Goal: Task Accomplishment & Management: Complete application form

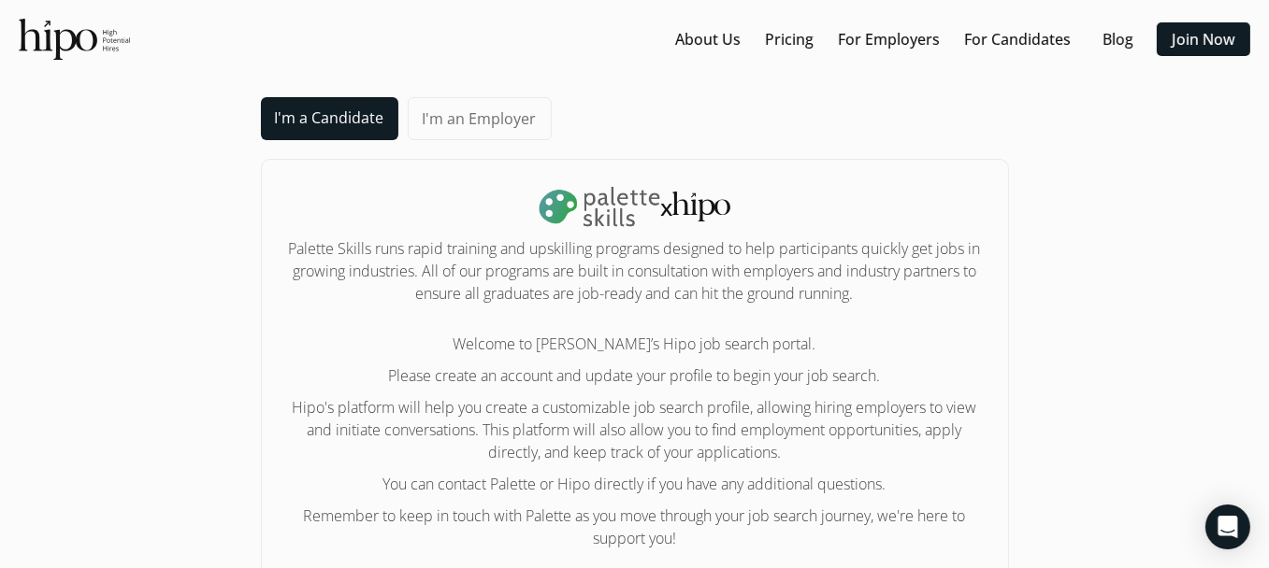
click at [320, 117] on link "I'm a Candidate" at bounding box center [329, 118] width 137 height 43
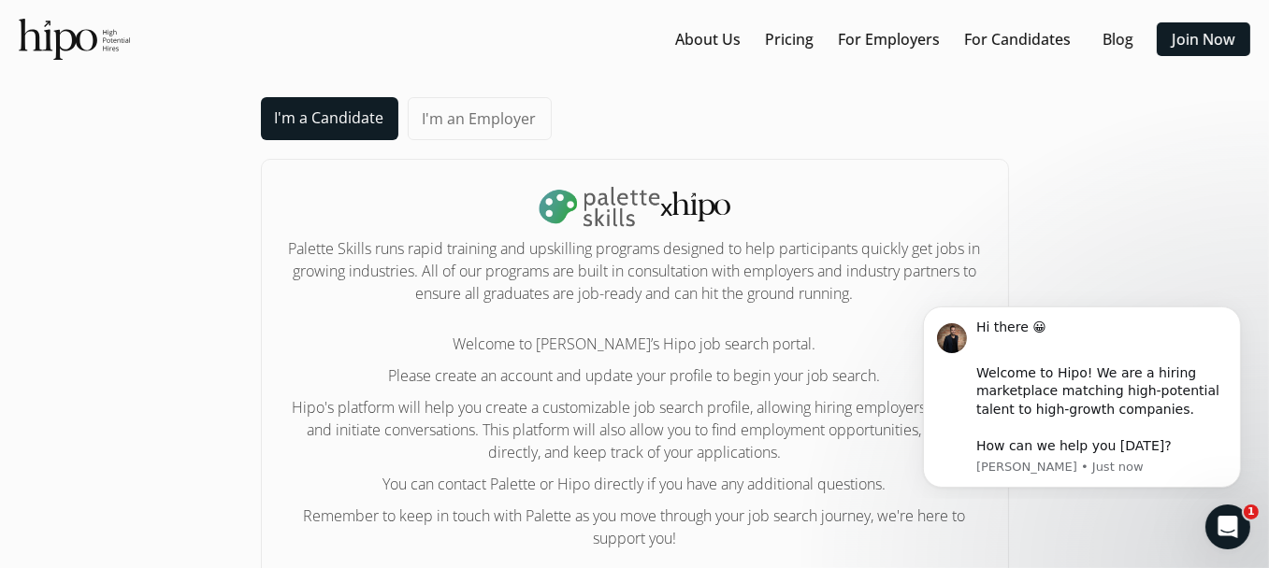
click at [338, 130] on link "I'm a Candidate" at bounding box center [329, 118] width 137 height 43
click at [338, 124] on link "I'm a Candidate" at bounding box center [329, 118] width 137 height 43
click at [341, 122] on link "I'm a Candidate" at bounding box center [329, 118] width 137 height 43
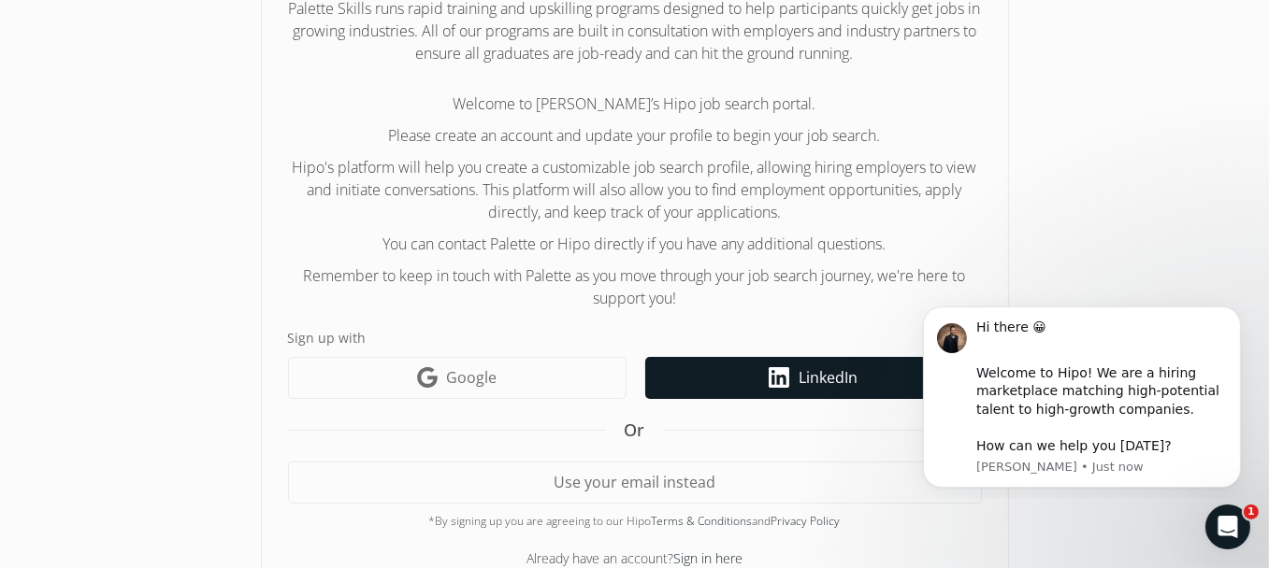
scroll to position [284, 0]
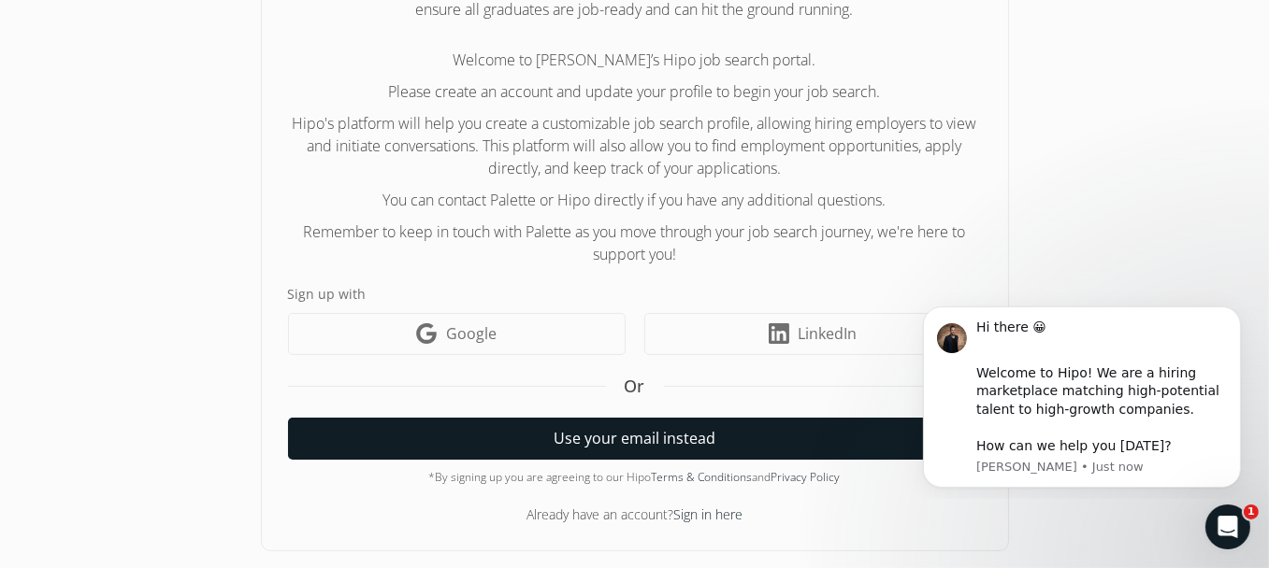
click at [734, 446] on button "Use your email instead" at bounding box center [635, 439] width 694 height 42
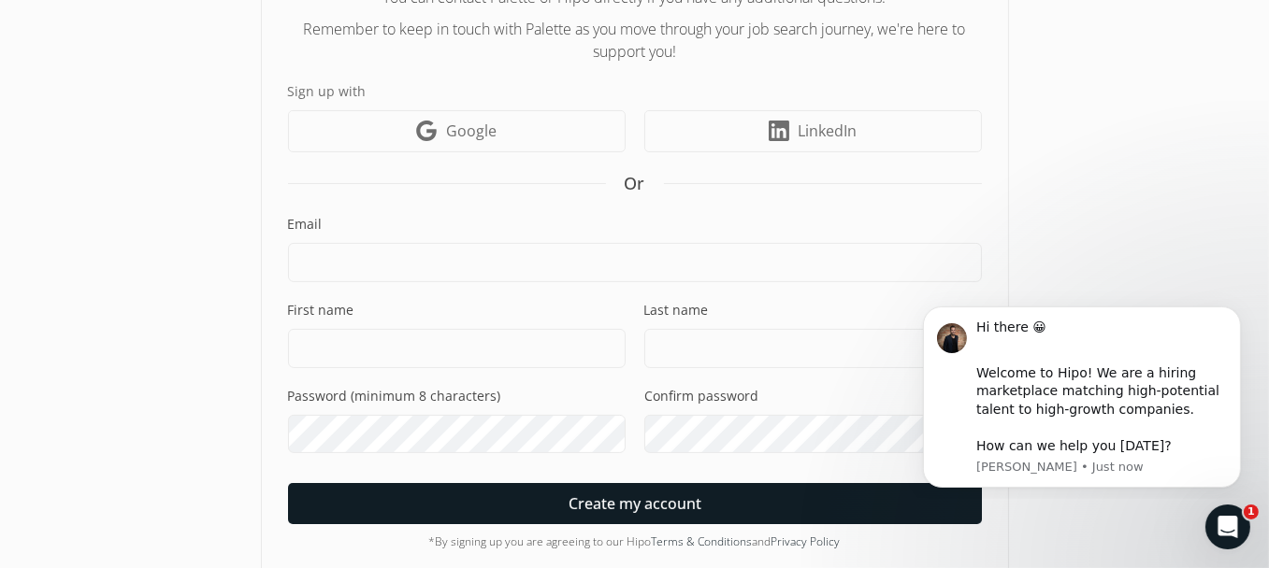
scroll to position [495, 0]
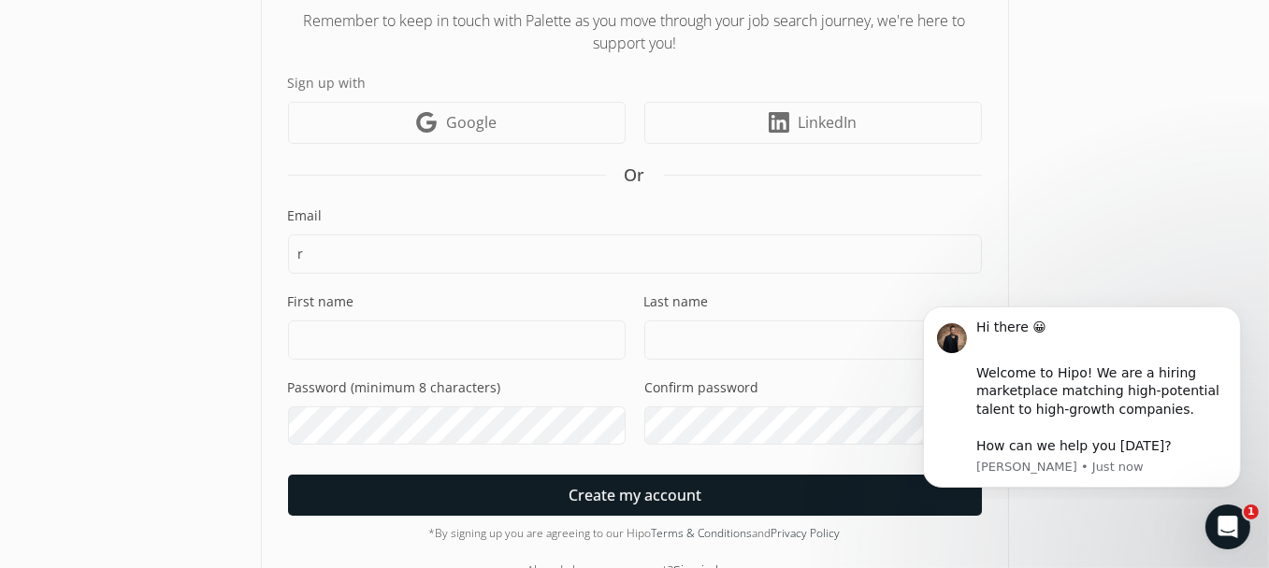
type input "[EMAIL_ADDRESS][DOMAIN_NAME]"
type input "[PERSON_NAME]"
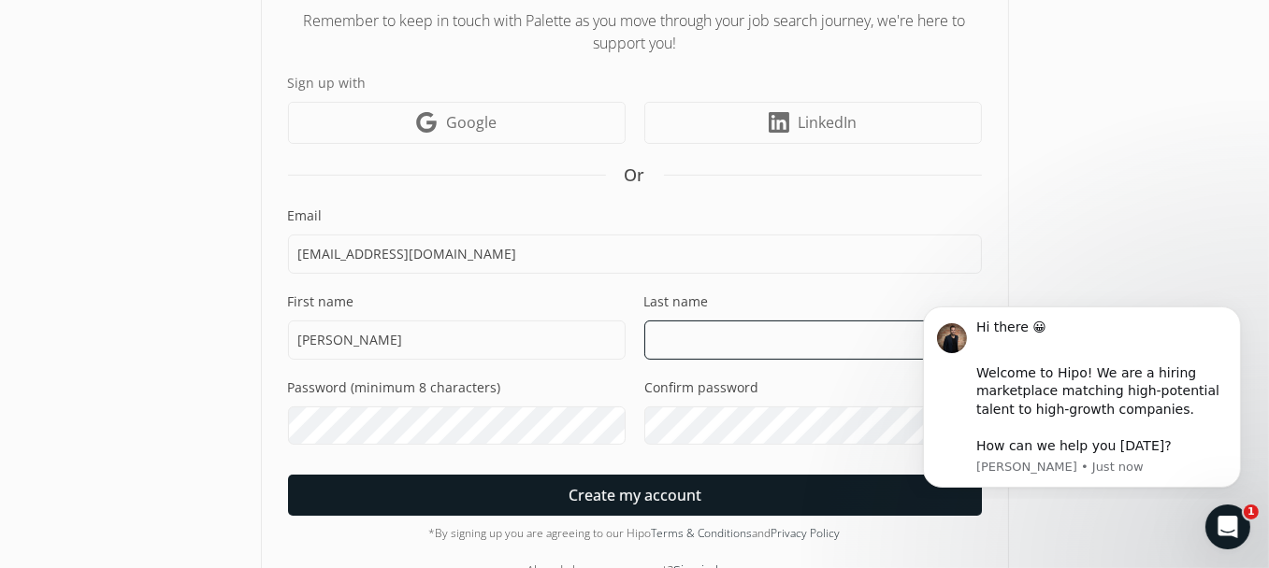
type input "Bansal"
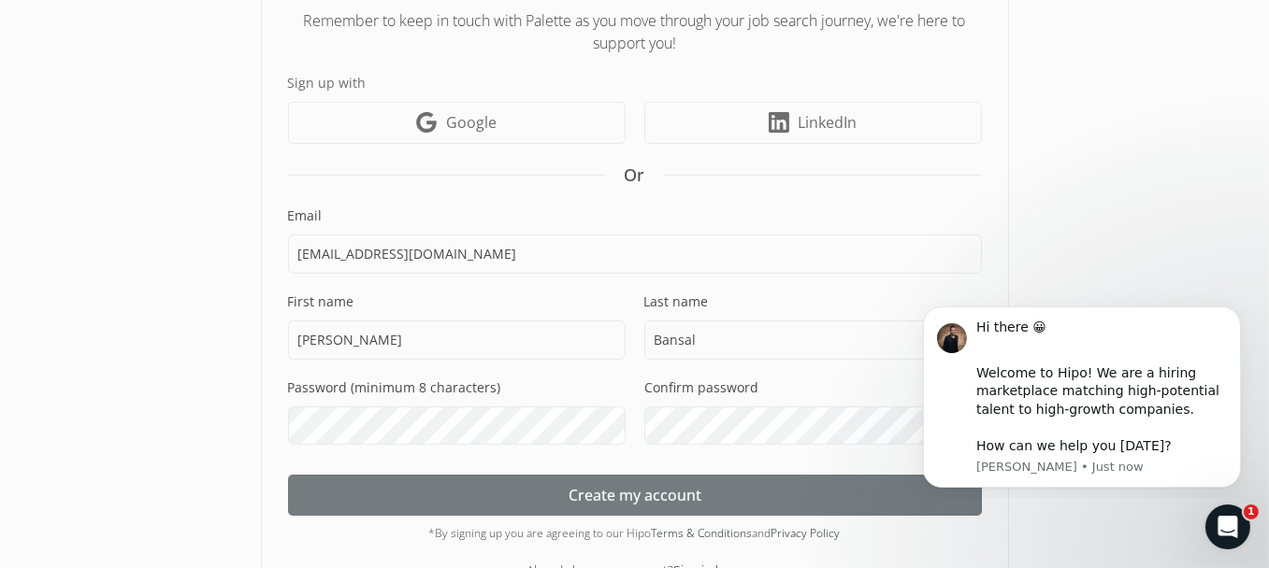
click at [587, 478] on div at bounding box center [635, 495] width 694 height 41
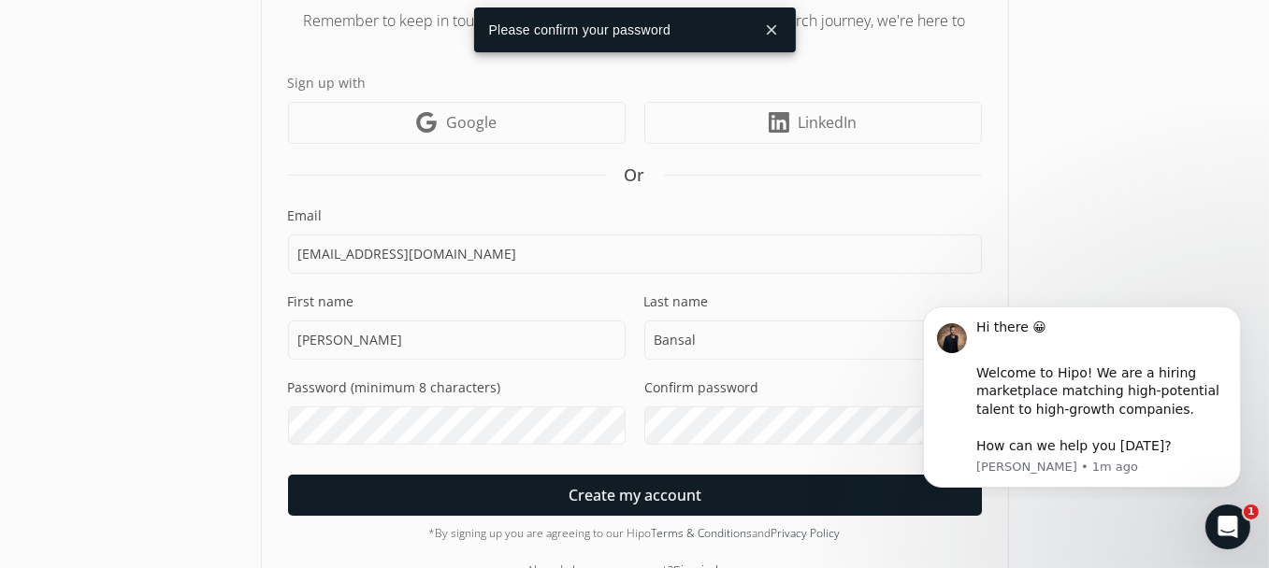
click at [743, 402] on div "Confirm password" at bounding box center [812, 412] width 337 height 66
drag, startPoint x: 670, startPoint y: 360, endPoint x: 675, endPoint y: 378, distance: 18.4
click at [671, 369] on div "First name [PERSON_NAME] Last name [PERSON_NAME]" at bounding box center [635, 336] width 694 height 86
click at [676, 379] on label "Confirm password" at bounding box center [812, 388] width 337 height 19
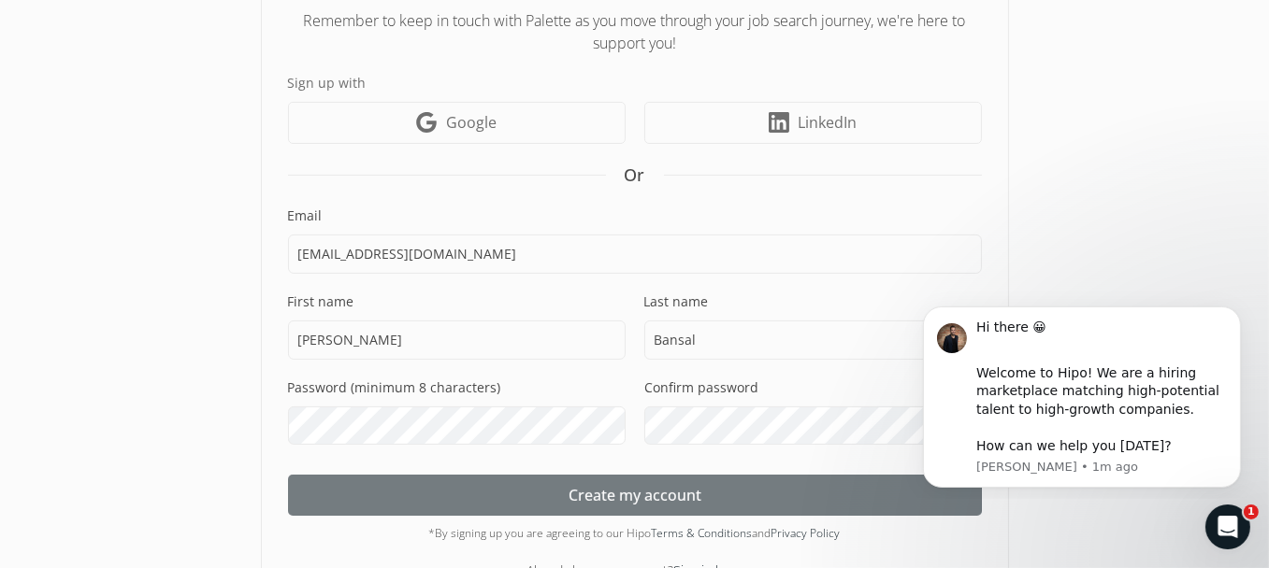
click at [653, 509] on div at bounding box center [635, 495] width 694 height 41
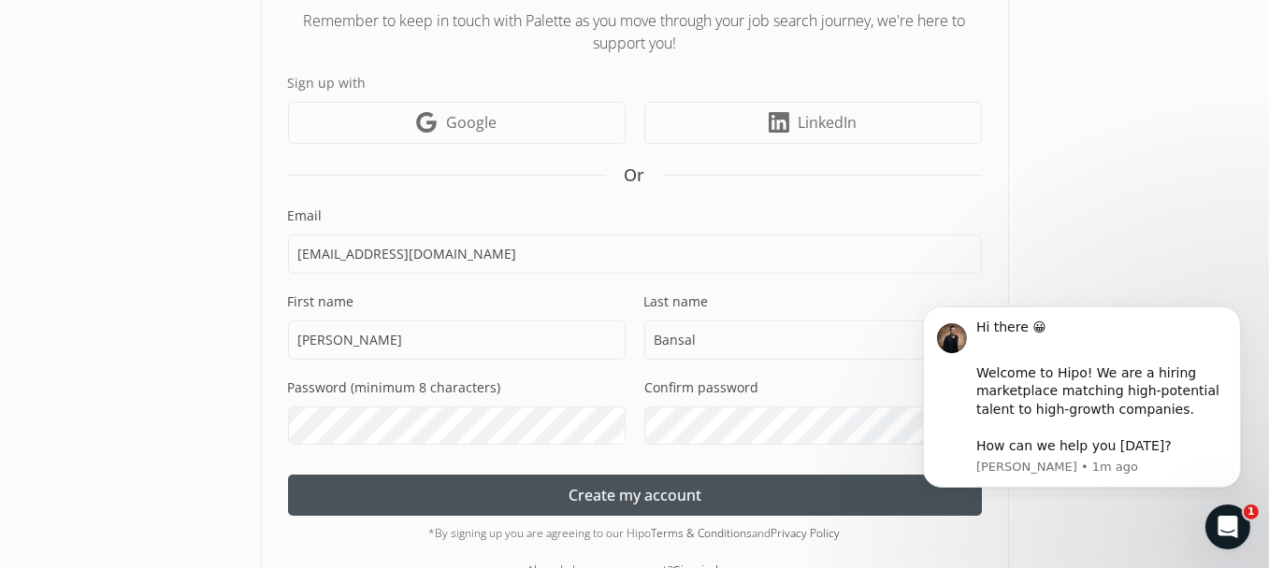
scroll to position [1026, 0]
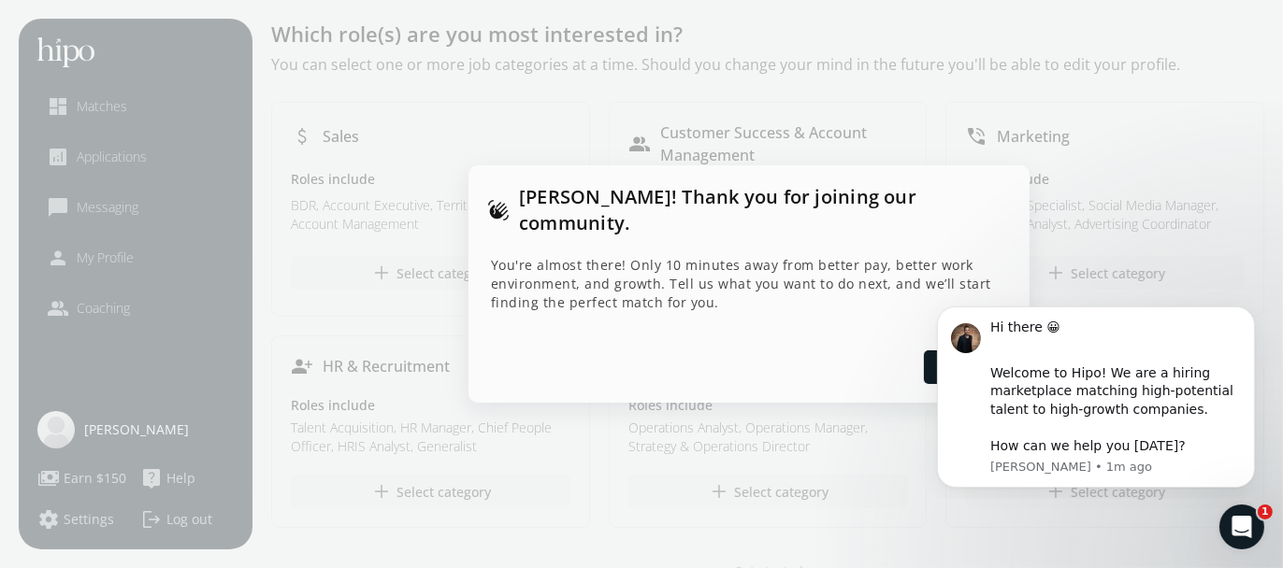
click at [917, 360] on body "Hi there 😀 ​ Welcome to Hipo! We are a hiring marketplace matching high-potenti…" at bounding box center [1094, 393] width 359 height 194
click at [929, 354] on body "Hi there 😀 ​ Welcome to Hipo! We are a hiring marketplace matching high-potenti…" at bounding box center [1094, 393] width 359 height 194
click at [776, 290] on p "You're almost there! Only 10 minutes away from better pay, better work environm…" at bounding box center [749, 284] width 516 height 56
click at [65, 417] on div at bounding box center [641, 284] width 1283 height 568
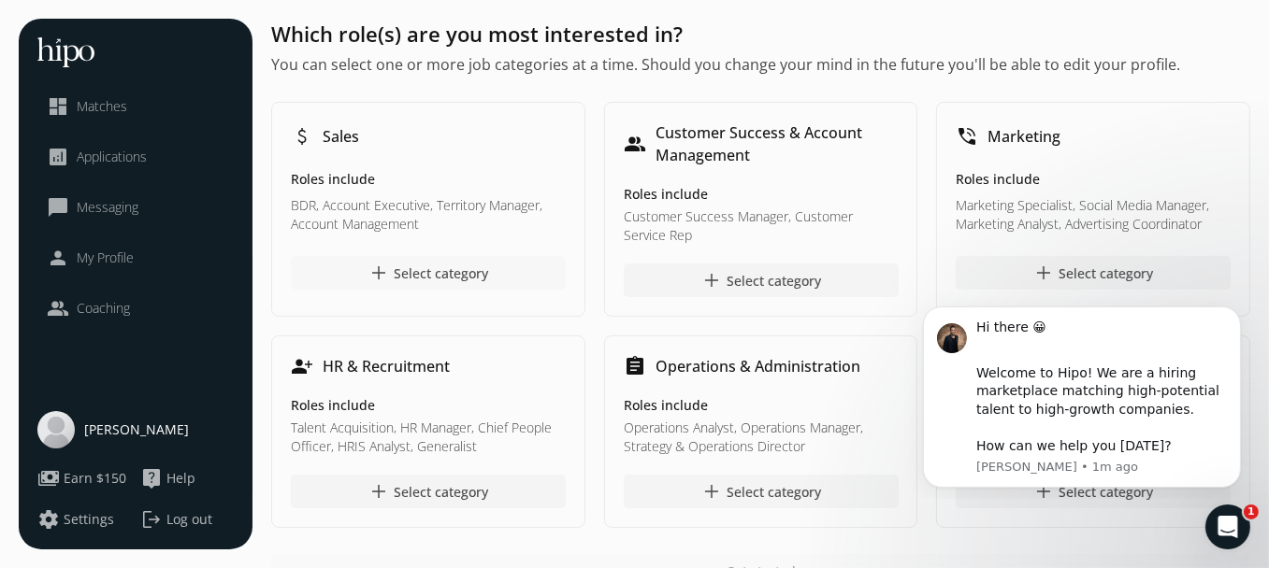
click at [464, 265] on div "add Select category" at bounding box center [427, 273] width 121 height 22
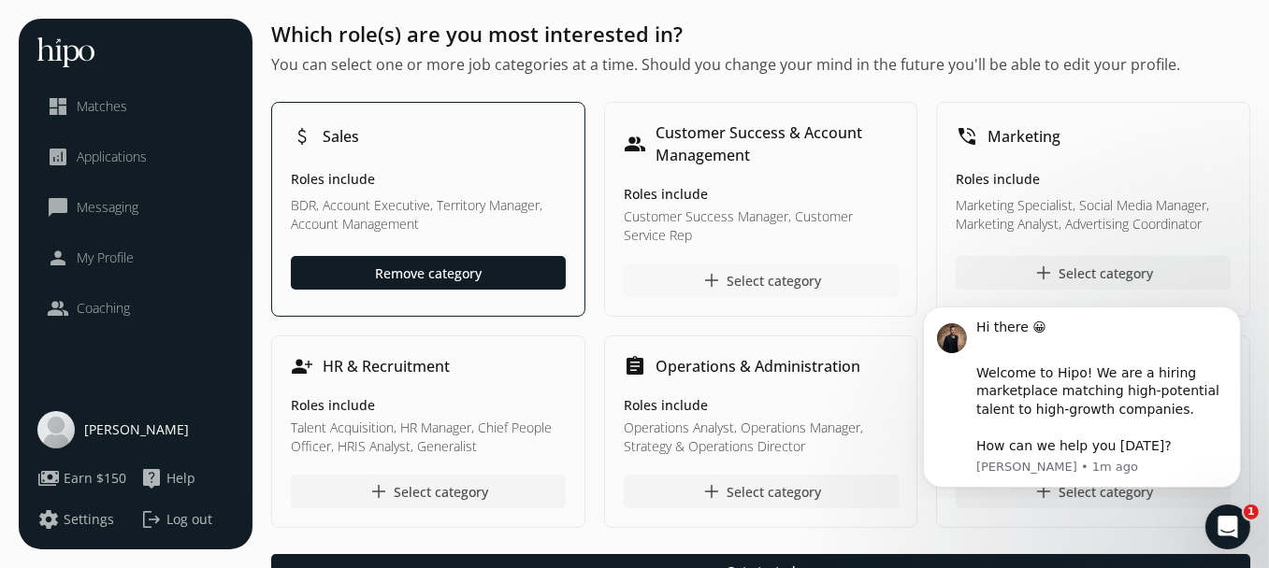
click at [801, 285] on div "add Select category" at bounding box center [760, 280] width 121 height 22
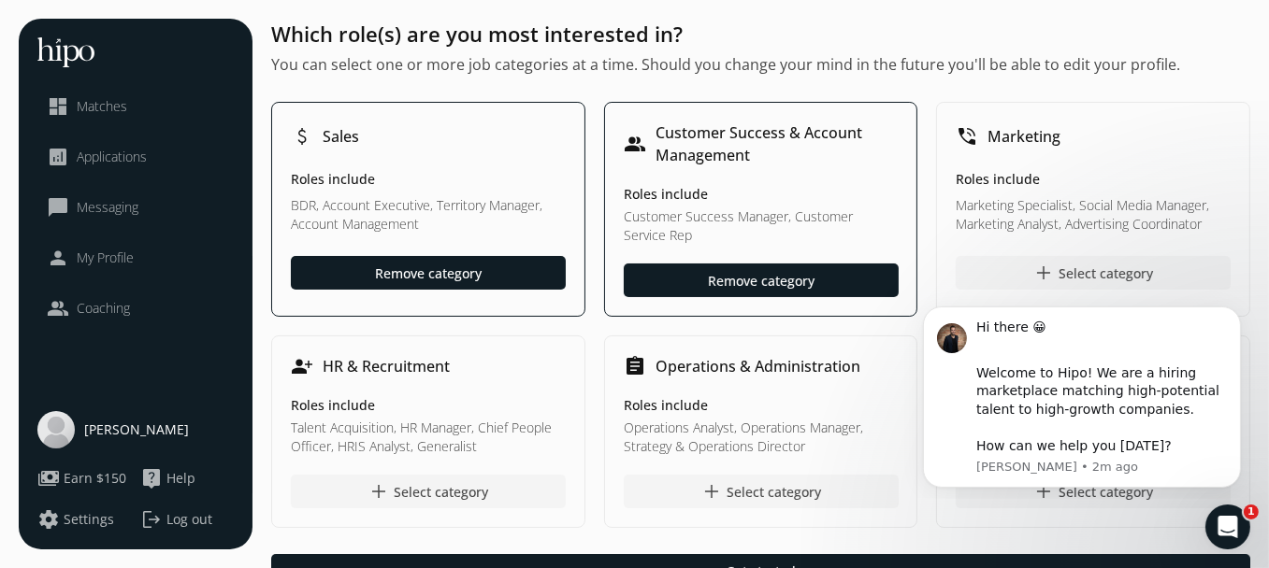
scroll to position [85, 0]
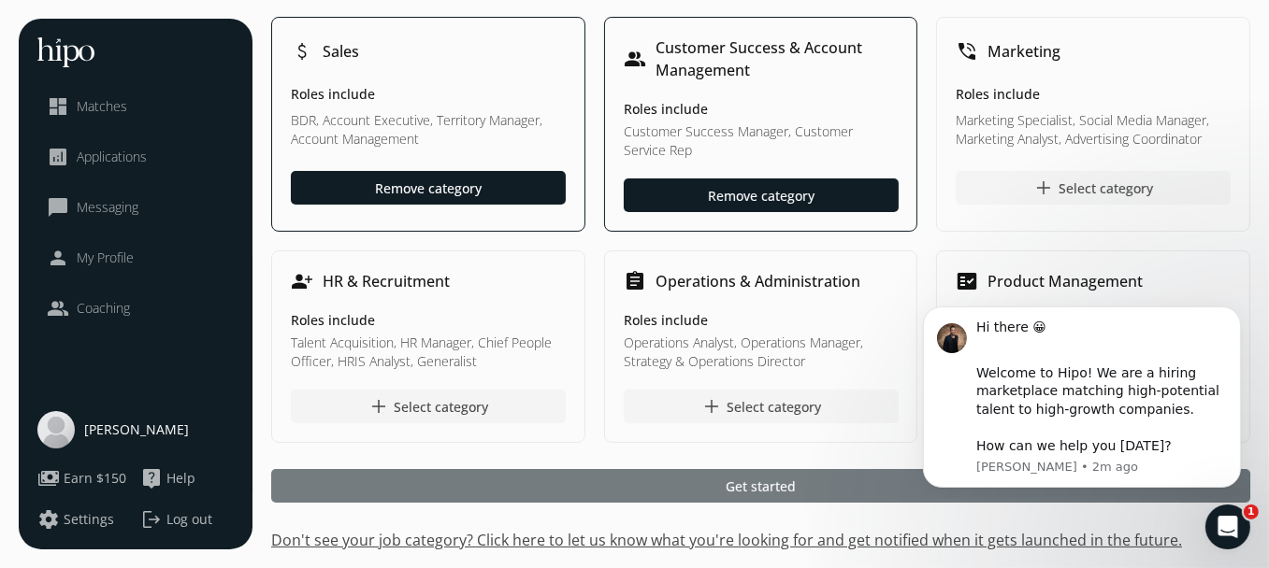
click at [657, 481] on div at bounding box center [760, 486] width 979 height 34
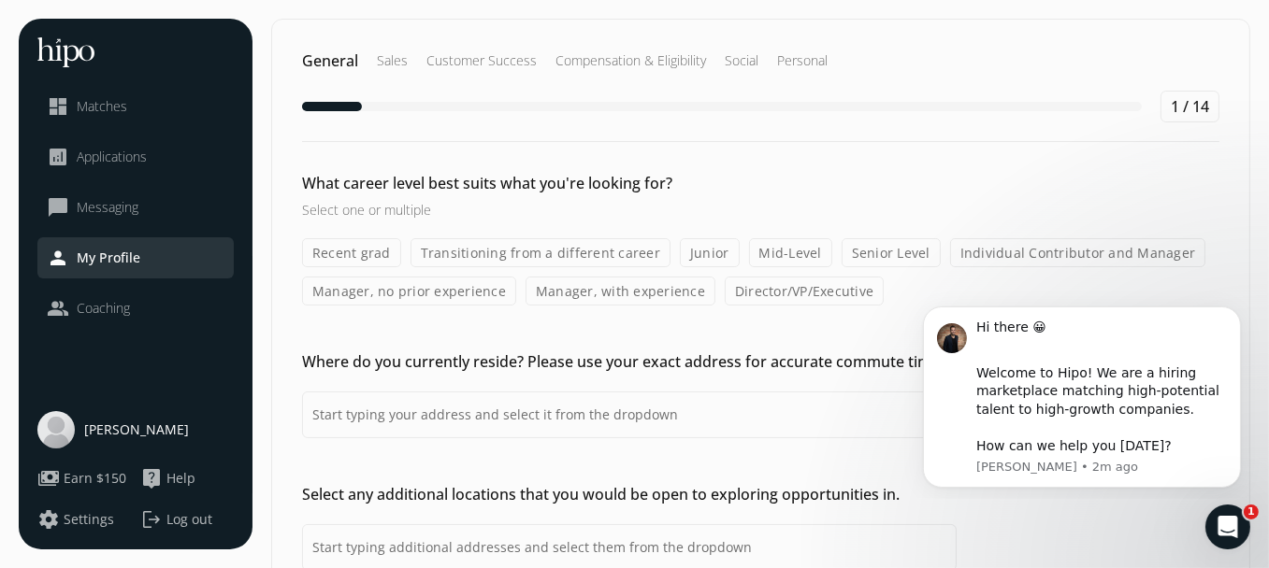
click at [605, 250] on label "Transitioning from a different career" at bounding box center [540, 252] width 260 height 29
click at [0, 0] on input "Transitioning from a different career" at bounding box center [0, 0] width 0 height 0
click at [749, 251] on label "Mid-Level" at bounding box center [790, 252] width 83 height 29
click at [0, 0] on input "Mid-Level" at bounding box center [0, 0] width 0 height 0
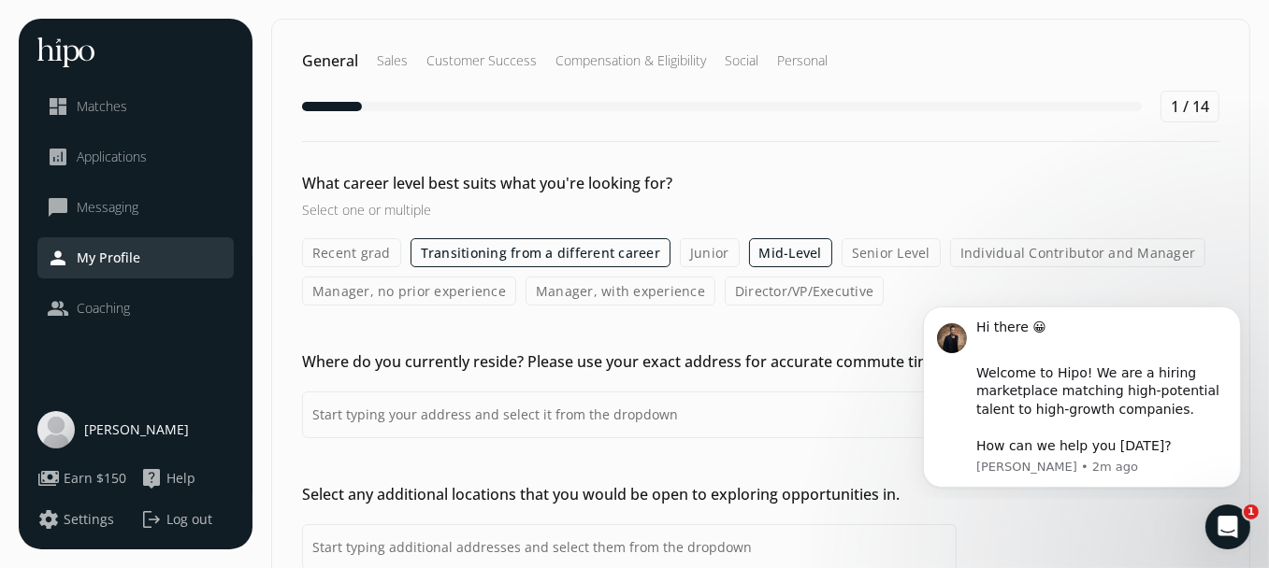
click at [706, 256] on label "Junior" at bounding box center [710, 252] width 60 height 29
click at [0, 0] on input "Junior" at bounding box center [0, 0] width 0 height 0
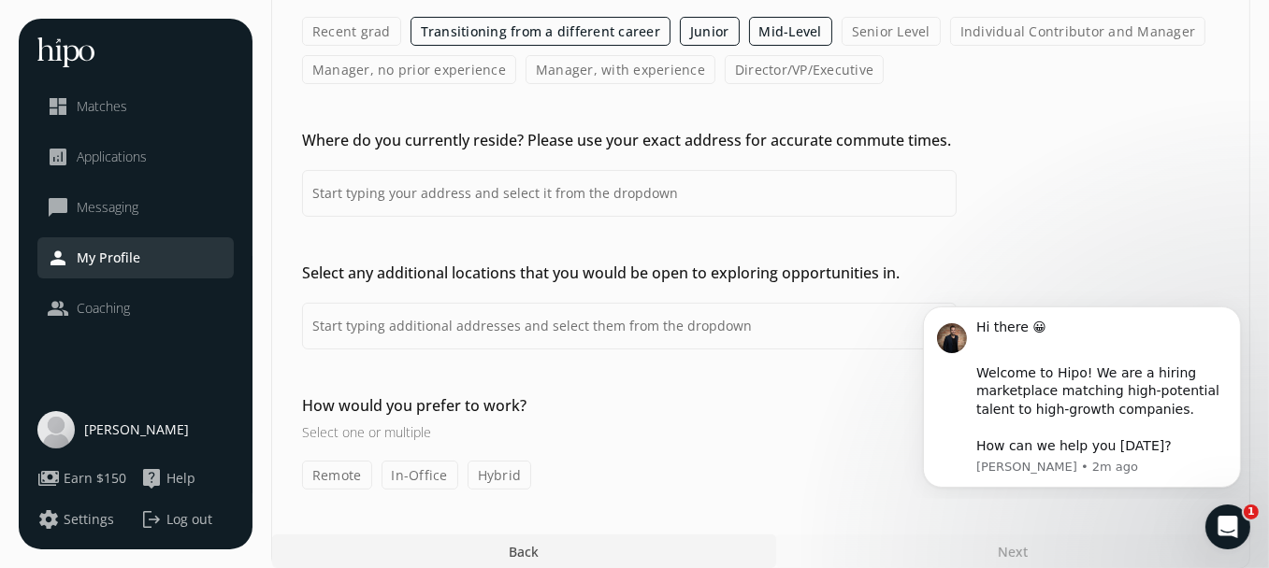
scroll to position [237, 0]
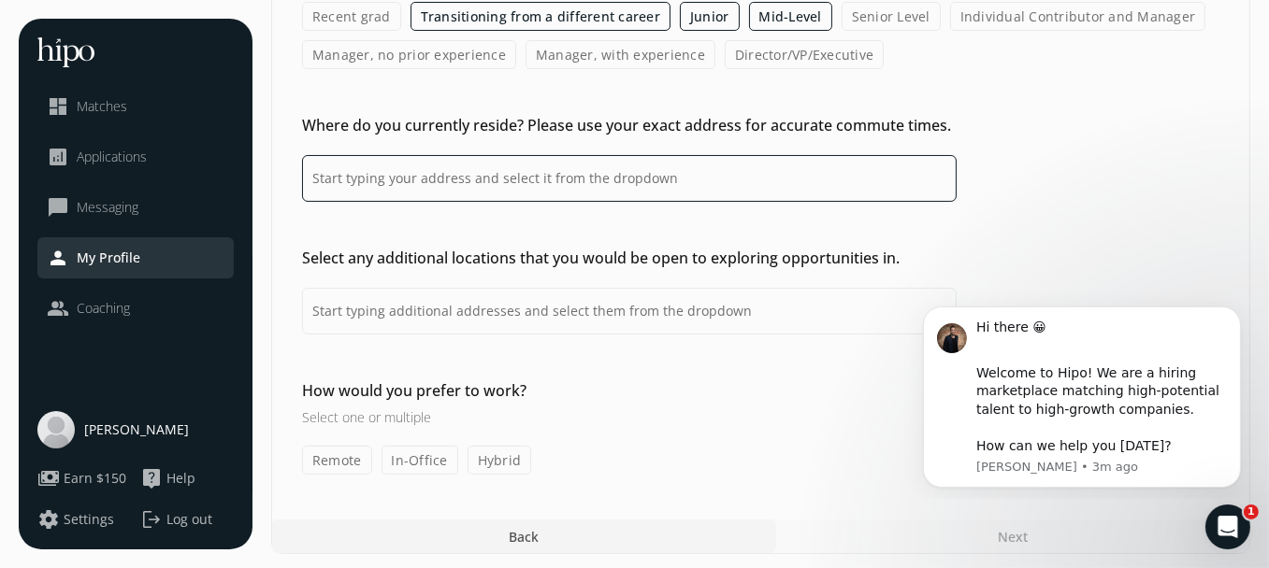
click at [561, 179] on input at bounding box center [629, 178] width 654 height 47
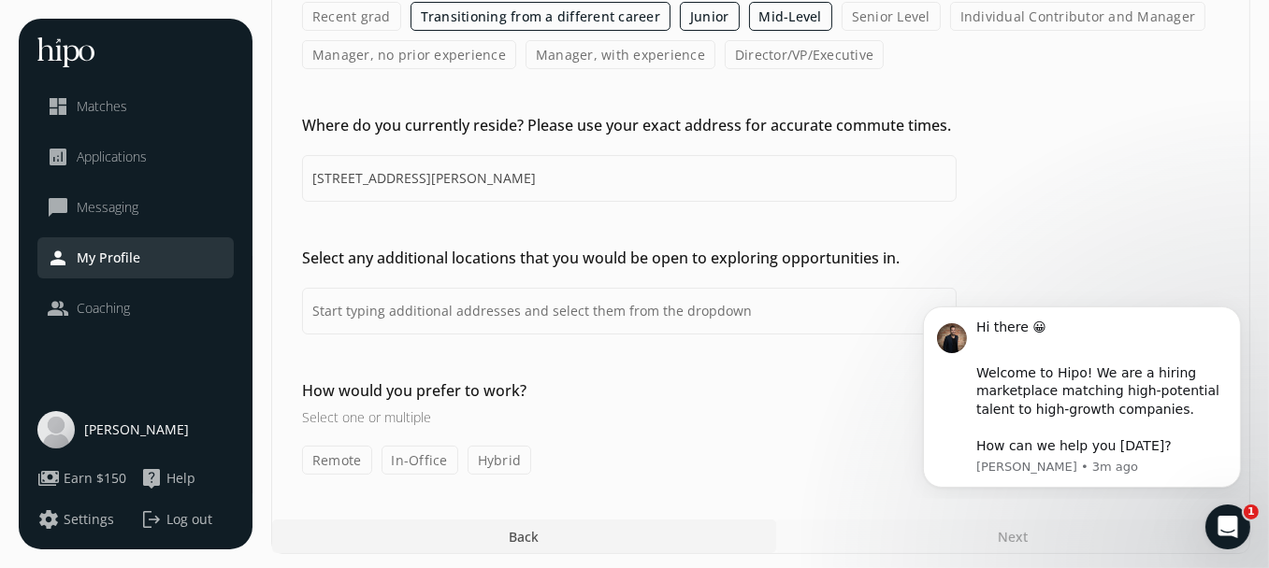
type input "[STREET_ADDRESS][PERSON_NAME]"
click at [505, 304] on input at bounding box center [629, 311] width 654 height 47
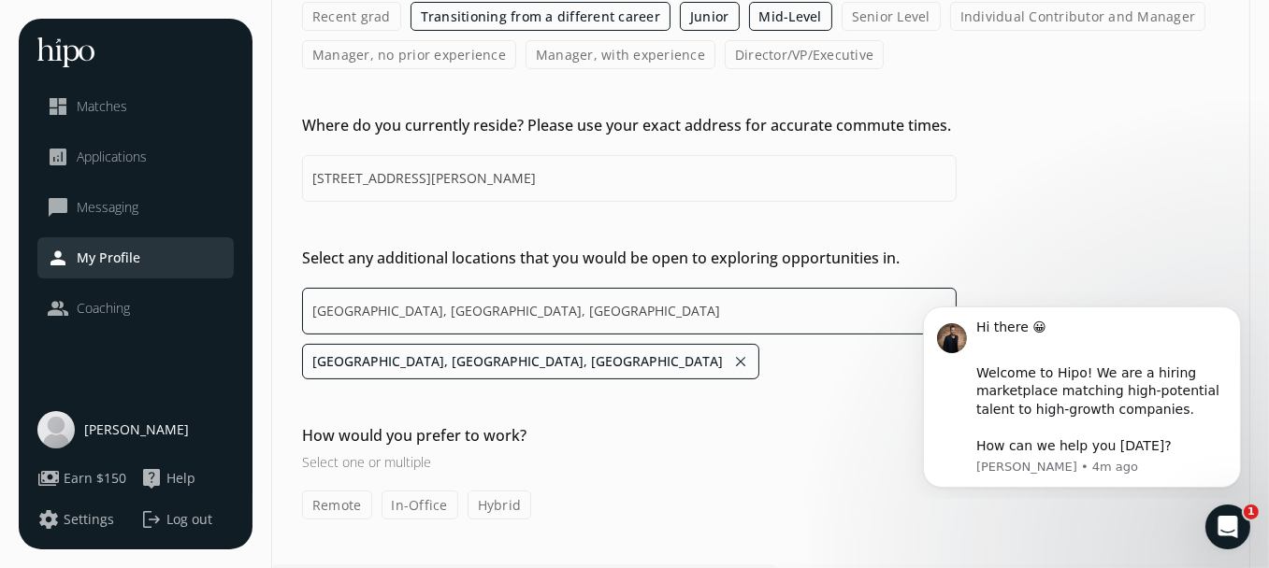
click at [527, 297] on input "[GEOGRAPHIC_DATA], [GEOGRAPHIC_DATA], [GEOGRAPHIC_DATA]" at bounding box center [629, 311] width 654 height 47
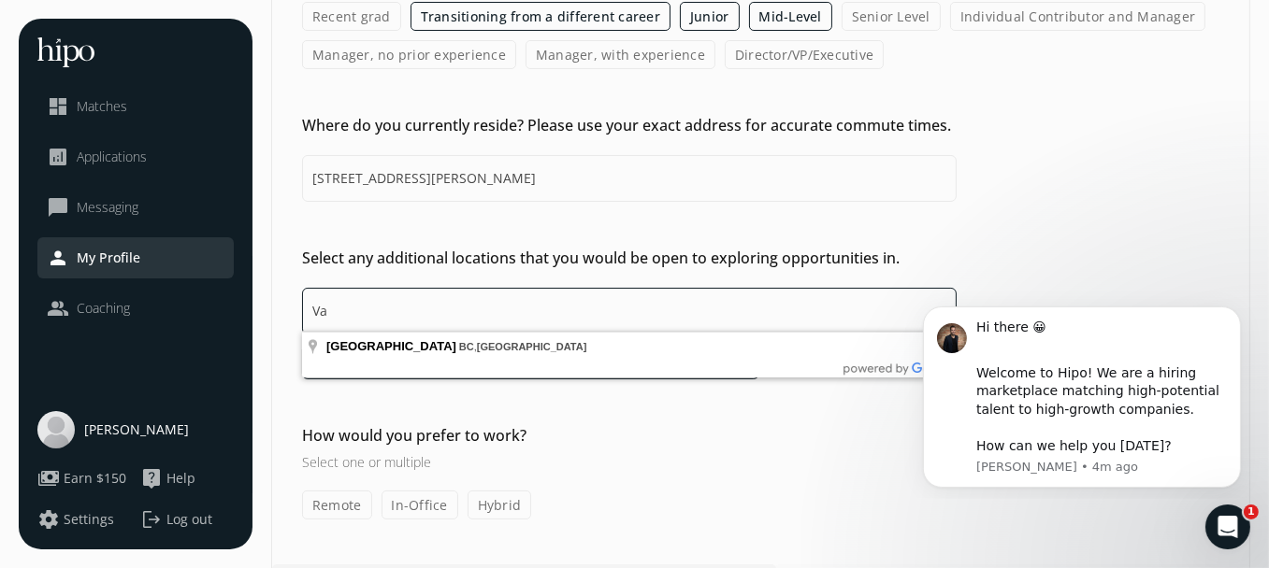
type input "V"
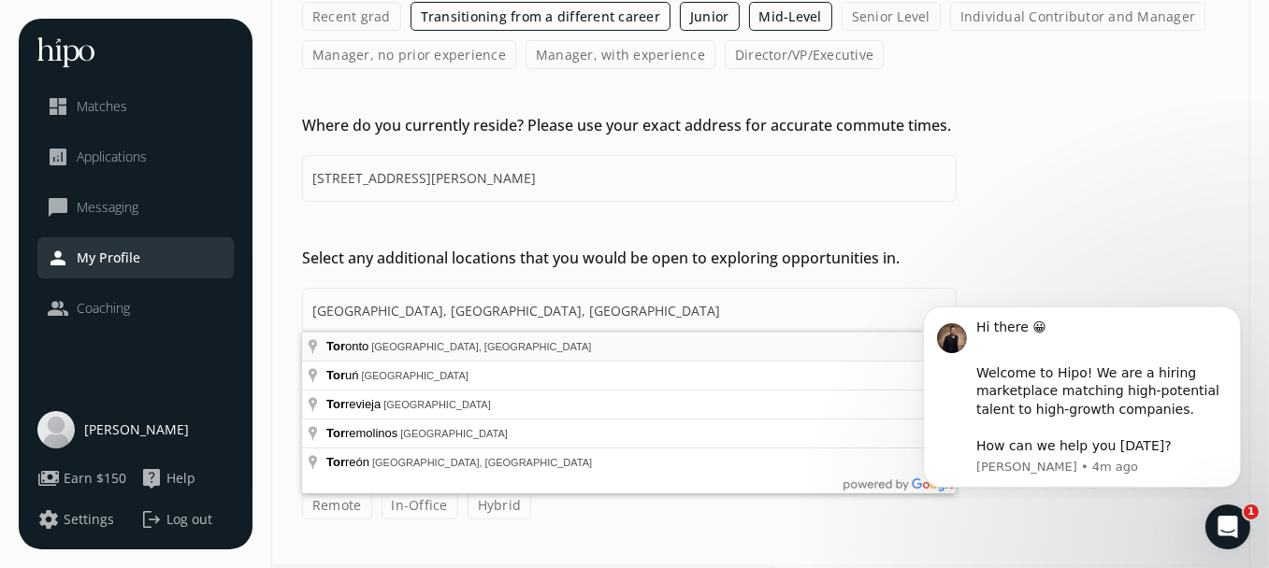
type input "[GEOGRAPHIC_DATA], [GEOGRAPHIC_DATA], [GEOGRAPHIC_DATA],[GEOGRAPHIC_DATA], [GEO…"
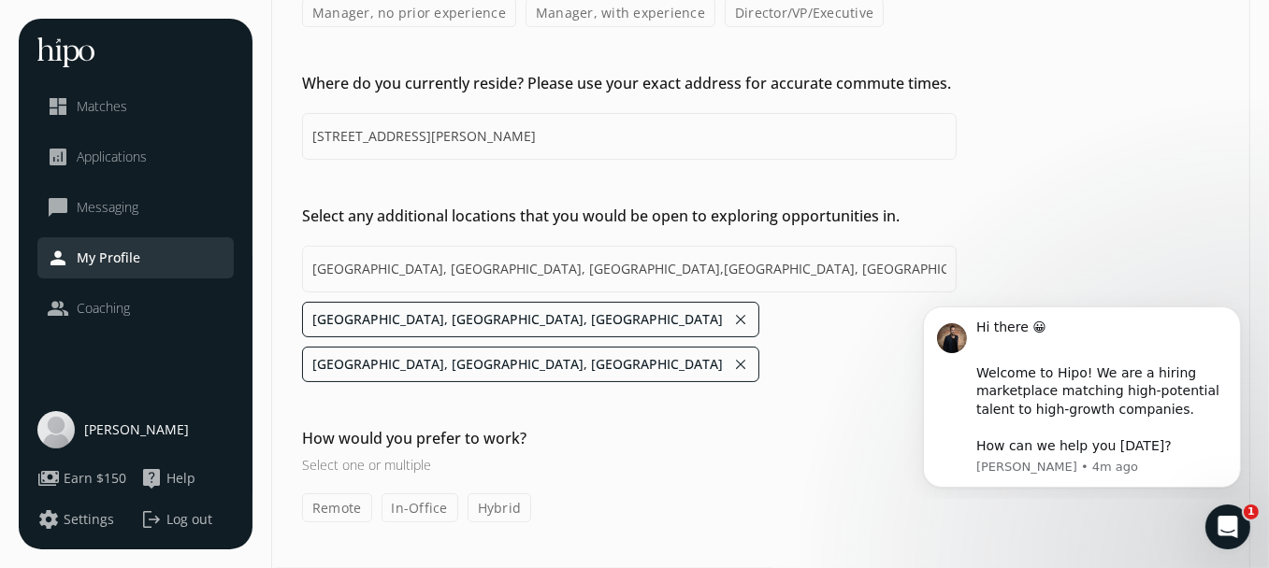
scroll to position [280, 0]
click at [482, 492] on label "Hybrid" at bounding box center [499, 506] width 65 height 29
click at [0, 0] on input "Hybrid" at bounding box center [0, 0] width 0 height 0
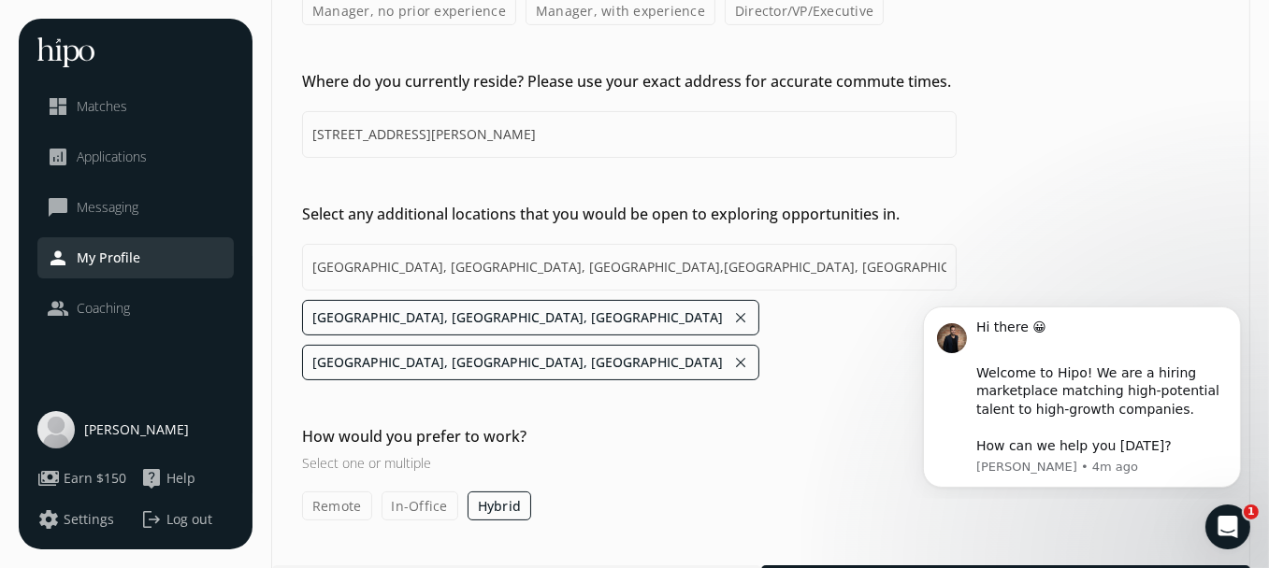
click at [334, 492] on label "Remote" at bounding box center [337, 506] width 70 height 29
click at [0, 0] on input "Remote" at bounding box center [0, 0] width 0 height 0
click at [421, 492] on label "In-Office" at bounding box center [419, 506] width 77 height 29
click at [0, 0] on input "In-Office" at bounding box center [0, 0] width 0 height 0
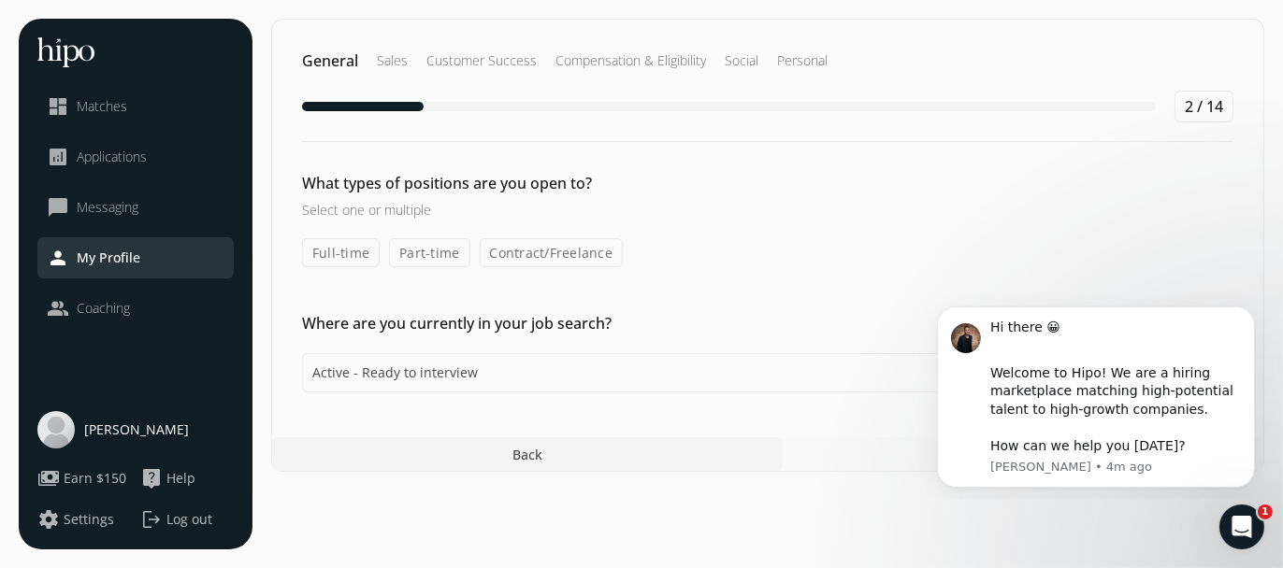
click at [334, 244] on label "Full-time" at bounding box center [341, 252] width 78 height 29
click at [0, 0] on input "Full-time" at bounding box center [0, 0] width 0 height 0
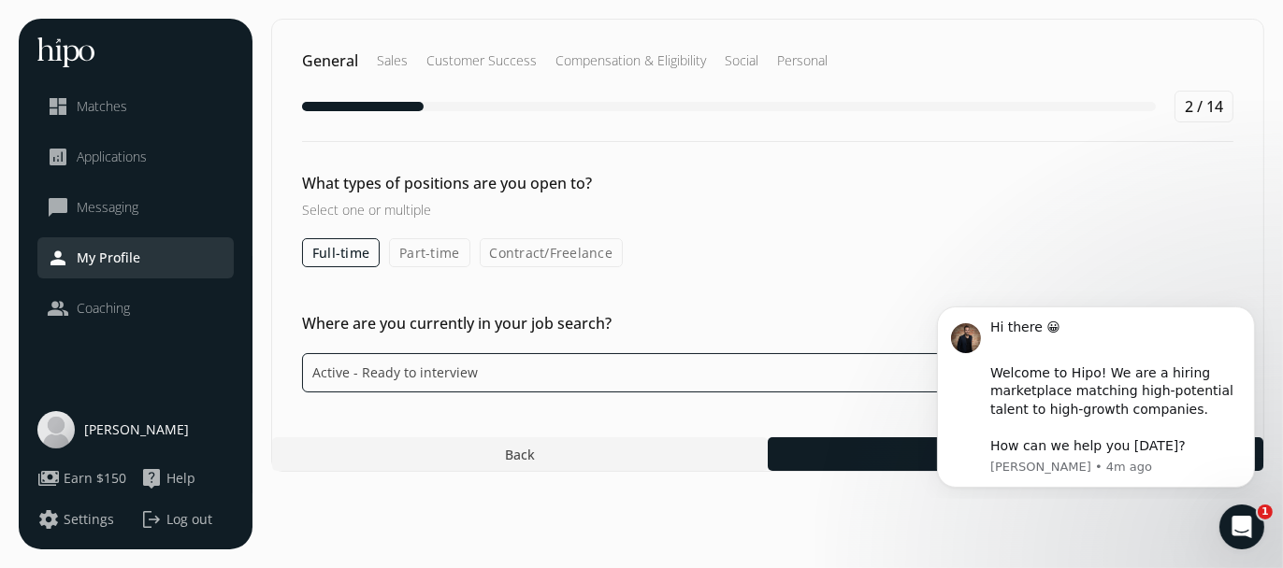
click at [767, 359] on select "Please select an option Active - Ready to interview Passive - Open to exploring…" at bounding box center [629, 372] width 654 height 39
click at [762, 368] on select "Please select an option Active - Ready to interview Passive - Open to exploring…" at bounding box center [629, 372] width 654 height 39
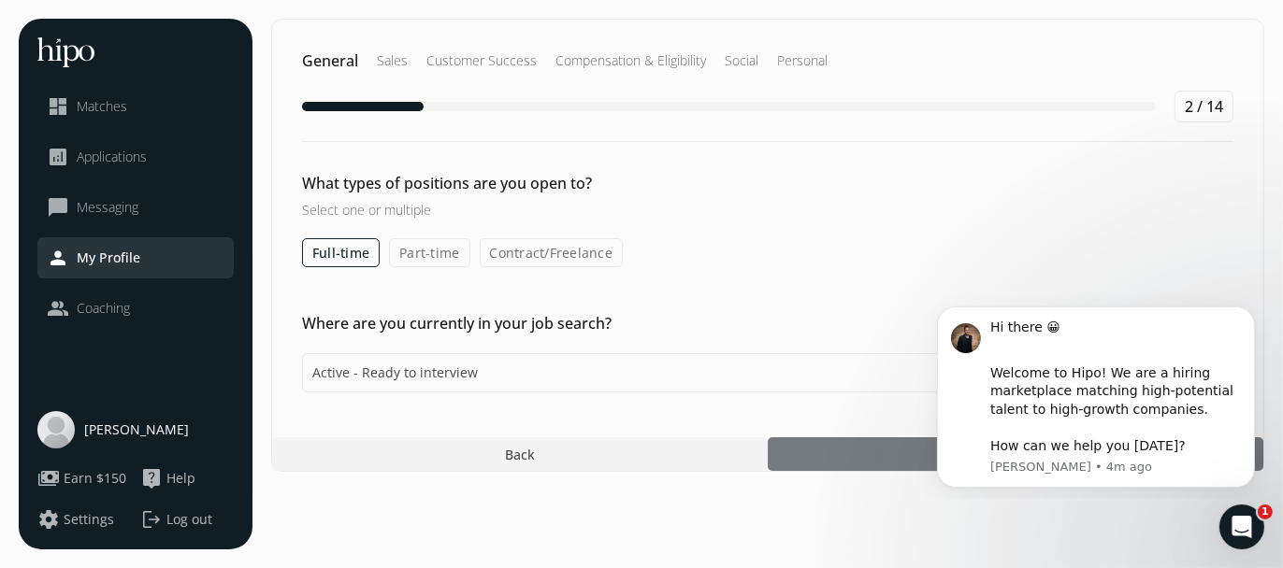
click at [843, 447] on div at bounding box center [1015, 455] width 495 height 34
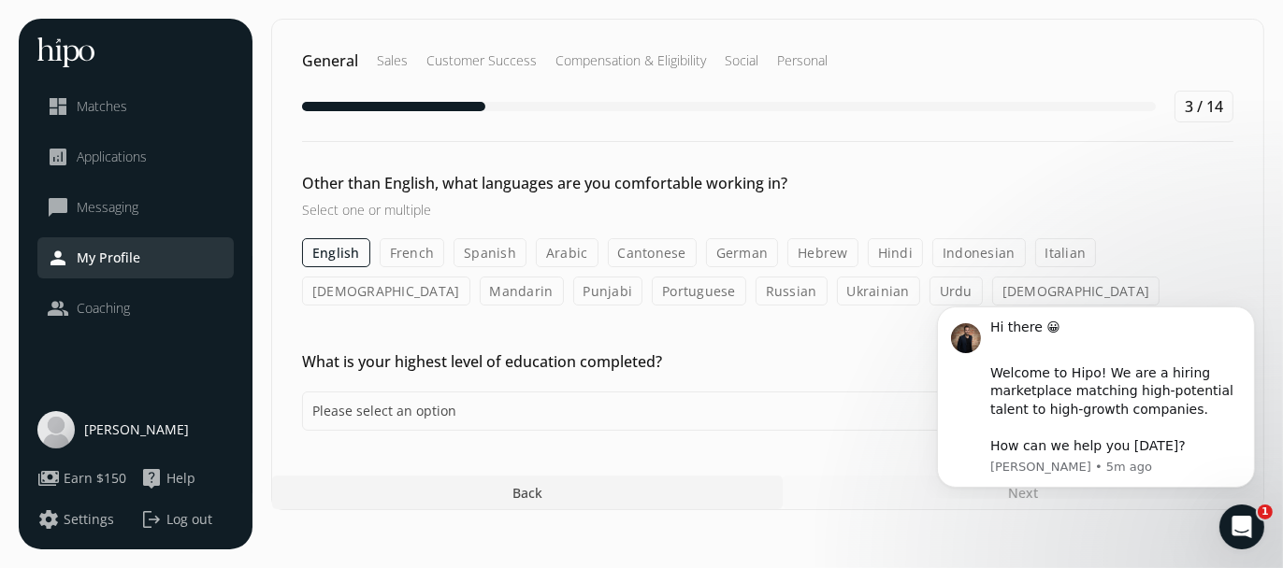
click at [873, 247] on label "Hindi" at bounding box center [895, 252] width 55 height 29
click at [0, 0] on input "Hindi" at bounding box center [0, 0] width 0 height 0
click at [573, 289] on label "Punjabi" at bounding box center [608, 291] width 70 height 29
click at [0, 0] on input "Punjabi" at bounding box center [0, 0] width 0 height 0
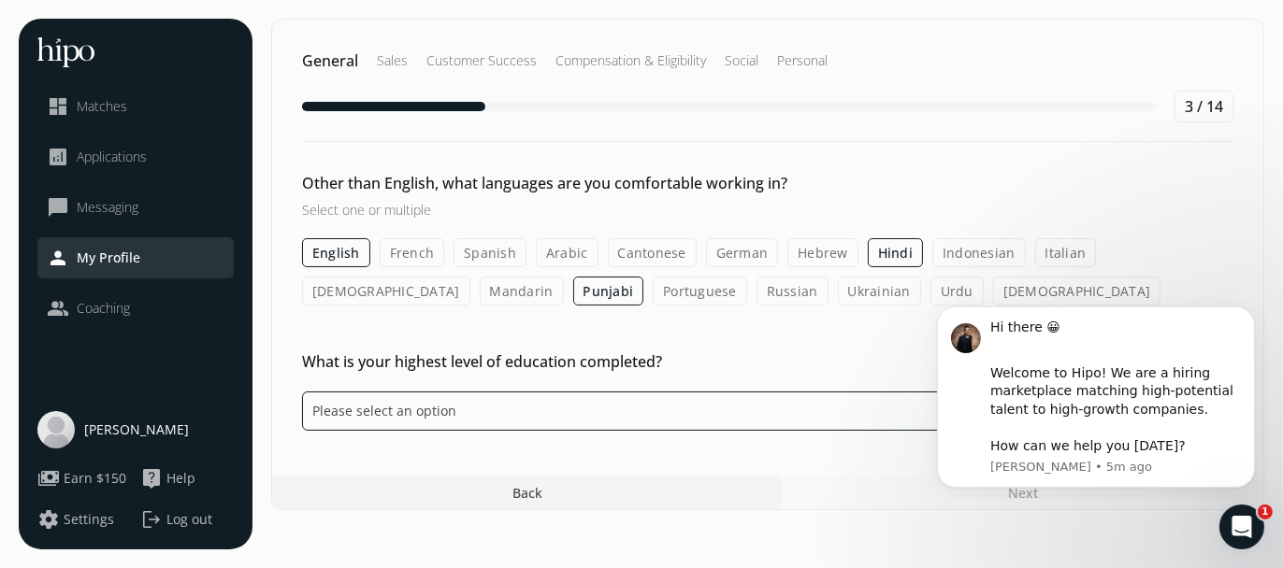
click at [535, 408] on select "Please select an option Some High School High School Diploma Some University or…" at bounding box center [629, 411] width 654 height 39
select select "bachelor"
click at [302, 392] on select "Please select an option Some High School High School Diploma Some University or…" at bounding box center [629, 411] width 654 height 39
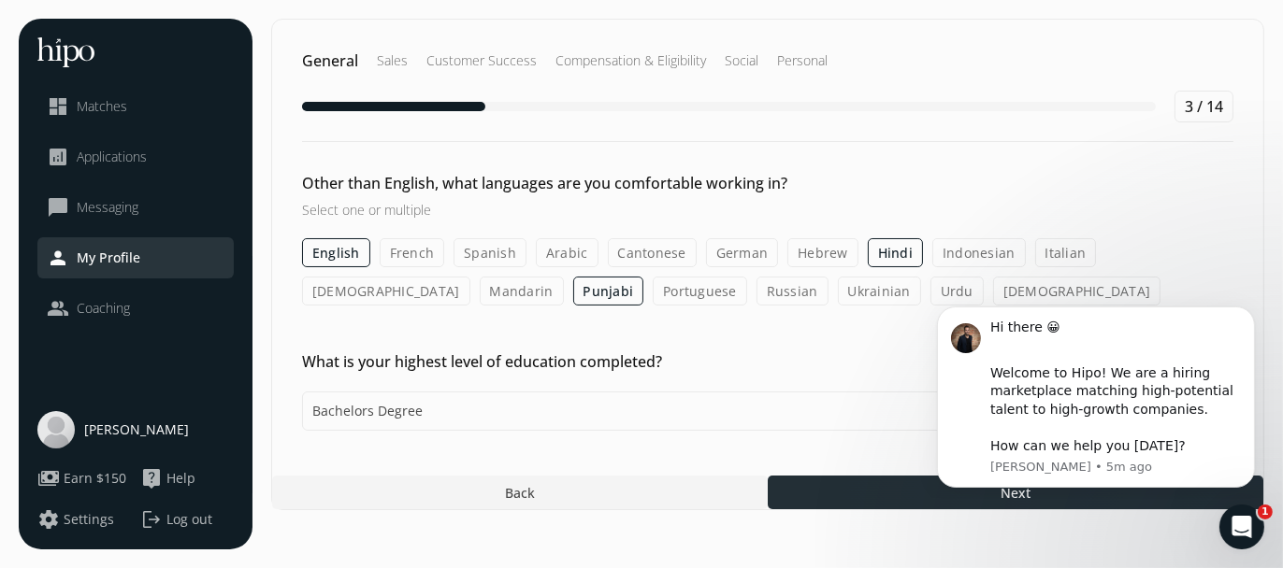
click at [808, 483] on div at bounding box center [1015, 493] width 495 height 34
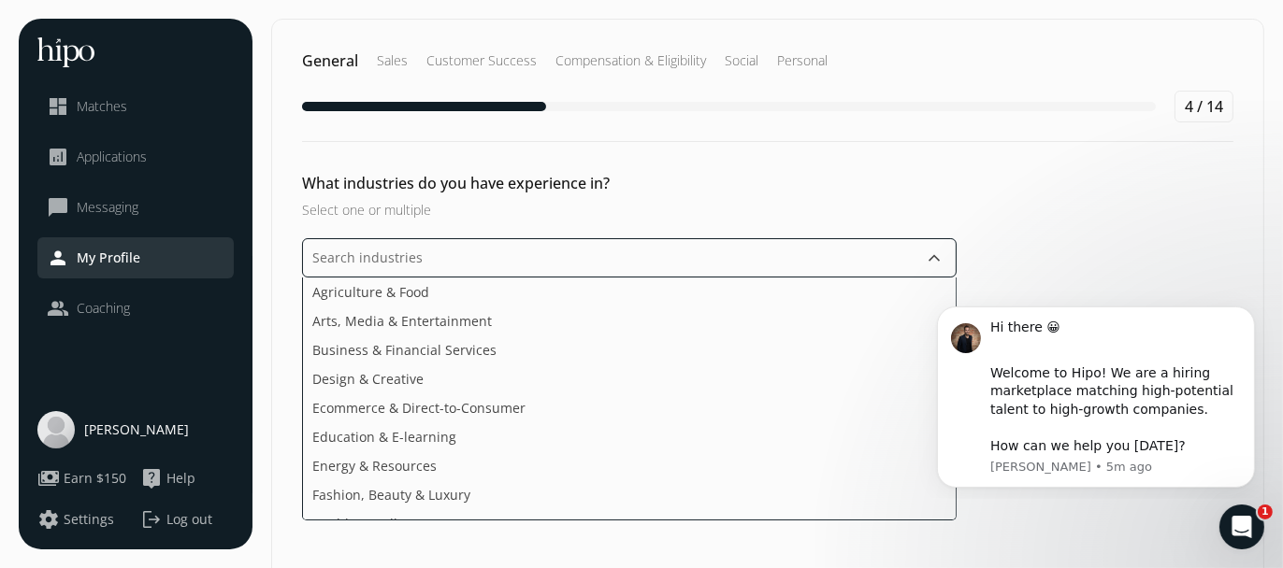
click at [419, 258] on input "text" at bounding box center [629, 257] width 654 height 39
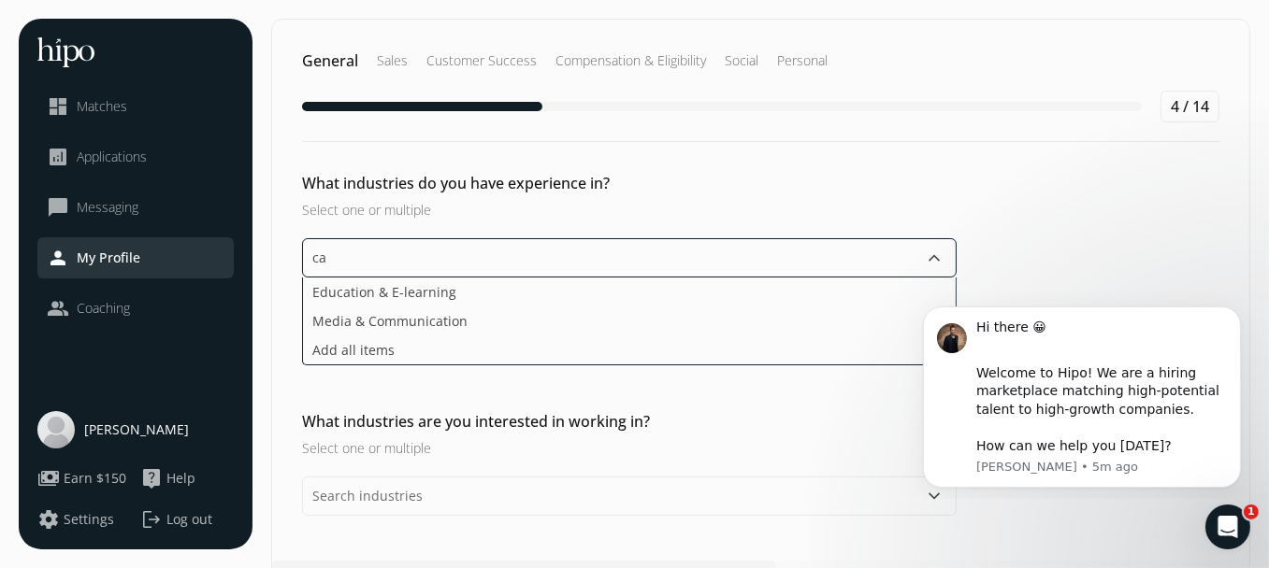
type input "c"
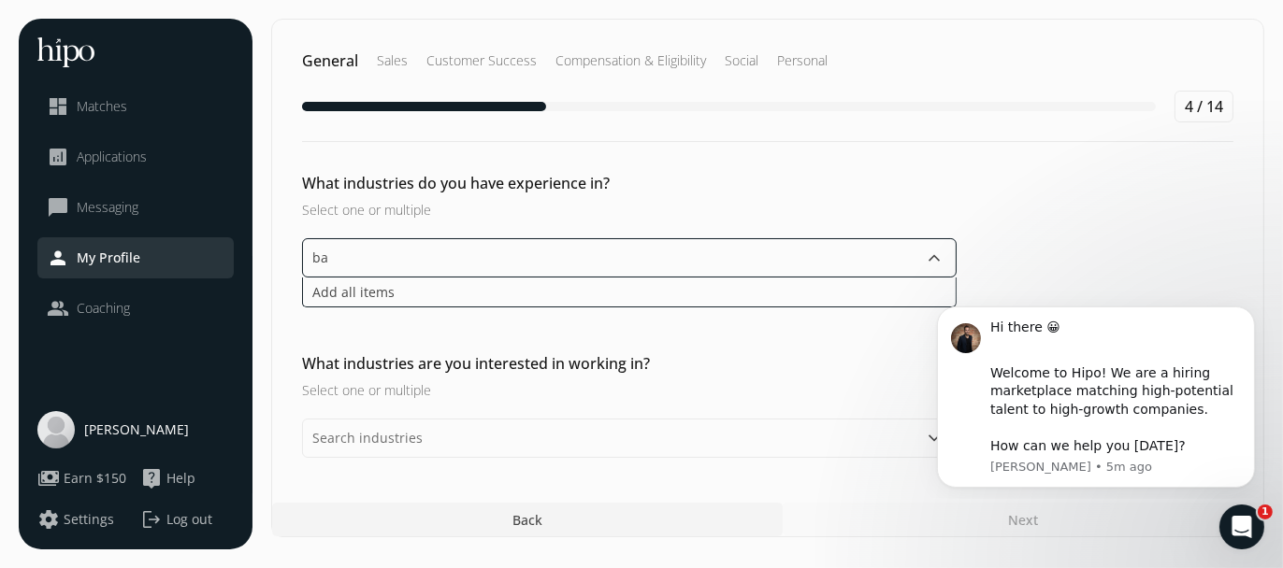
type input "b"
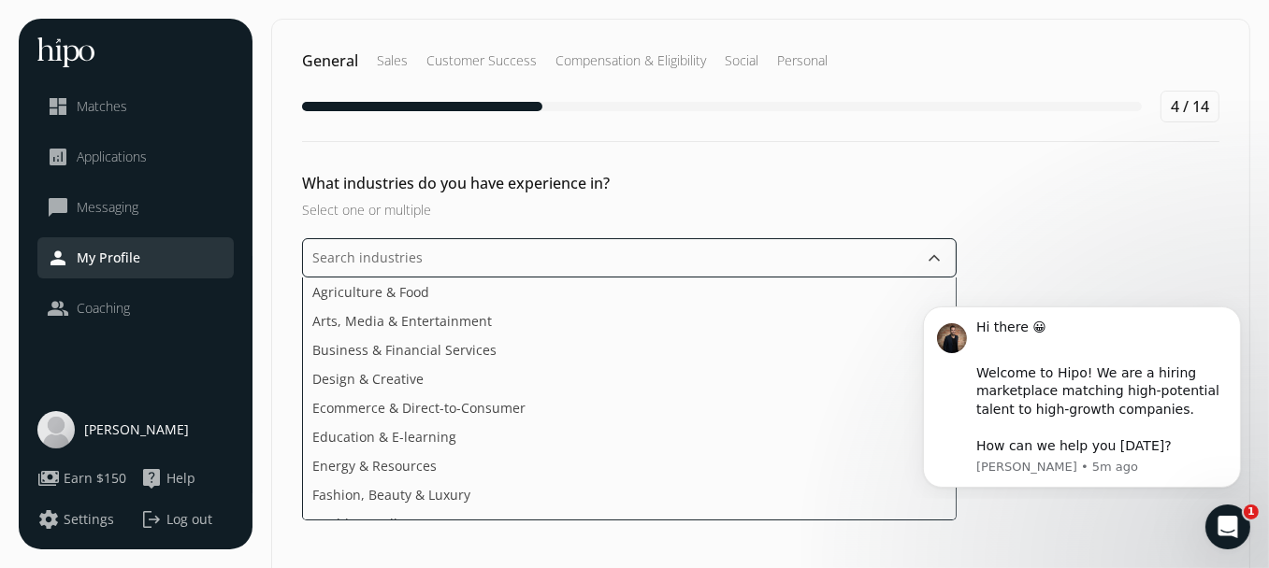
type input "b"
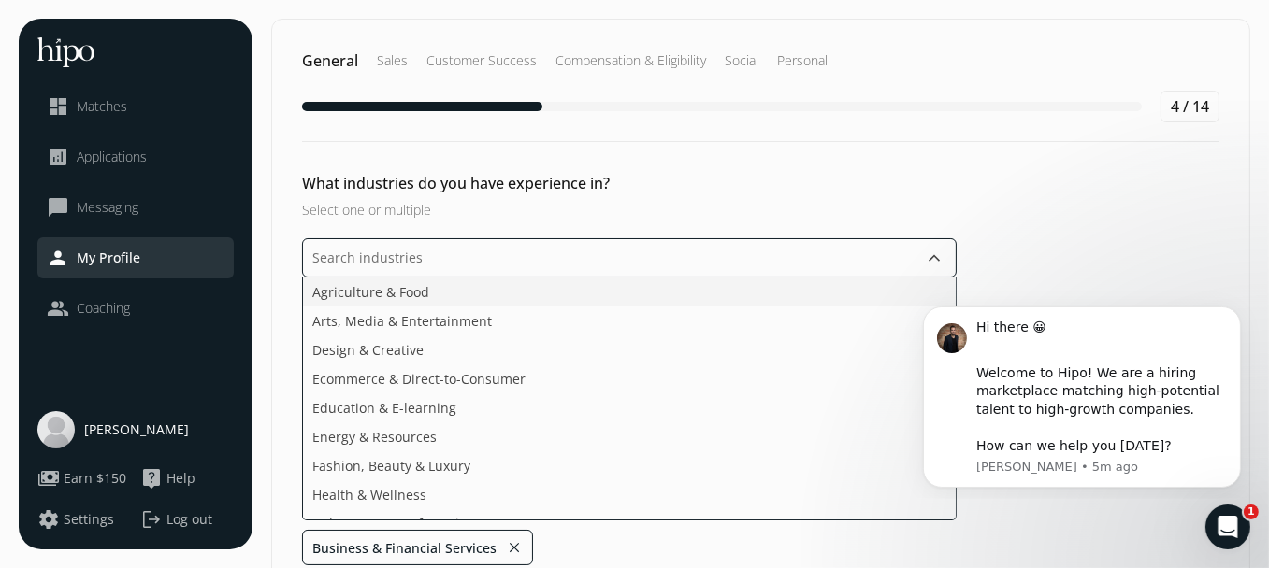
click at [457, 286] on li "Agriculture & Food" at bounding box center [629, 292] width 653 height 29
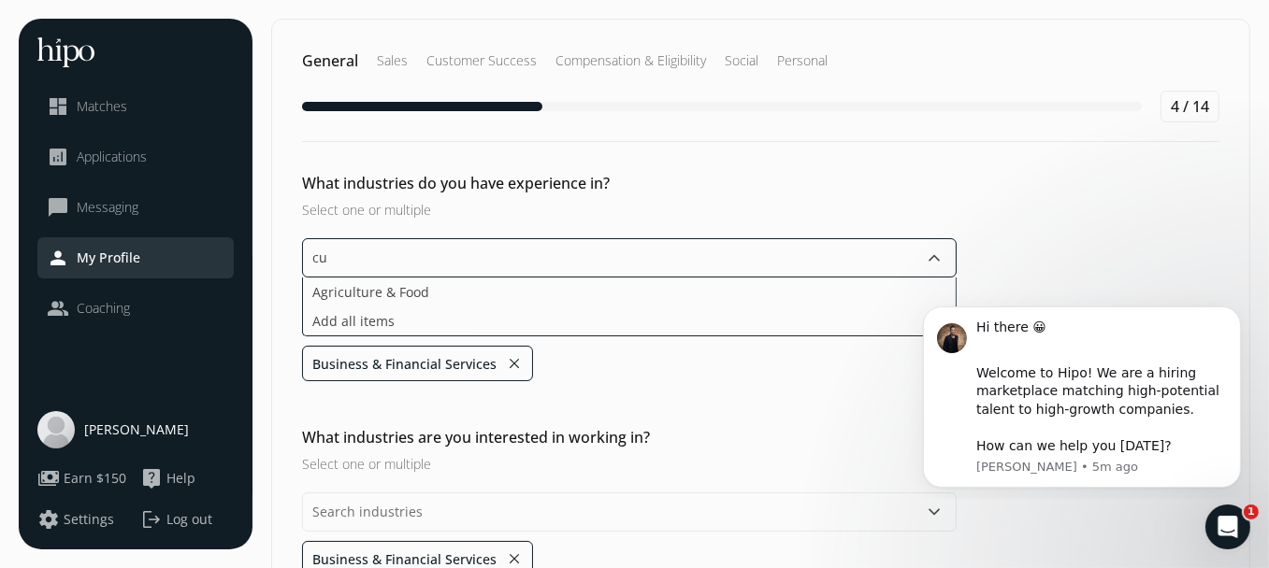
type input "c"
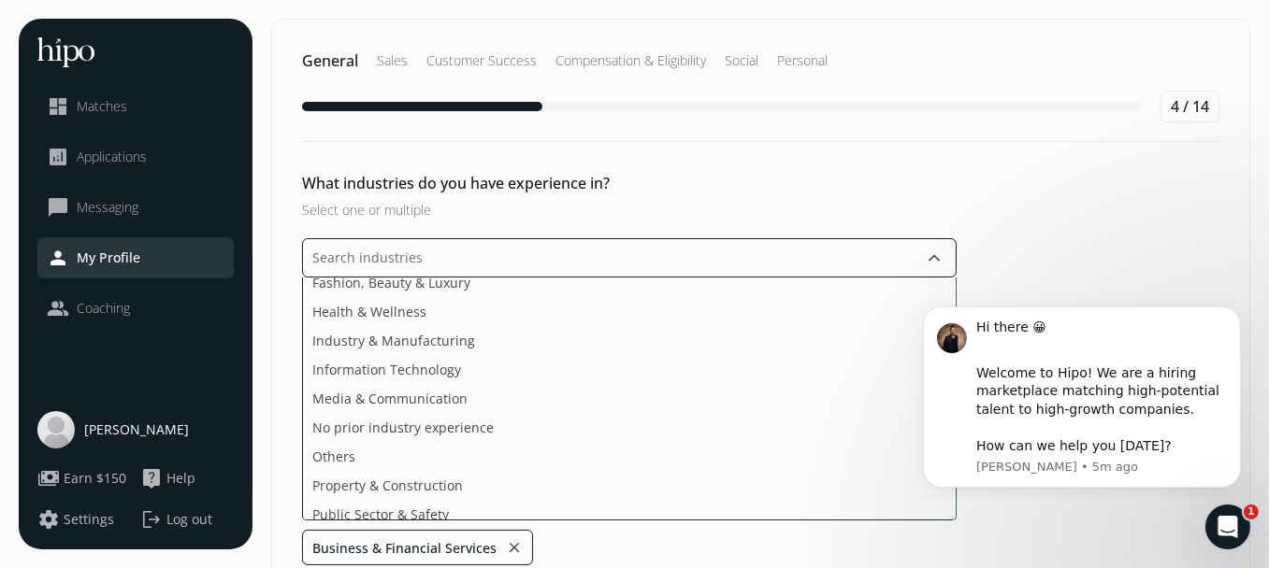
scroll to position [187, 0]
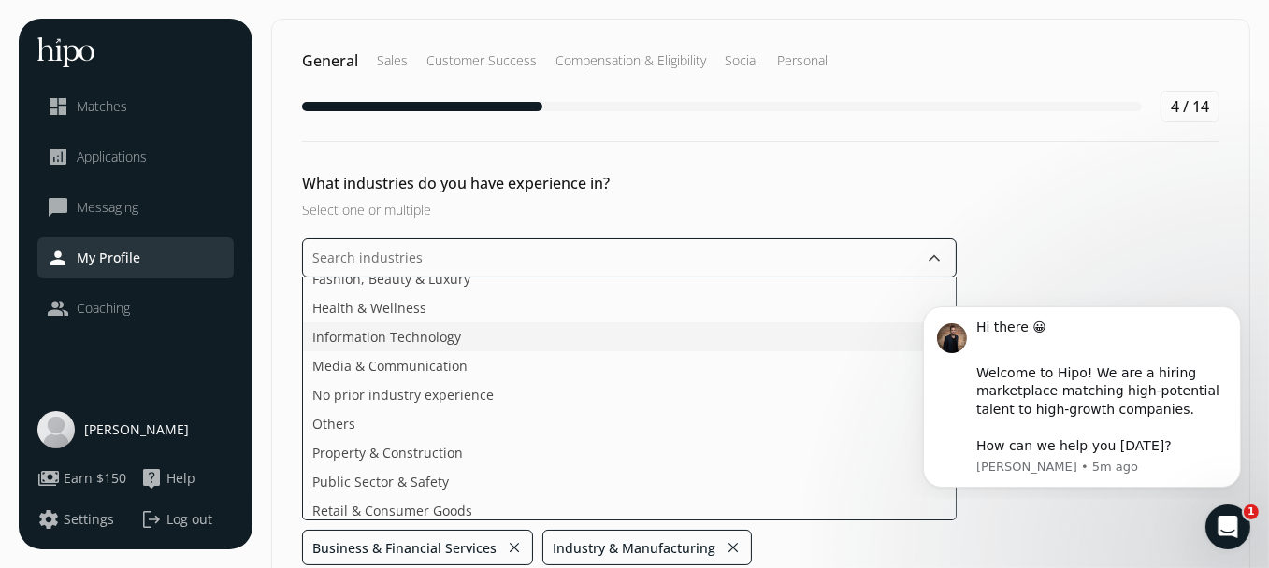
click at [418, 341] on span "Information Technology" at bounding box center [386, 337] width 149 height 20
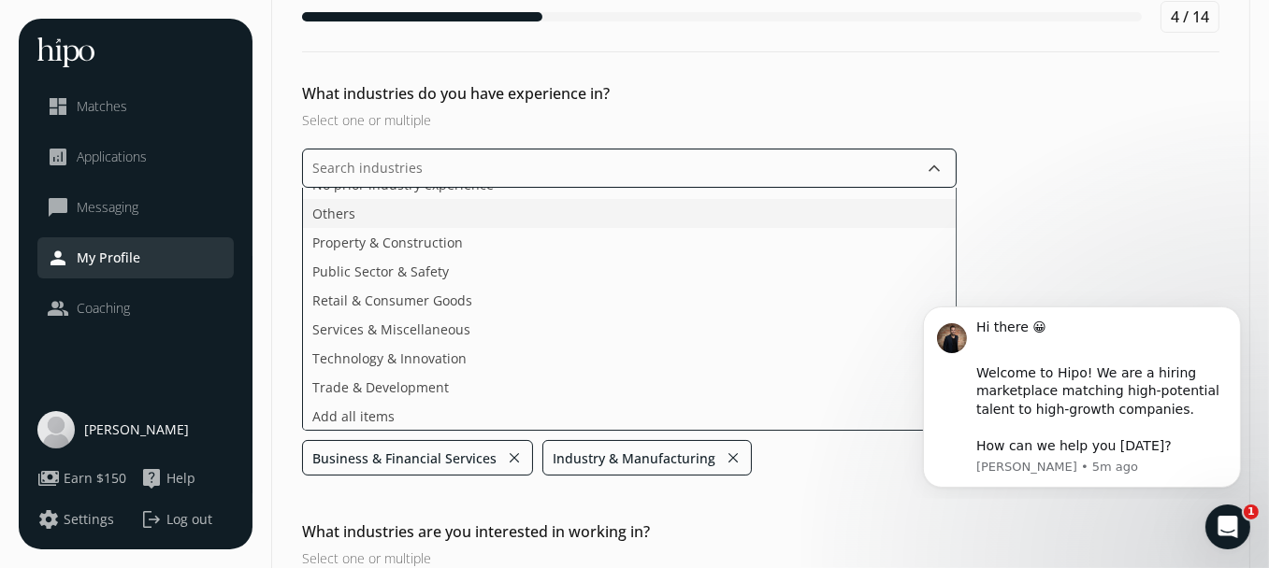
scroll to position [93, 0]
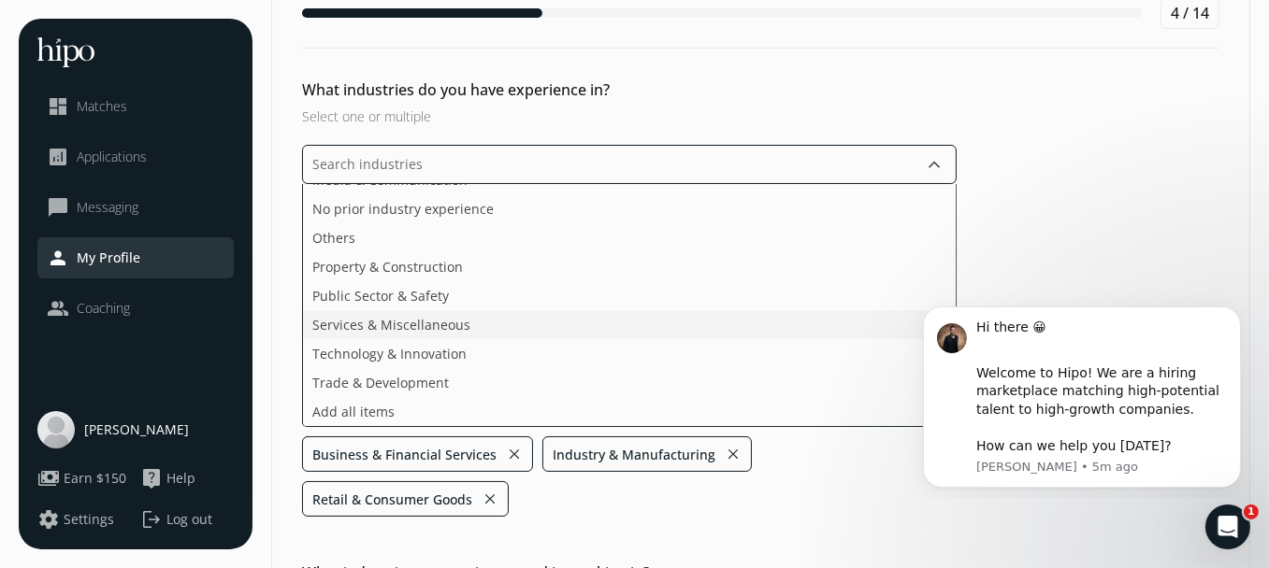
click at [449, 298] on ul "Agriculture & Food Arts, Media & Entertainment Design & Creative Ecommerce & Di…" at bounding box center [629, 305] width 654 height 243
click at [448, 314] on ul "Agriculture & Food Arts, Media & Entertainment Design & Creative Ecommerce & Di…" at bounding box center [629, 305] width 654 height 243
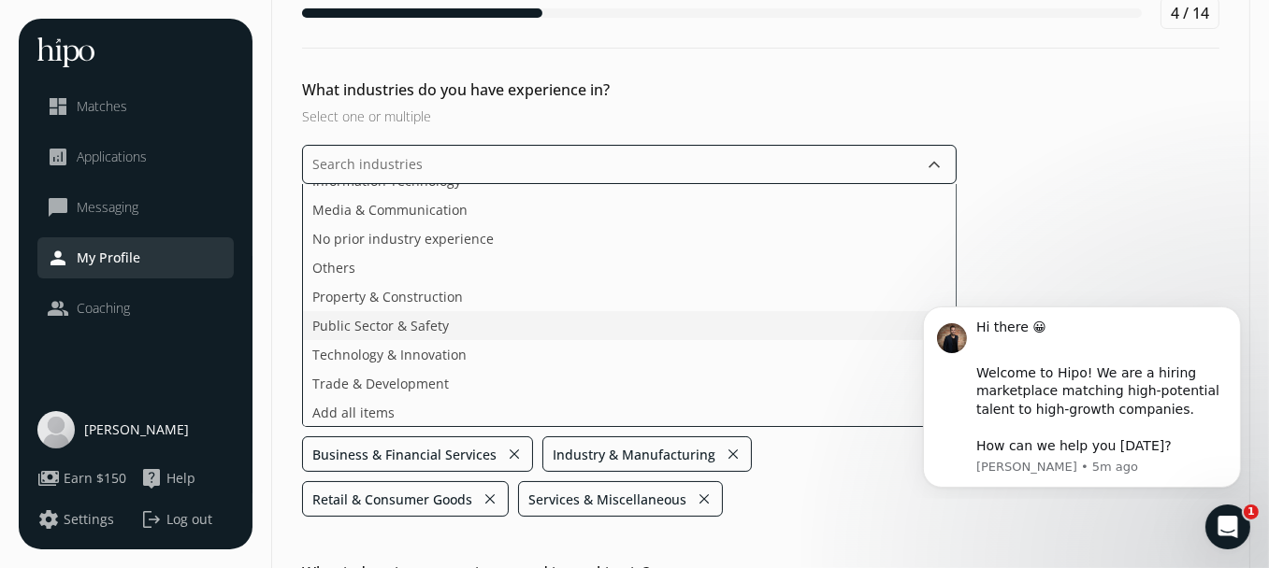
scroll to position [250, 0]
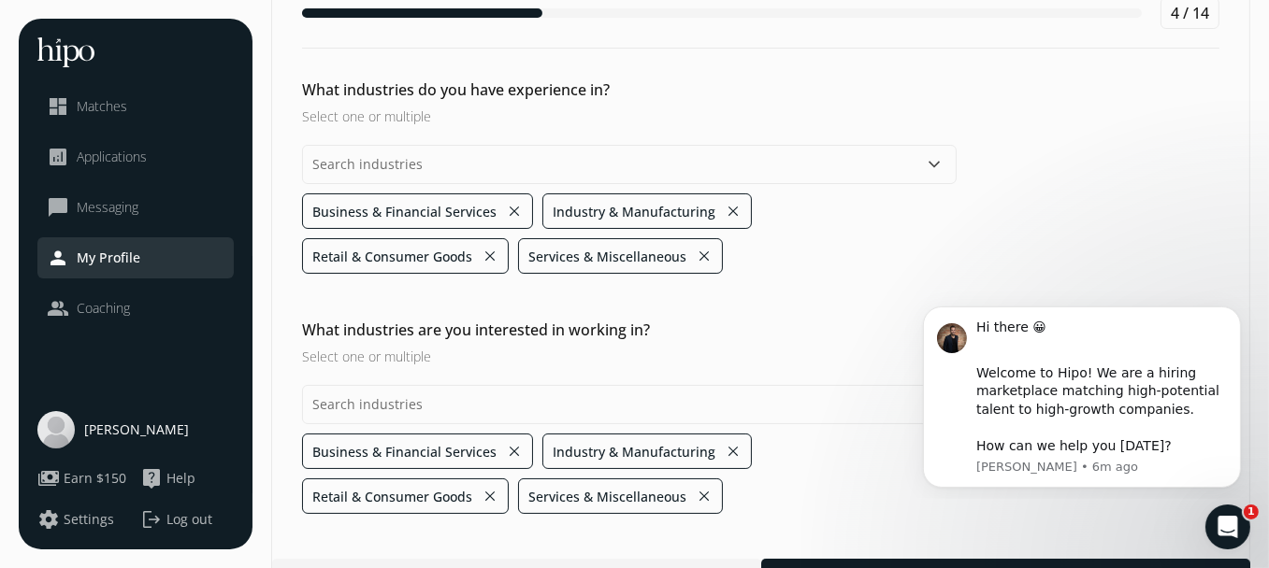
click at [838, 486] on div "What industries do you have experience in? Select one or multiple keyboard_arro…" at bounding box center [760, 297] width 977 height 436
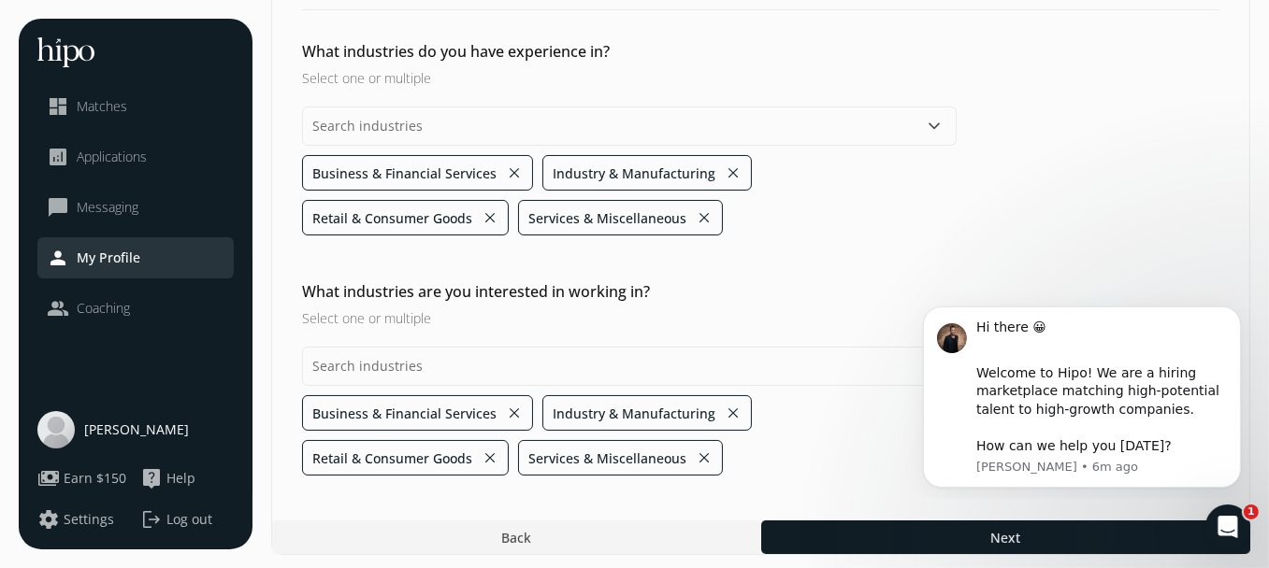
scroll to position [133, 0]
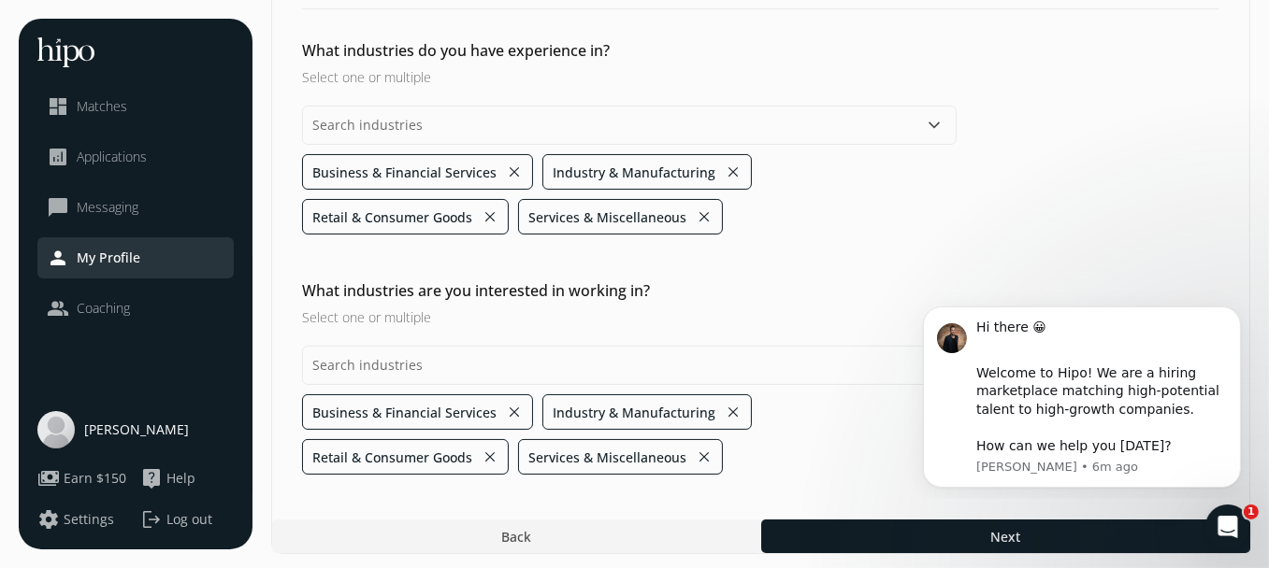
click at [429, 320] on h3 "Select one or multiple" at bounding box center [629, 318] width 654 height 20
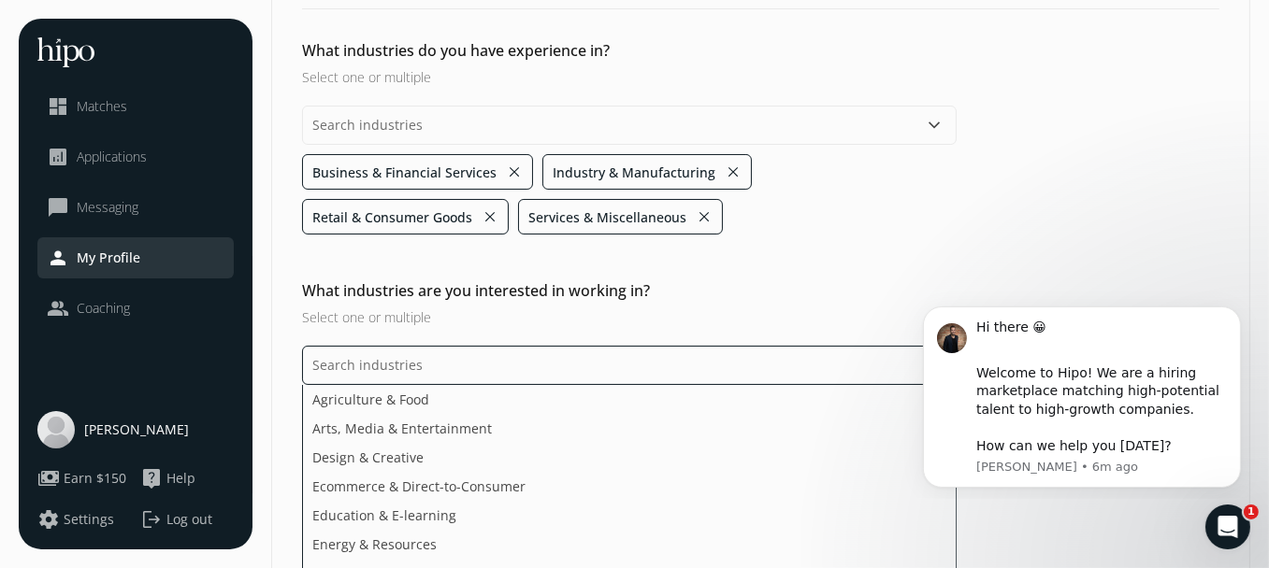
click at [472, 365] on input "text" at bounding box center [629, 365] width 654 height 39
type input "t"
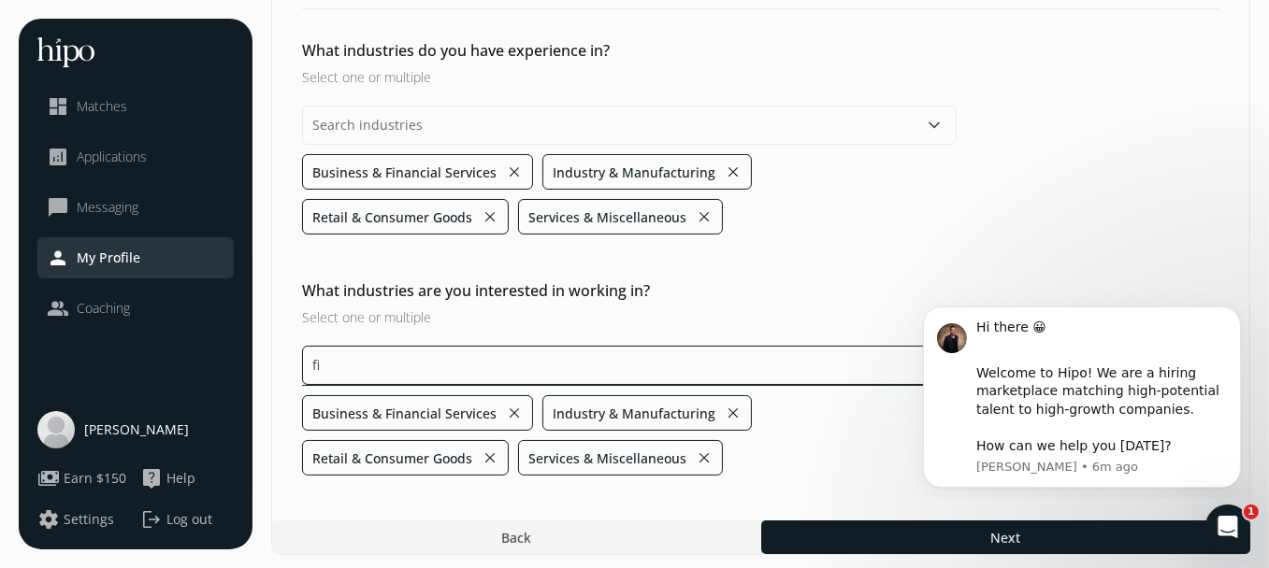
type input "f"
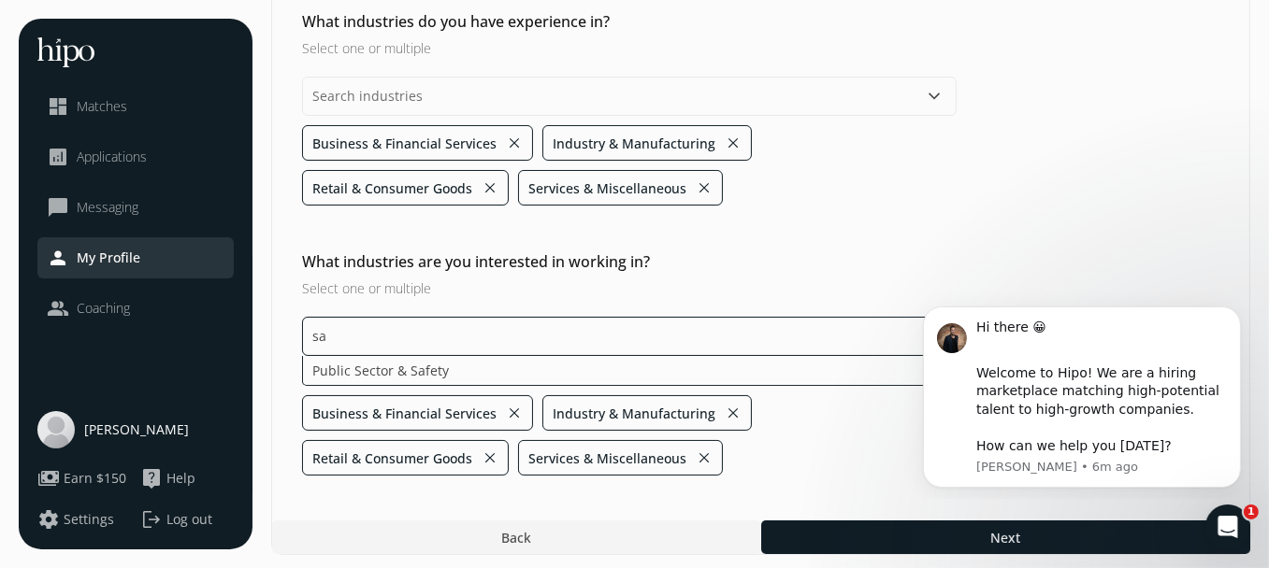
type input "s"
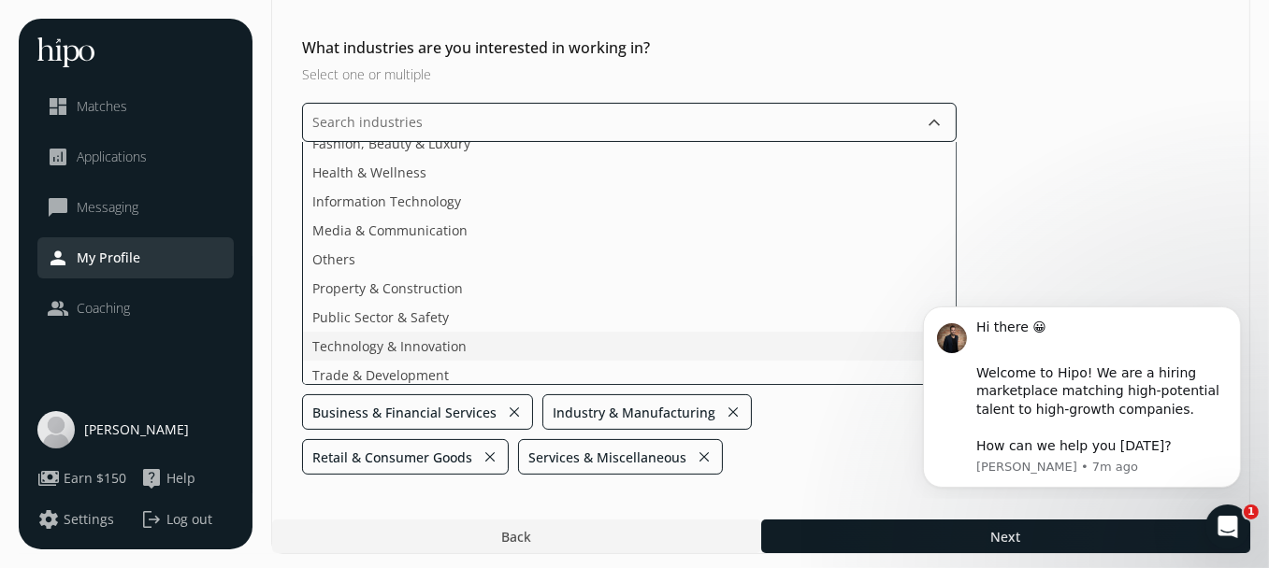
scroll to position [192, 0]
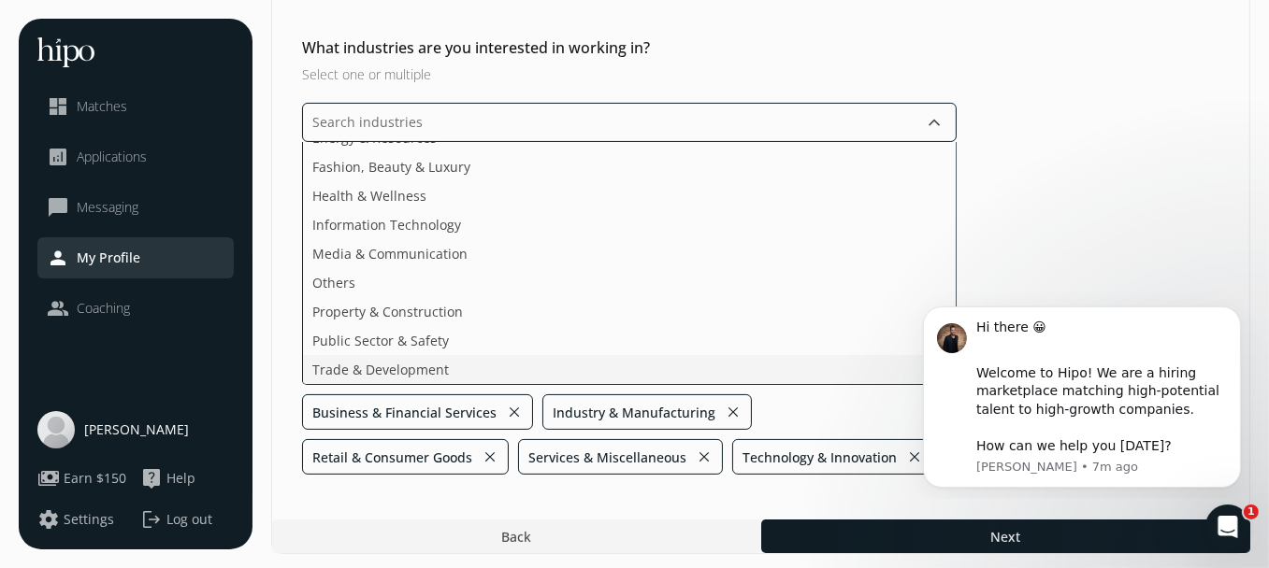
click at [496, 332] on ul "Agriculture & Food Arts, Media & Entertainment Design & Creative Ecommerce & Di…" at bounding box center [629, 263] width 654 height 243
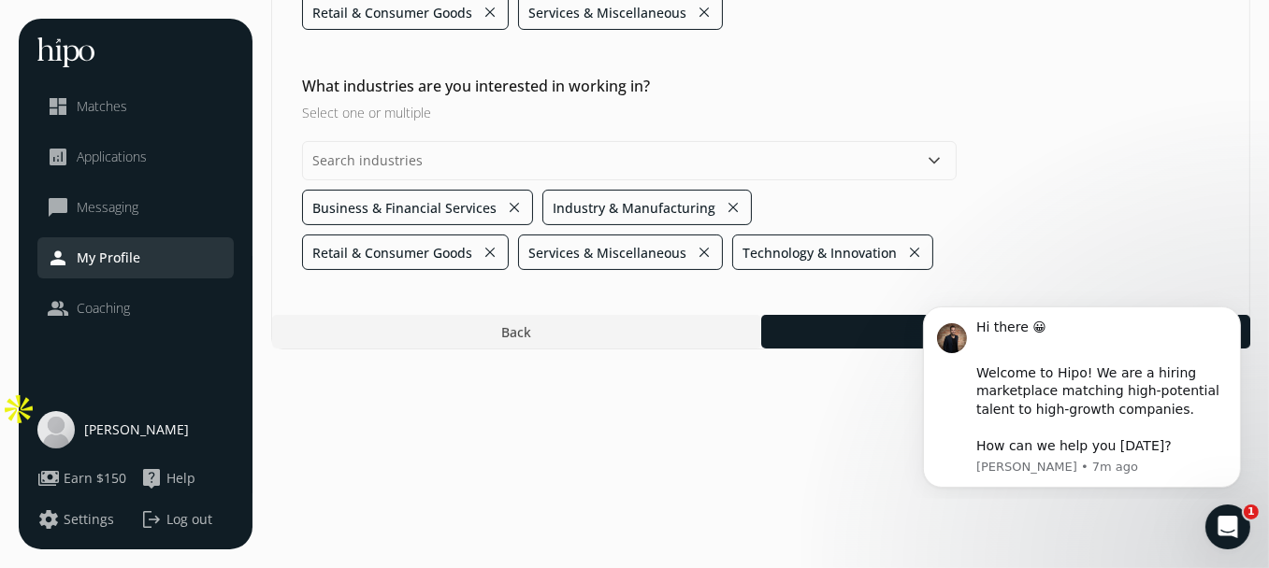
scroll to position [133, 0]
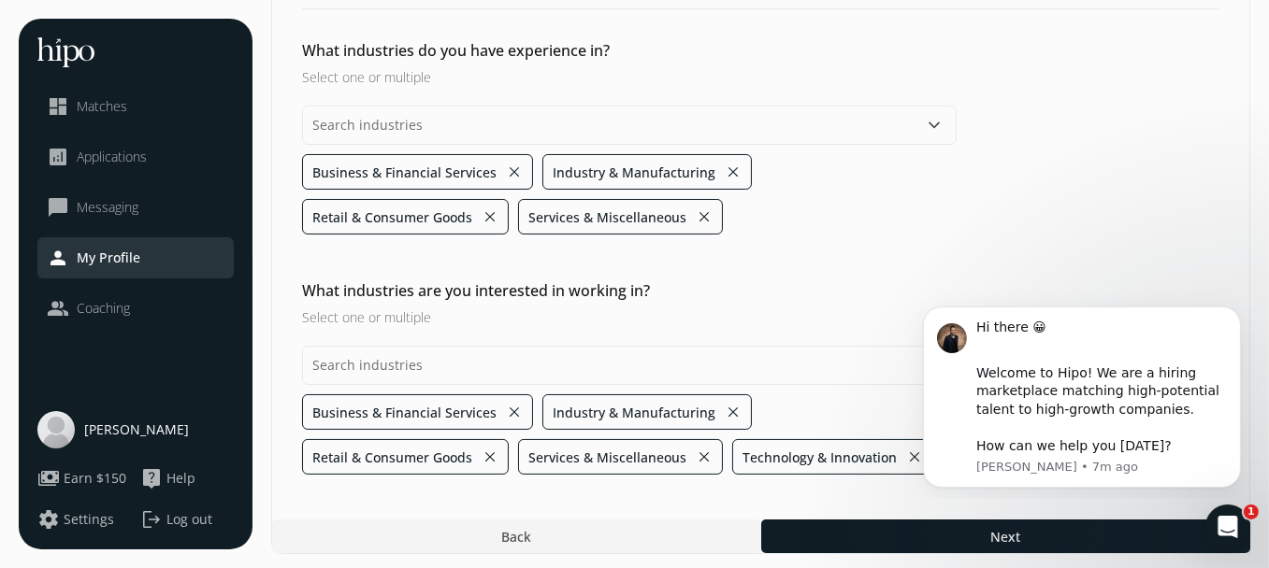
click at [627, 479] on div "General Sales Customer Success Compensation & Eligibility Social Personal 4 / 1…" at bounding box center [760, 220] width 979 height 668
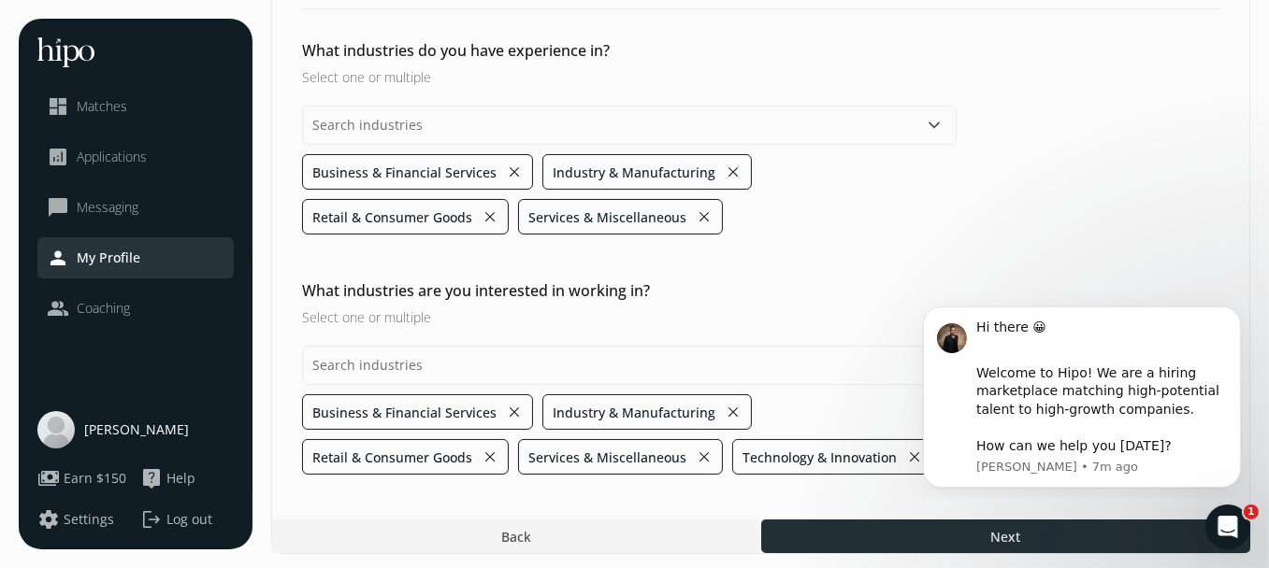
click at [864, 522] on div at bounding box center [1005, 537] width 489 height 34
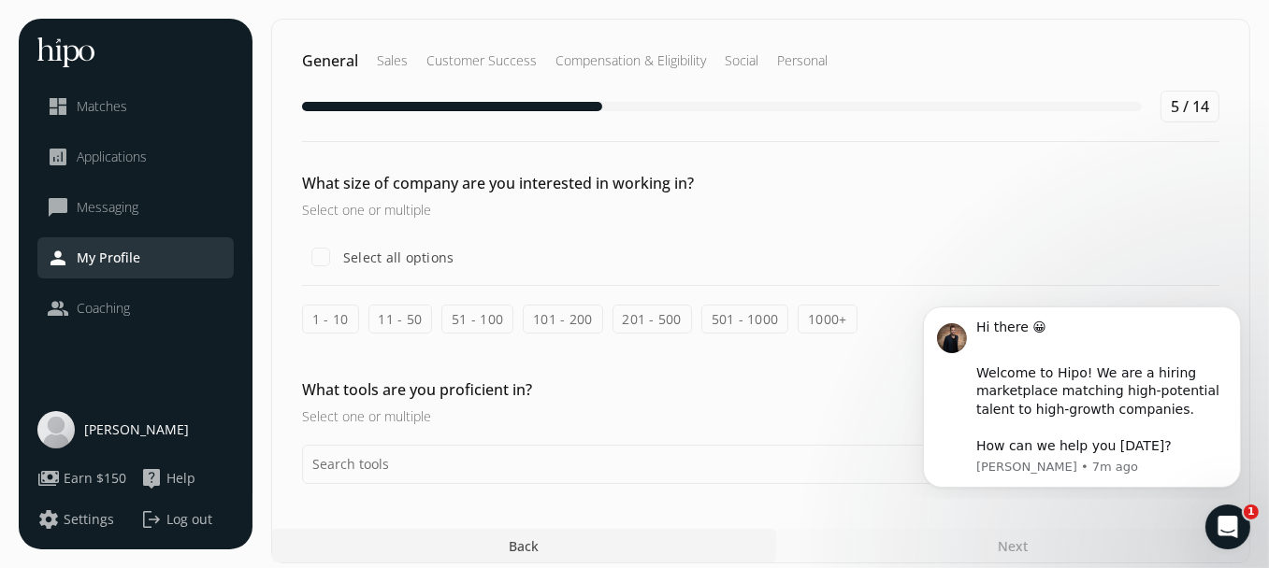
click at [495, 321] on label "51 - 100" at bounding box center [477, 319] width 72 height 29
click at [0, 0] on input "51 - 100" at bounding box center [0, 0] width 0 height 0
click at [395, 312] on label "11 - 50" at bounding box center [400, 319] width 65 height 29
click at [403, 317] on label "11 - 50" at bounding box center [400, 319] width 65 height 29
click at [0, 0] on input "11 - 50" at bounding box center [0, 0] width 0 height 0
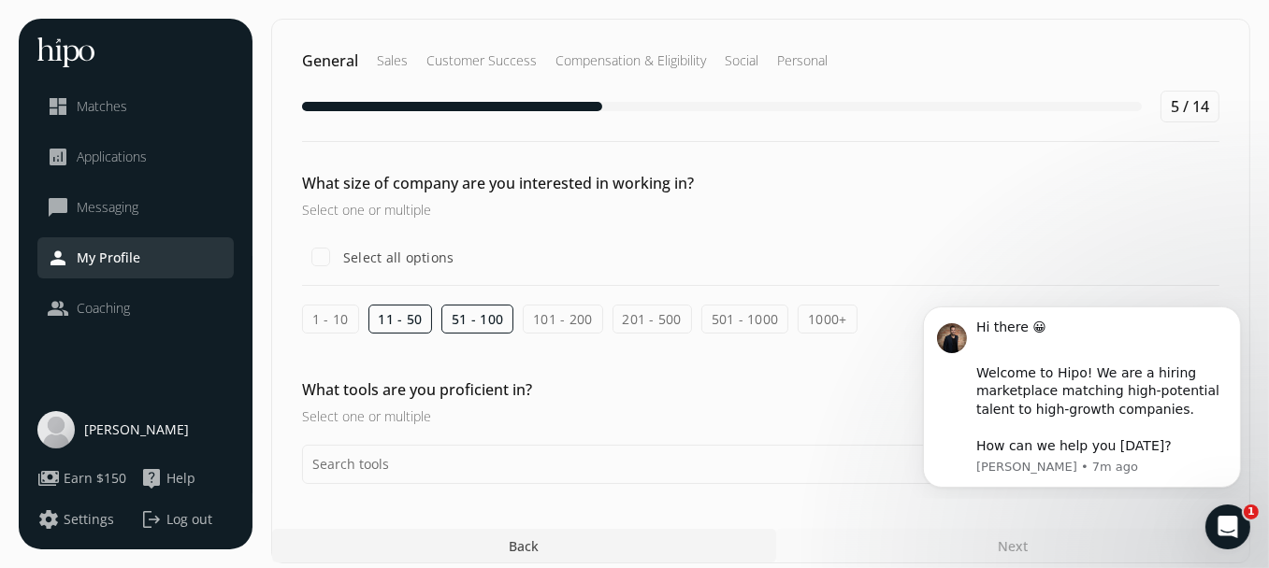
click at [563, 326] on label "101 - 200" at bounding box center [562, 319] width 79 height 29
click at [0, 0] on input "101 - 200" at bounding box center [0, 0] width 0 height 0
click at [638, 315] on label "201 - 500" at bounding box center [651, 319] width 79 height 29
click at [0, 0] on input "201 - 500" at bounding box center [0, 0] width 0 height 0
drag, startPoint x: 735, startPoint y: 312, endPoint x: 799, endPoint y: 312, distance: 64.5
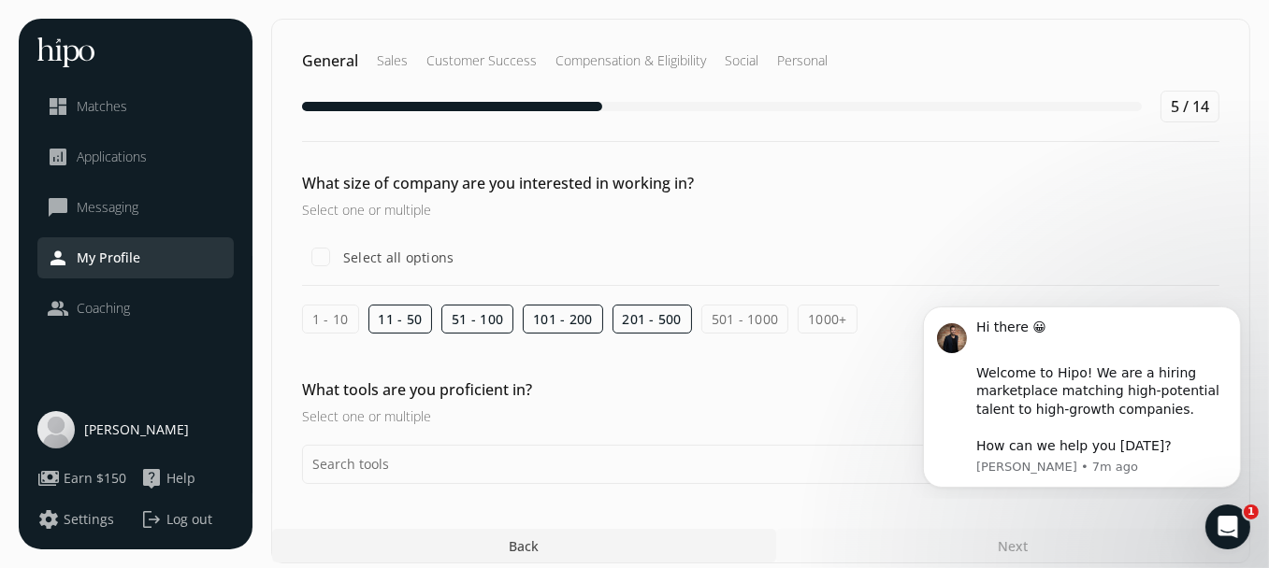
click at [736, 312] on label "501 - 1000" at bounding box center [745, 319] width 88 height 29
click at [808, 312] on label "1000+" at bounding box center [826, 319] width 59 height 29
click at [0, 0] on input "1000+" at bounding box center [0, 0] width 0 height 0
click at [764, 314] on label "501 - 1000" at bounding box center [745, 319] width 88 height 29
click at [0, 0] on input "501 - 1000" at bounding box center [0, 0] width 0 height 0
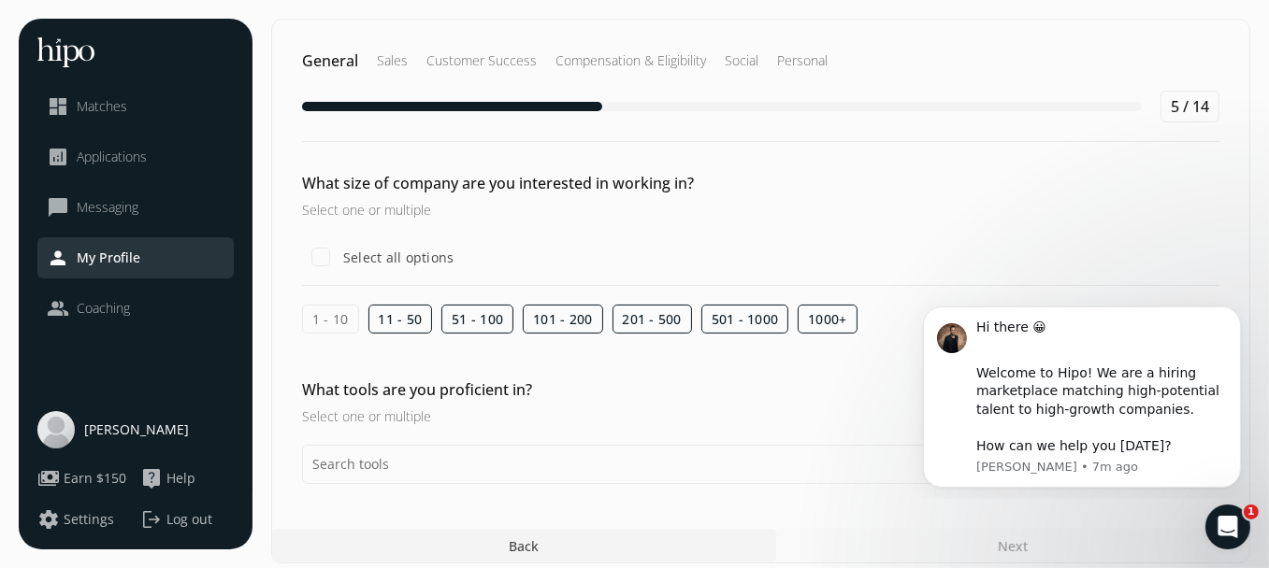
scroll to position [11, 0]
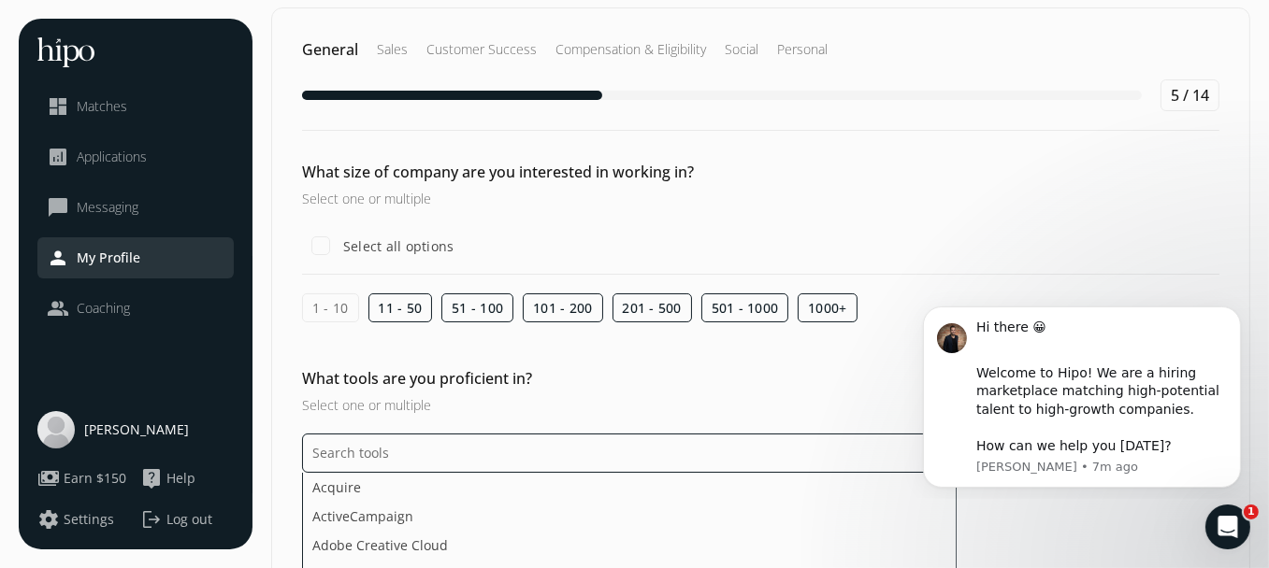
click at [490, 445] on input "text" at bounding box center [629, 453] width 654 height 39
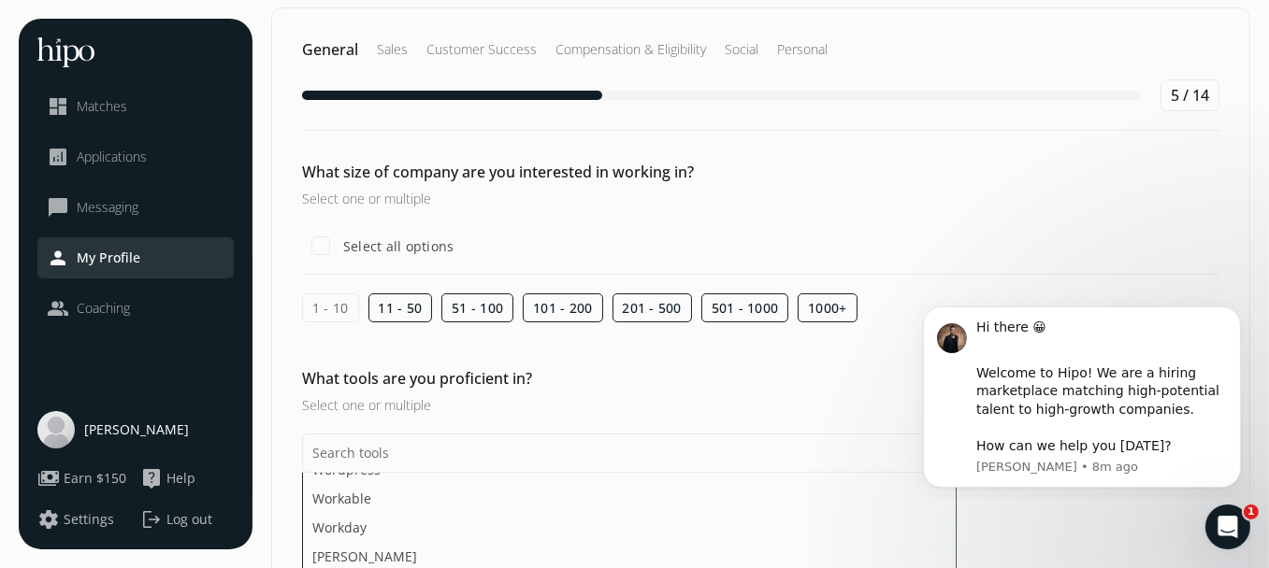
click at [697, 495] on div "General Sales Customer Success Compensation & Eligibility Social Personal 5 / 1…" at bounding box center [760, 401] width 979 height 788
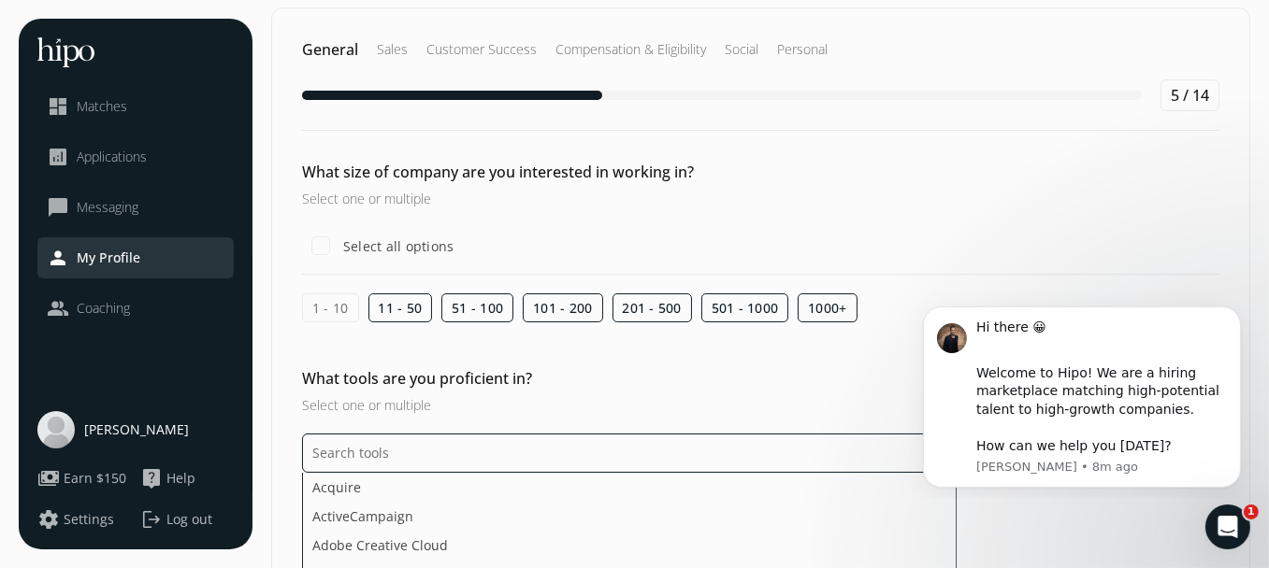
click at [395, 456] on input "text" at bounding box center [629, 453] width 654 height 39
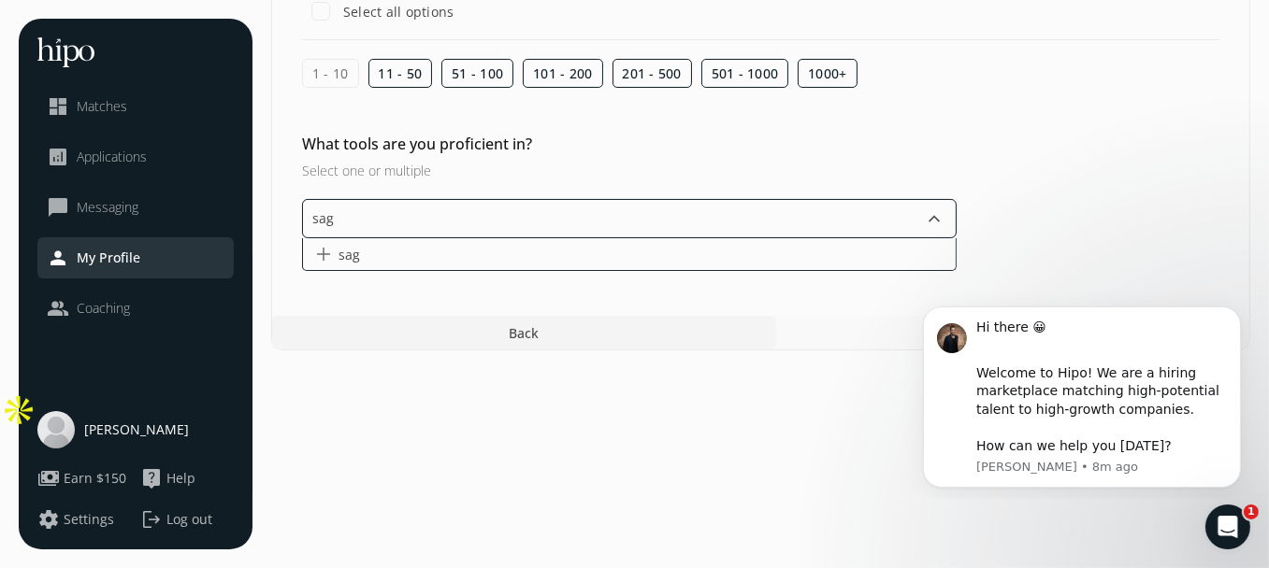
scroll to position [43, 0]
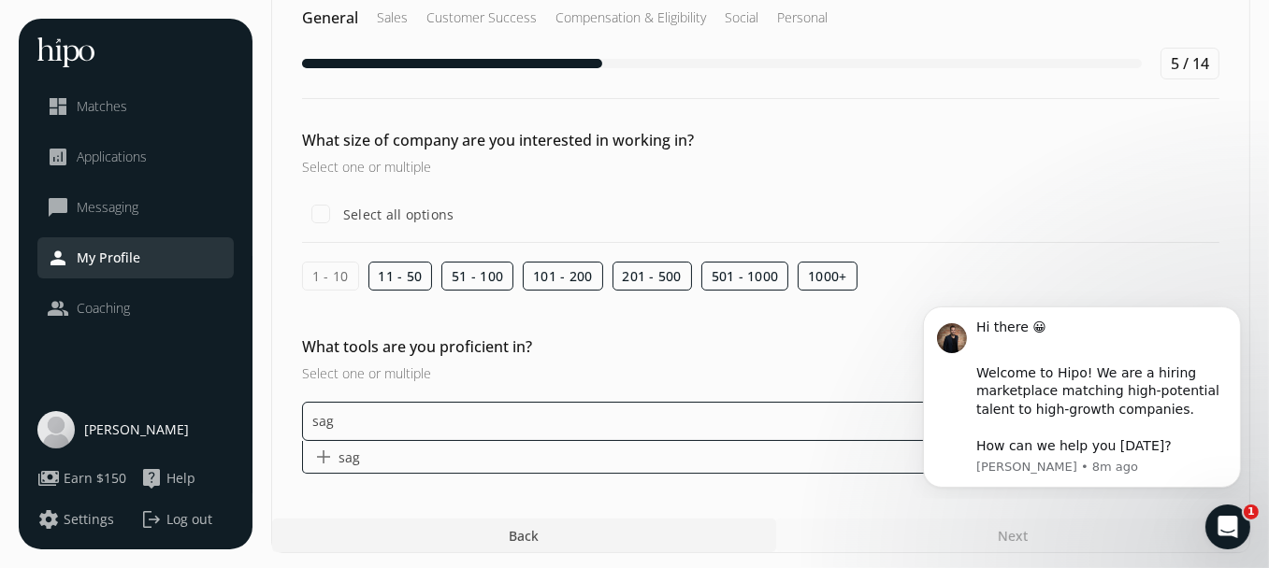
type input "sage"
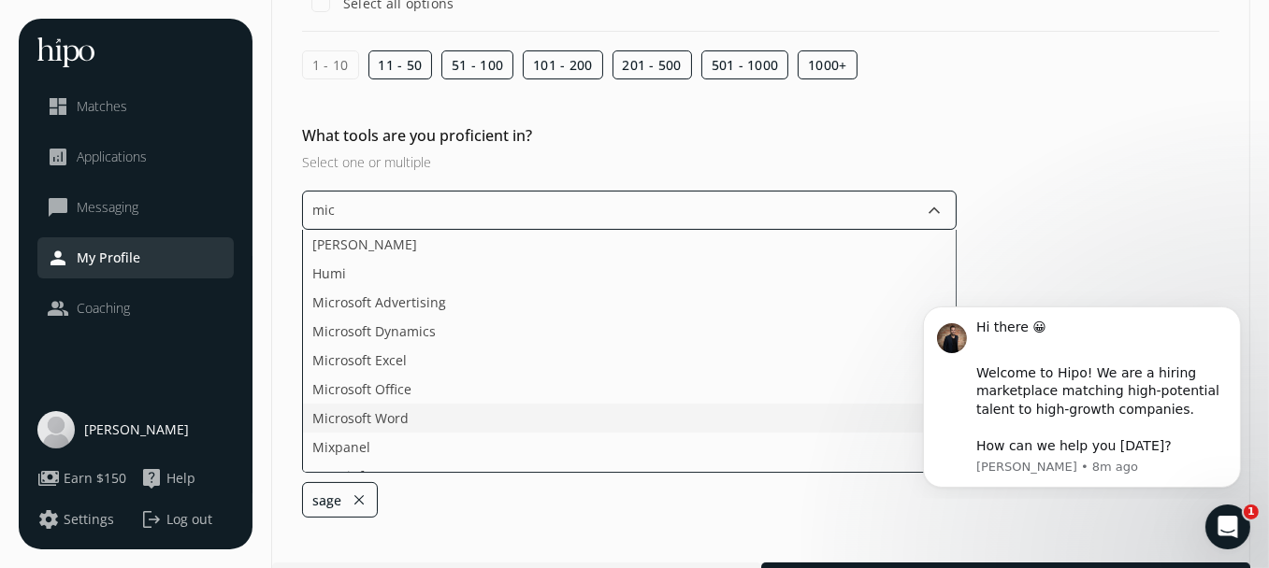
scroll to position [233, 0]
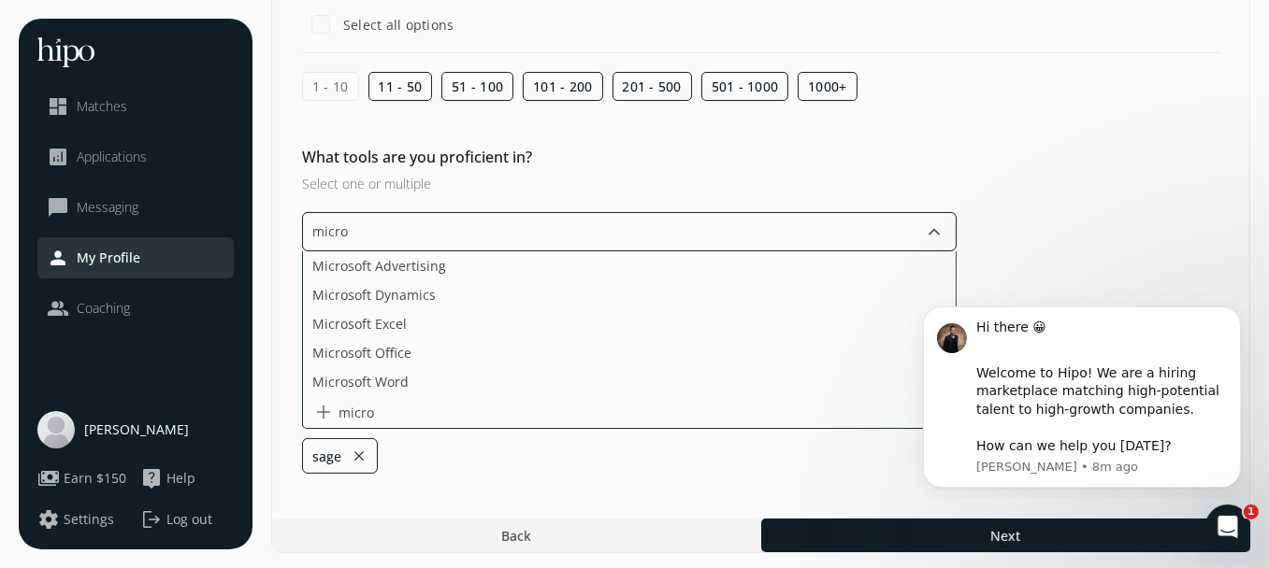
type input "micros"
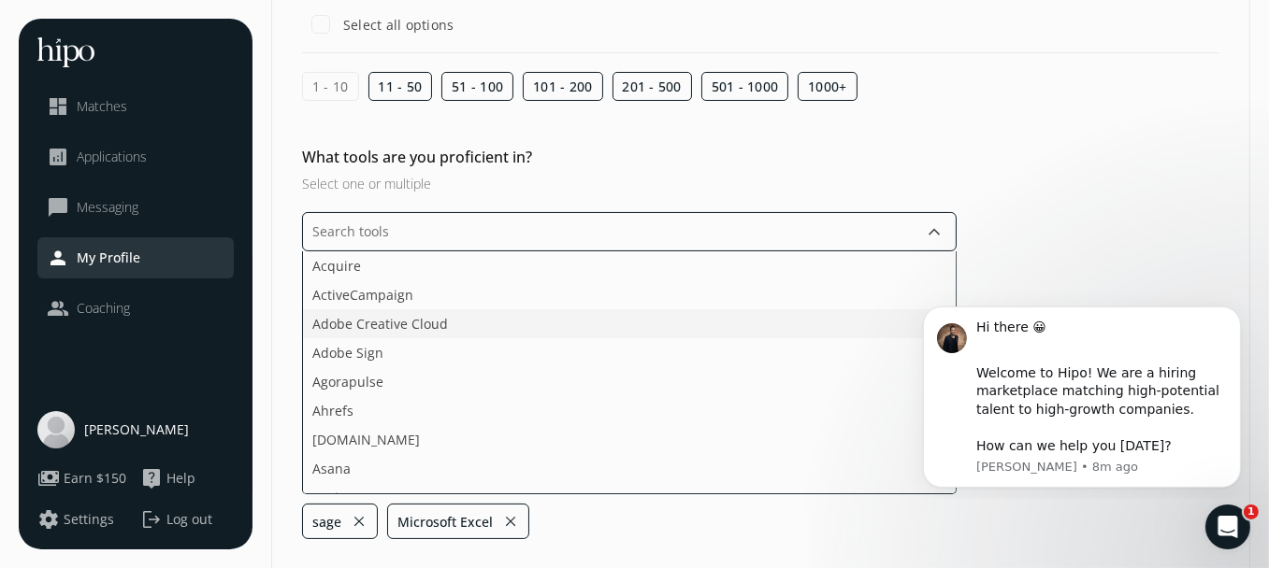
click at [439, 314] on ul "Acquire ActiveCampaign Adobe Creative Cloud Adobe Sign Agorapulse Ahrefs [DOMAI…" at bounding box center [629, 372] width 654 height 243
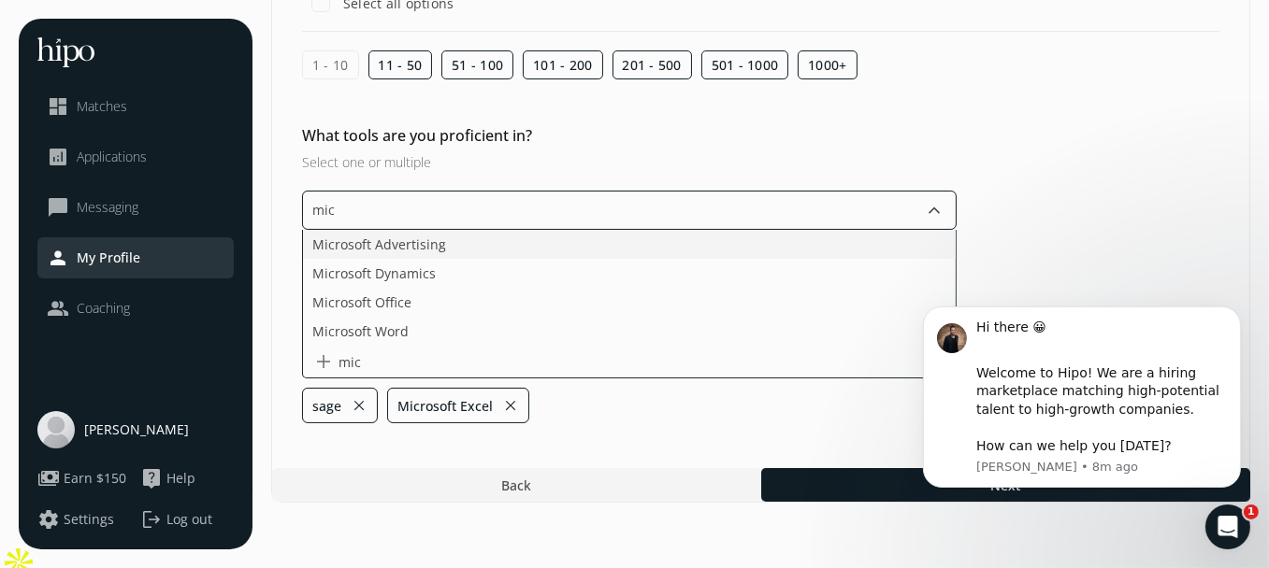
scroll to position [203, 0]
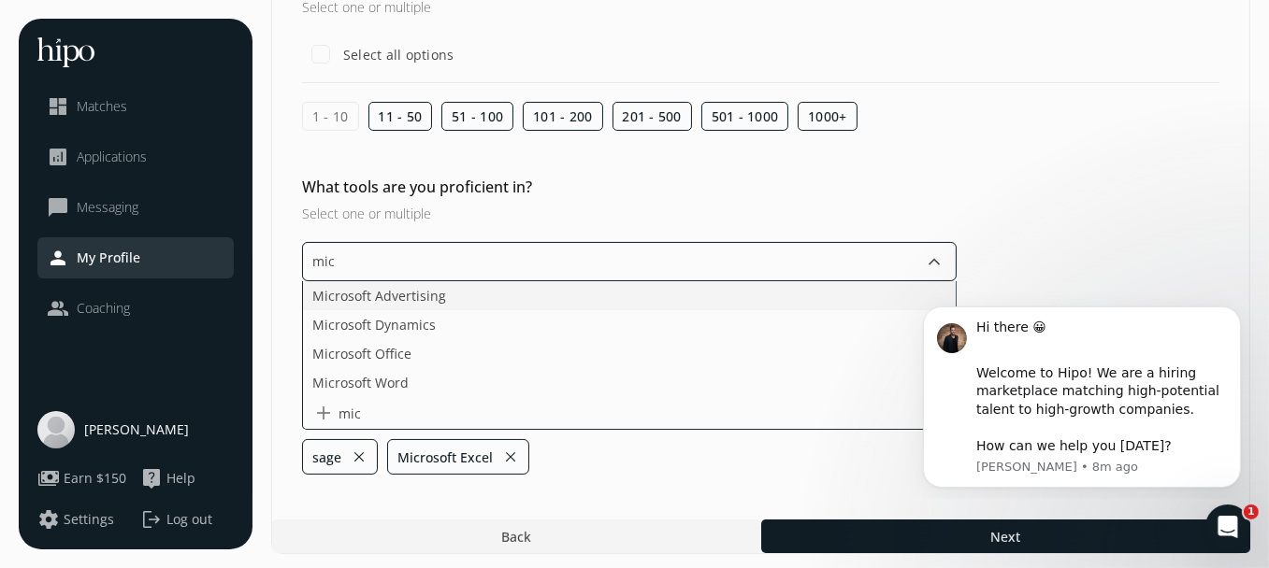
type input "micr"
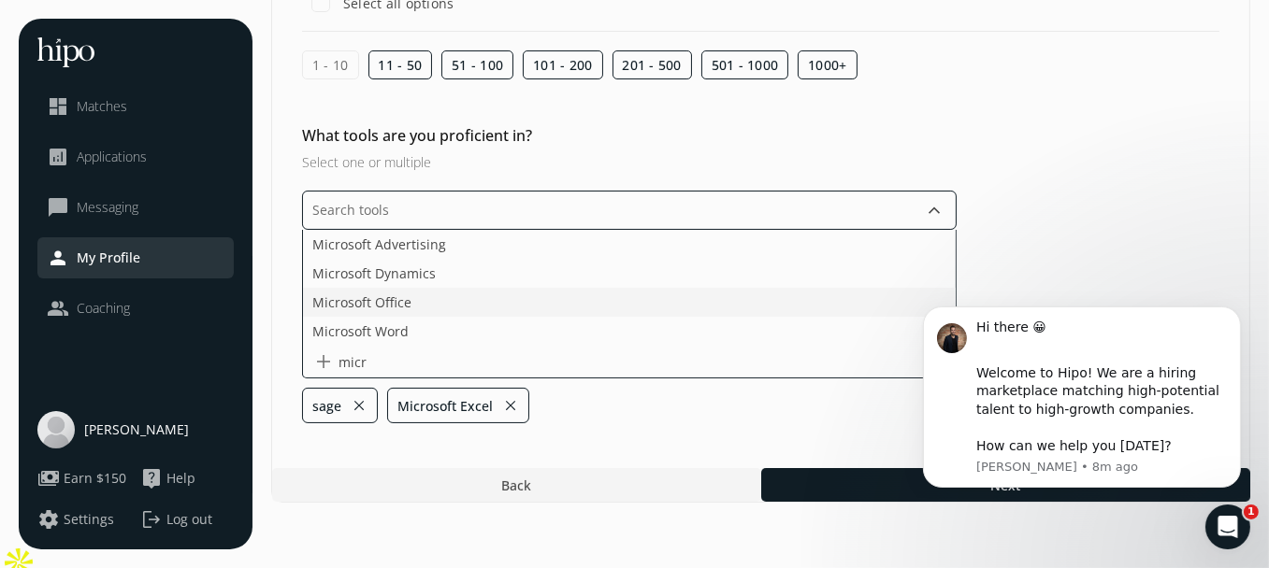
click at [452, 348] on ul "Microsoft Advertising Microsoft Dynamics Microsoft Office Microsoft Word add mi…" at bounding box center [629, 304] width 654 height 149
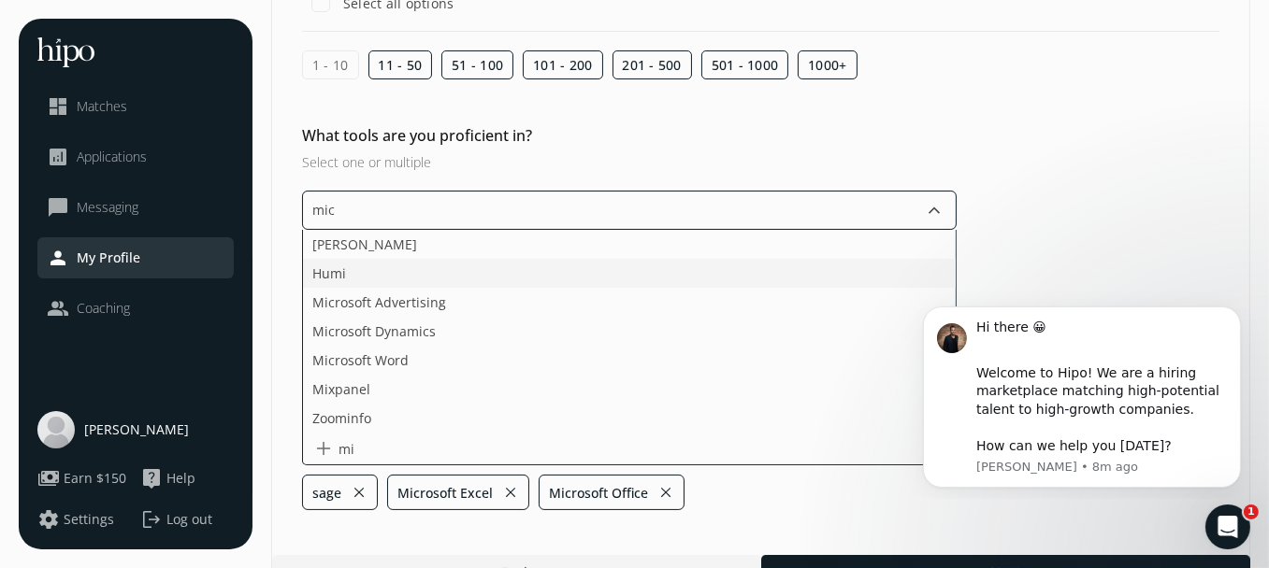
scroll to position [175, 0]
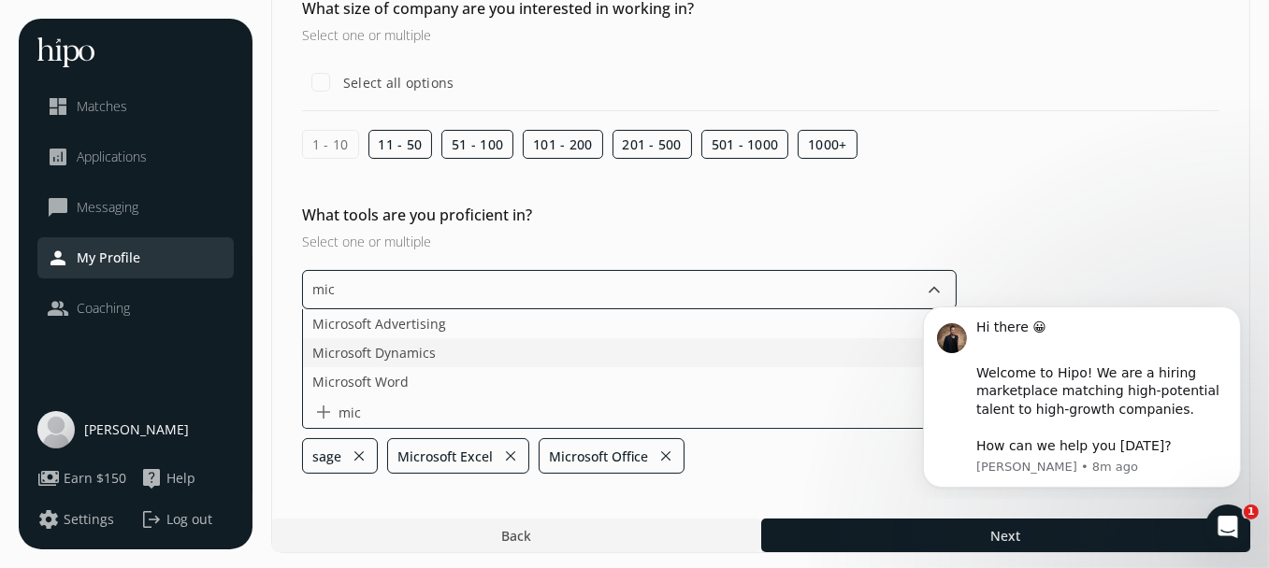
type input "micr"
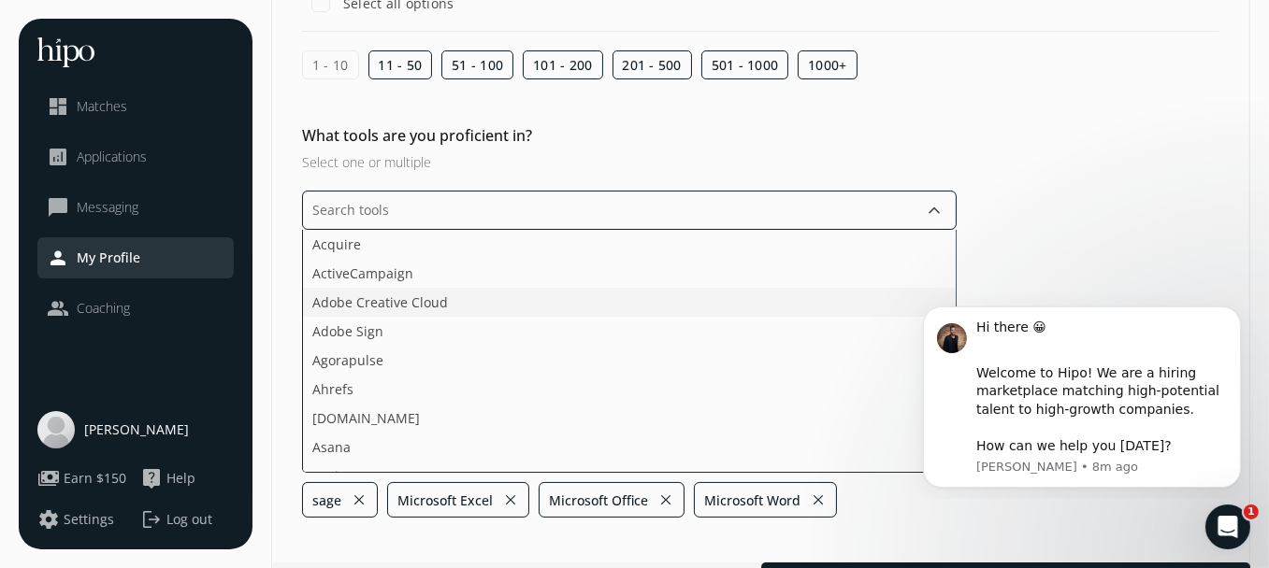
click at [452, 372] on ul "Acquire ActiveCampaign Adobe Creative Cloud Adobe Sign Agorapulse Ahrefs [DOMAI…" at bounding box center [629, 351] width 654 height 243
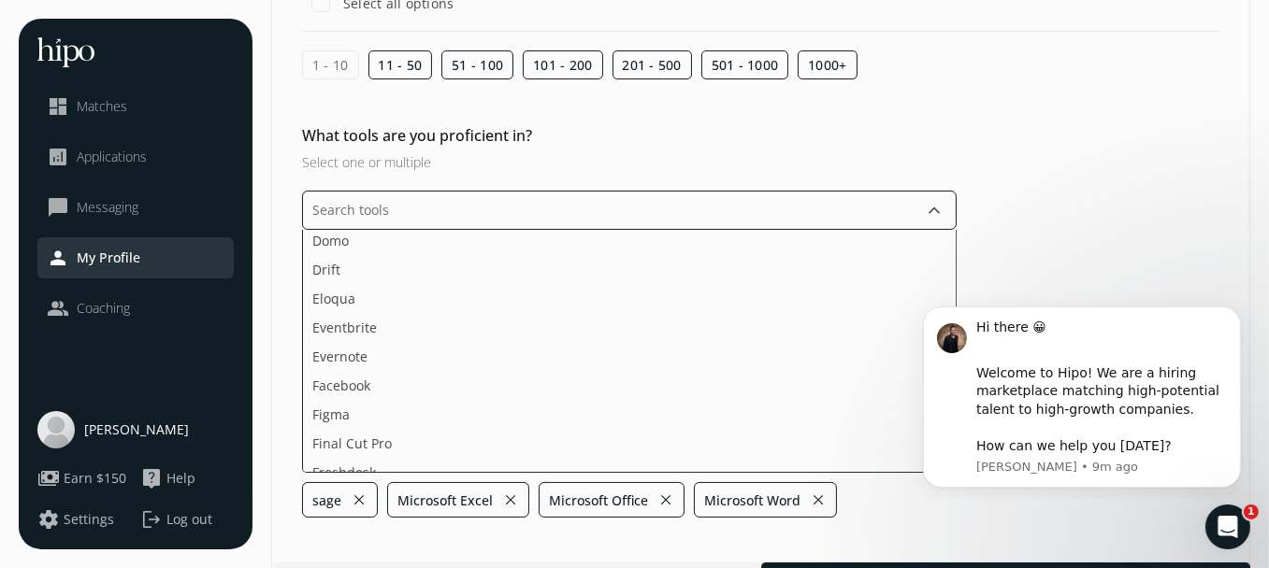
scroll to position [935, 0]
click at [447, 378] on li "Facebook" at bounding box center [629, 381] width 653 height 29
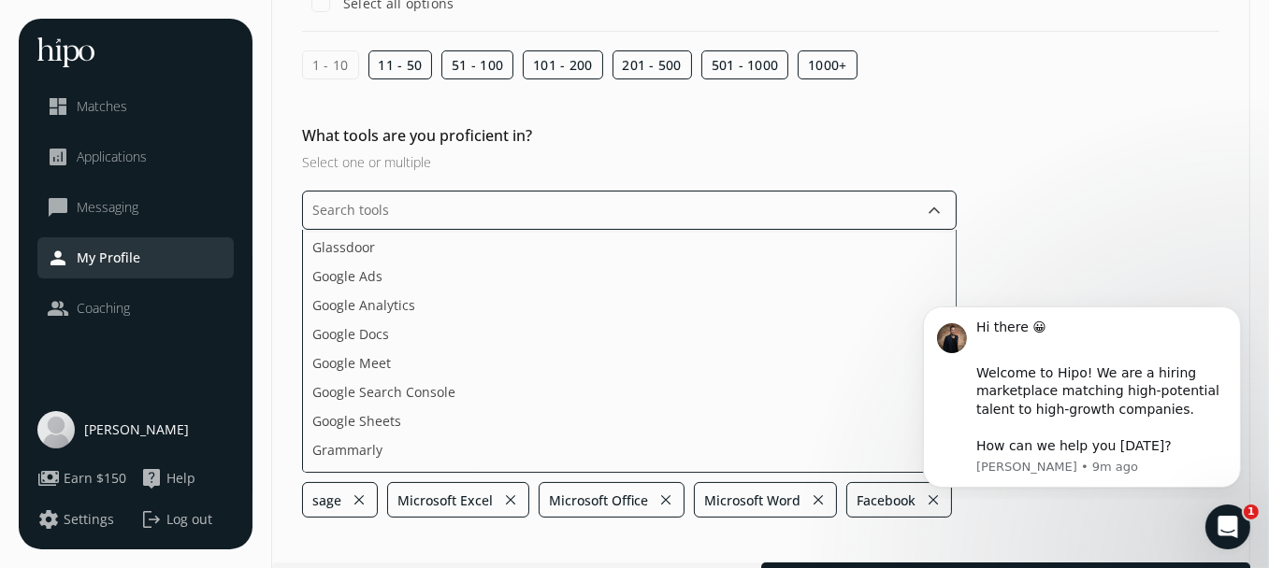
scroll to position [1215, 0]
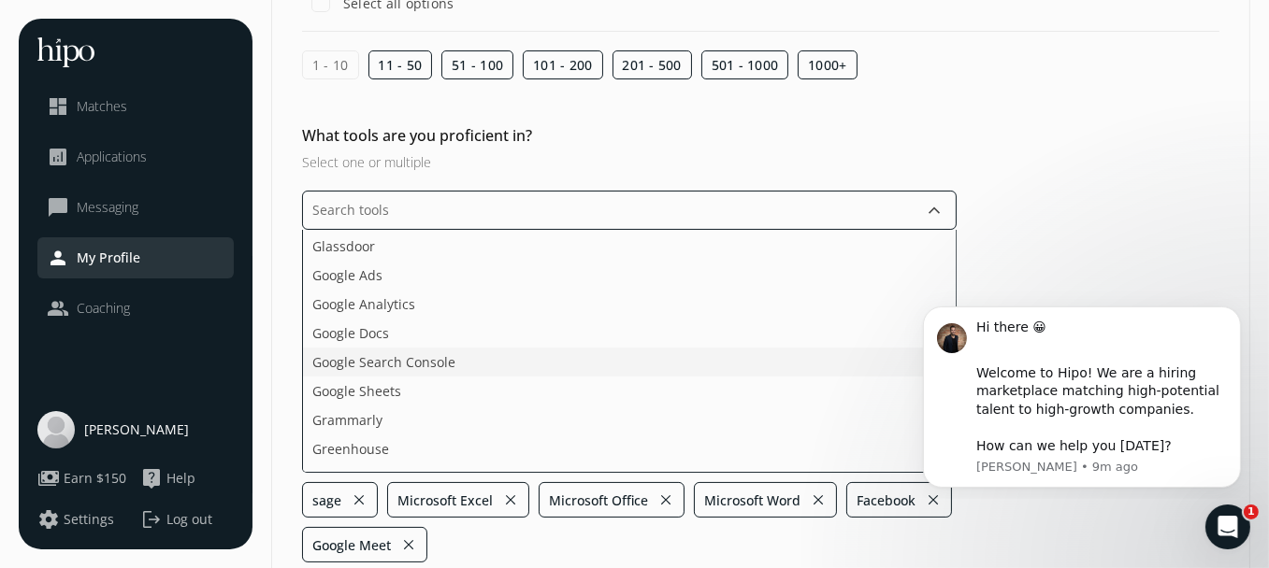
click at [435, 349] on li "Google Search Console" at bounding box center [629, 362] width 653 height 29
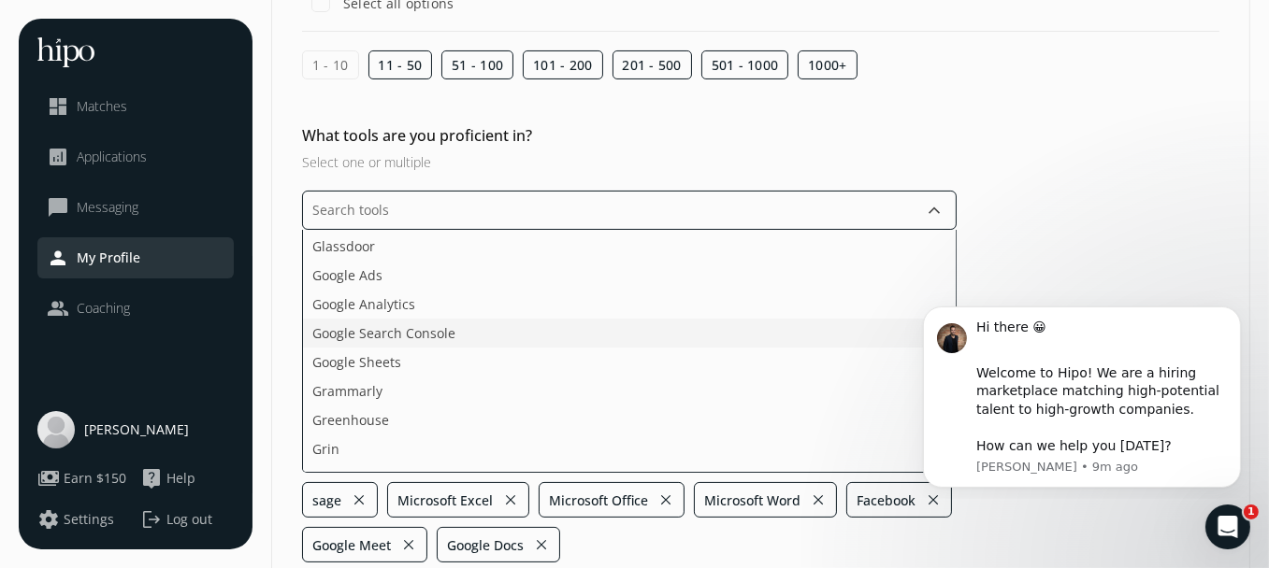
click at [438, 338] on li "Google Search Console" at bounding box center [629, 333] width 653 height 29
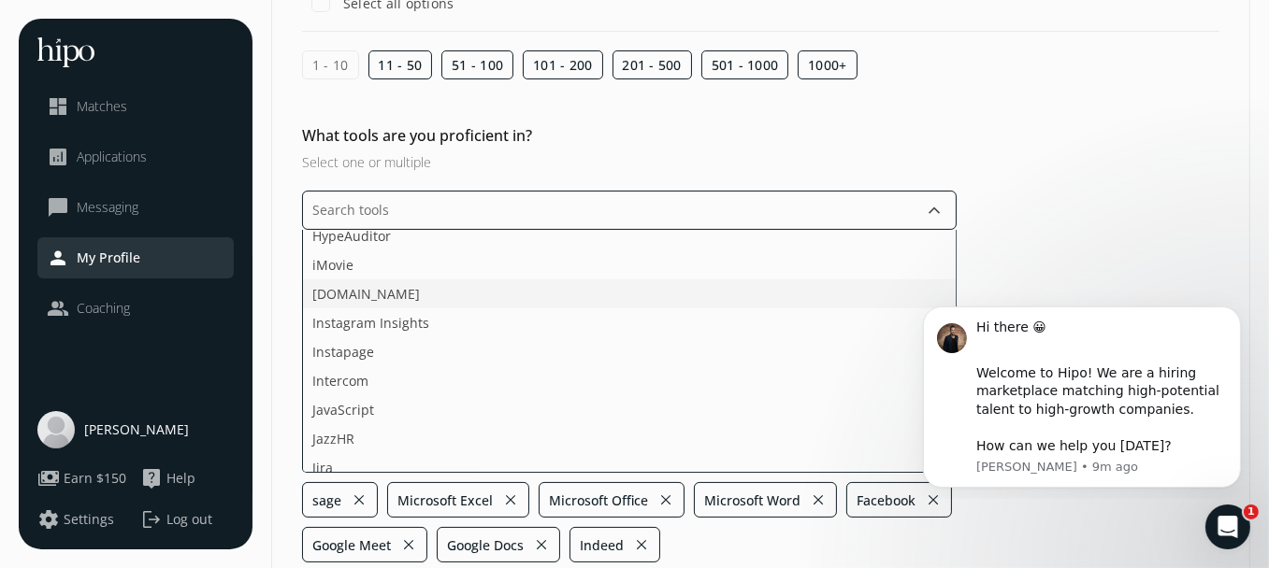
click at [496, 297] on li "[DOMAIN_NAME]" at bounding box center [629, 294] width 653 height 29
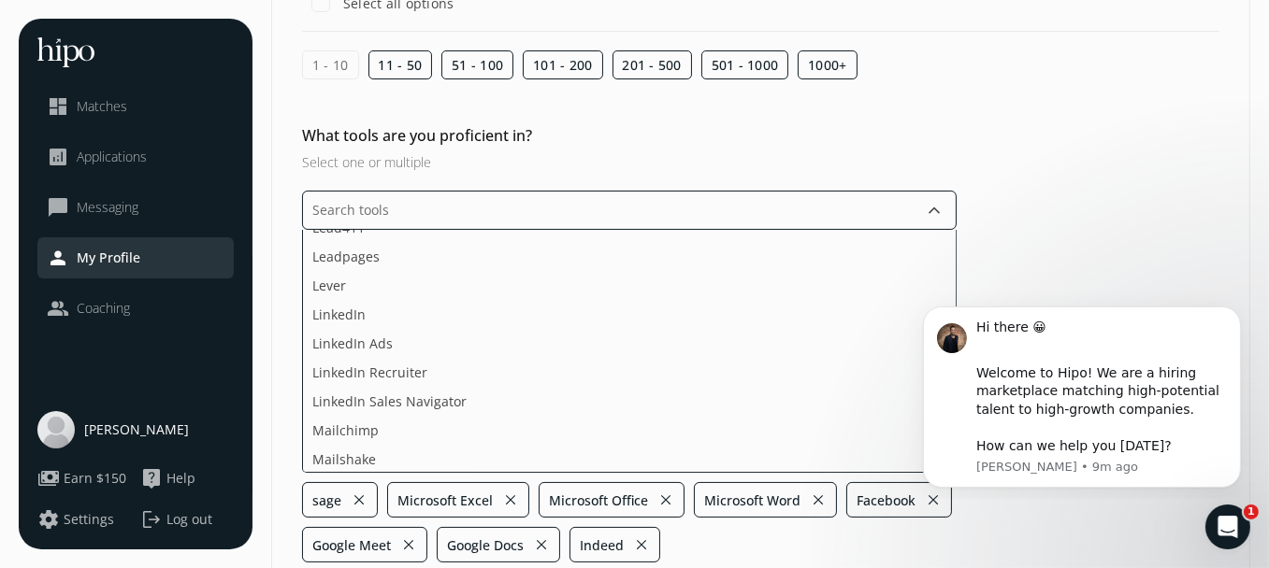
scroll to position [2150, 0]
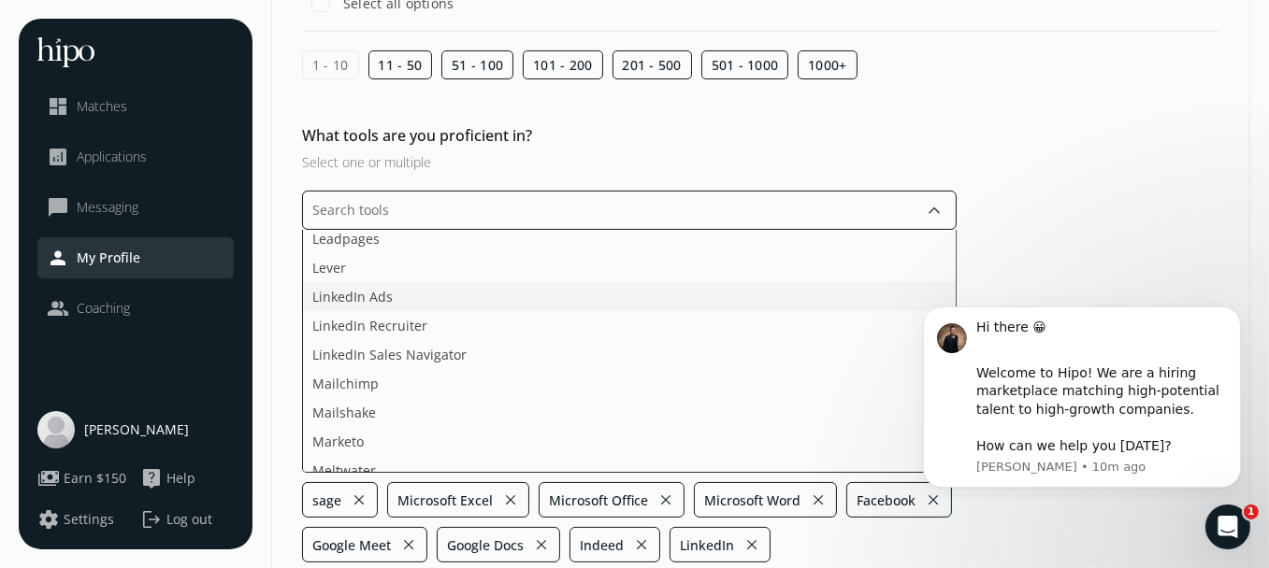
click at [500, 294] on li "LinkedIn Ads" at bounding box center [629, 296] width 653 height 29
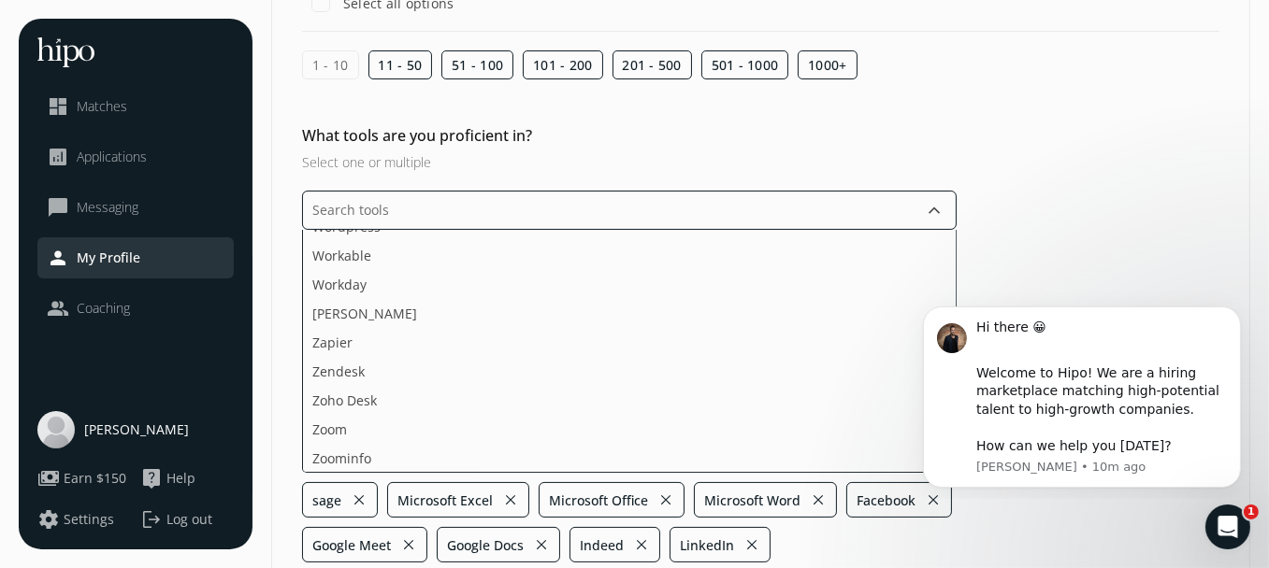
scroll to position [343, 0]
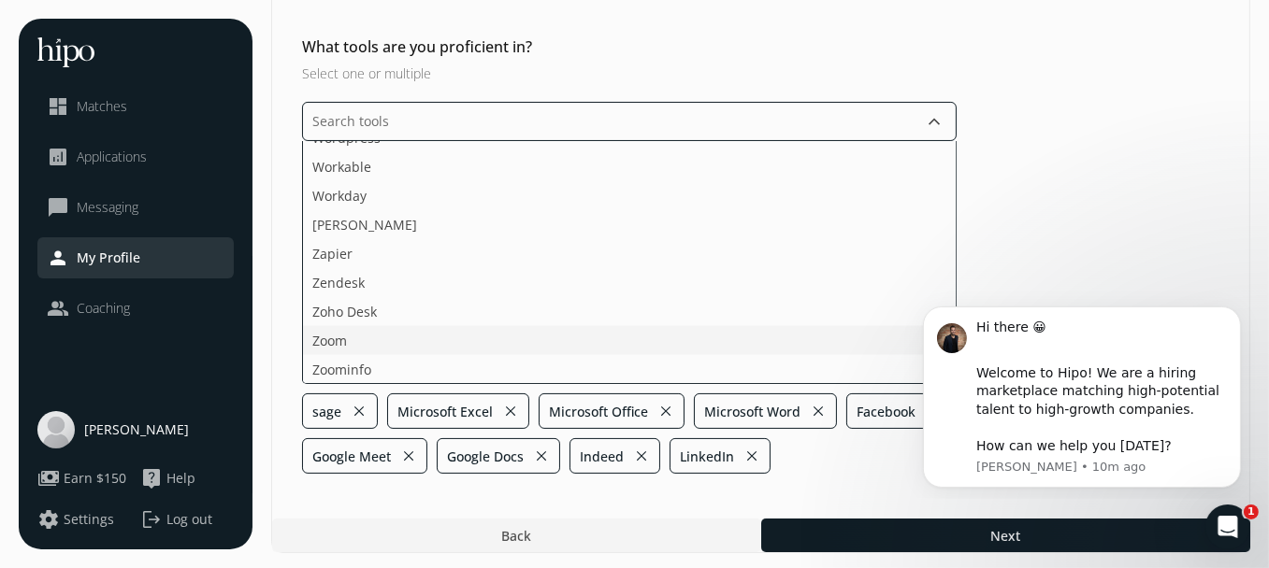
click at [608, 338] on ul "Acquire ActiveCampaign Adobe Creative Cloud Adobe Sign Agorapulse Ahrefs [DOMAI…" at bounding box center [629, 262] width 654 height 243
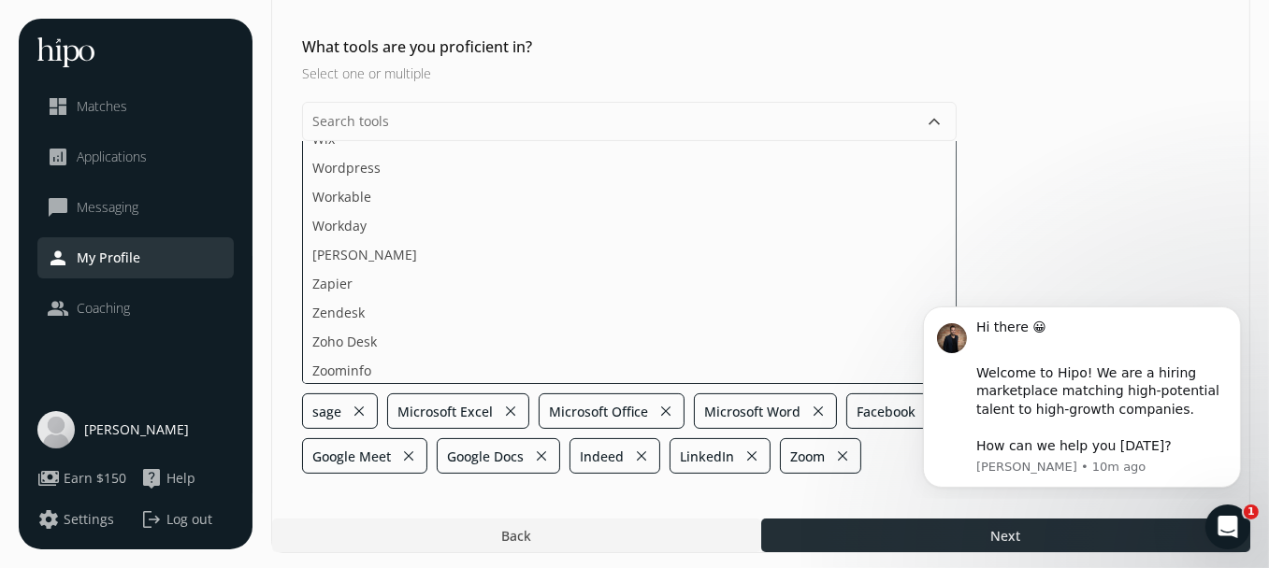
scroll to position [100, 0]
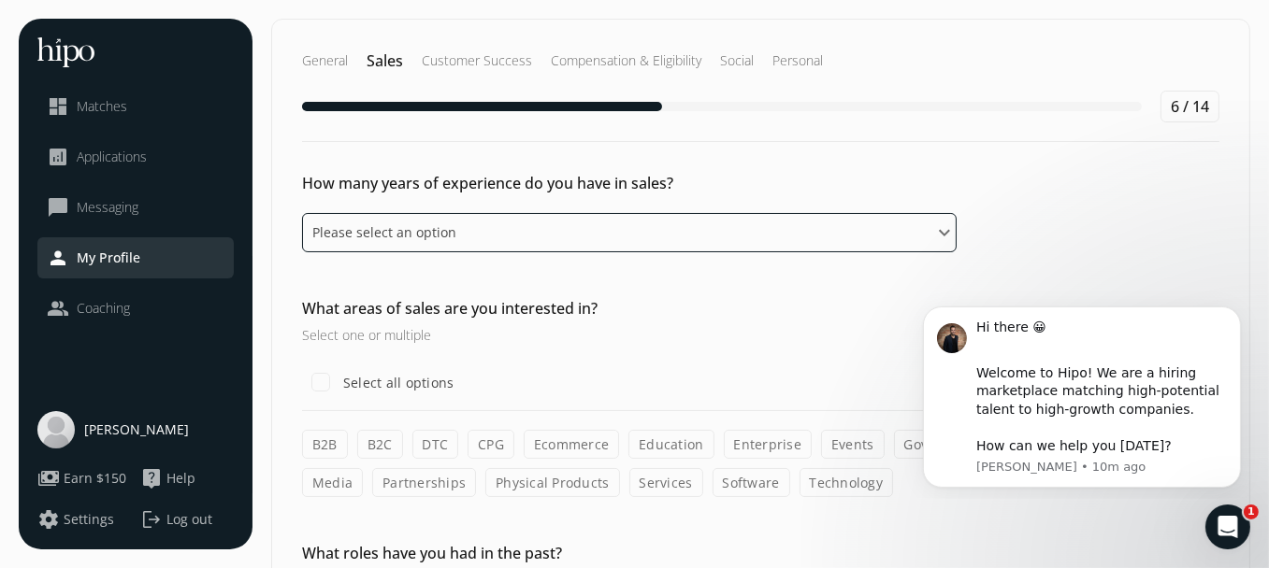
click at [507, 215] on select "Please select an option 0 - 1 years 2 - 3 years 4 - 5 years 6 - 8 years 9+ years" at bounding box center [629, 232] width 654 height 39
select select "four_five_years"
click at [302, 213] on select "Please select an option 0 - 1 years 2 - 3 years 4 - 5 years 6 - 8 years 9+ years" at bounding box center [629, 232] width 654 height 39
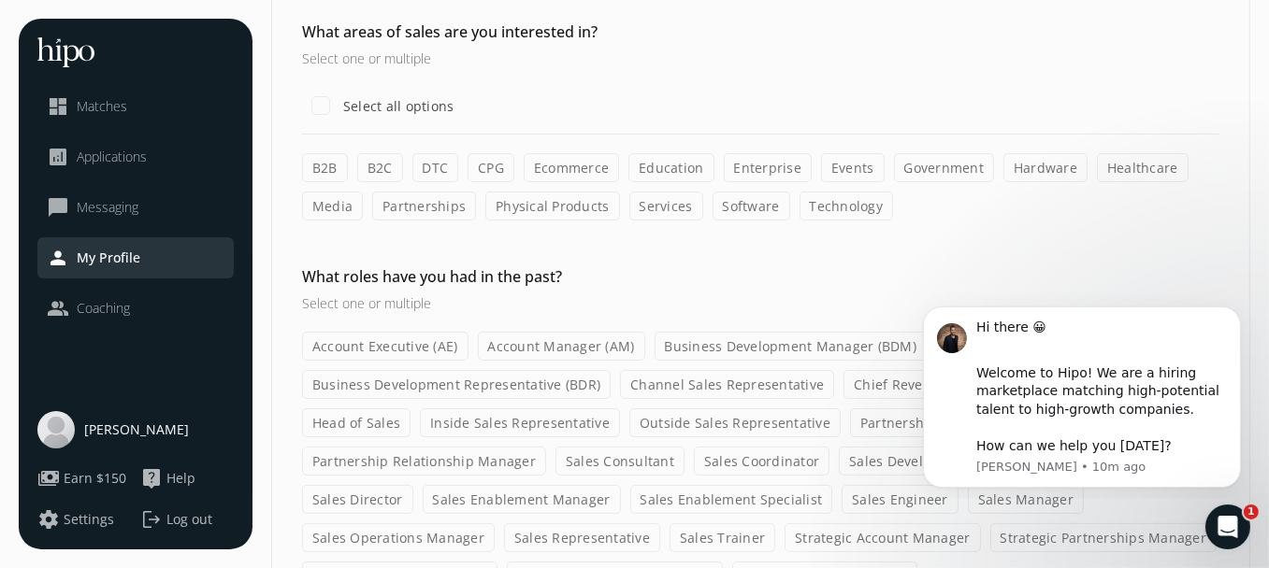
scroll to position [280, 0]
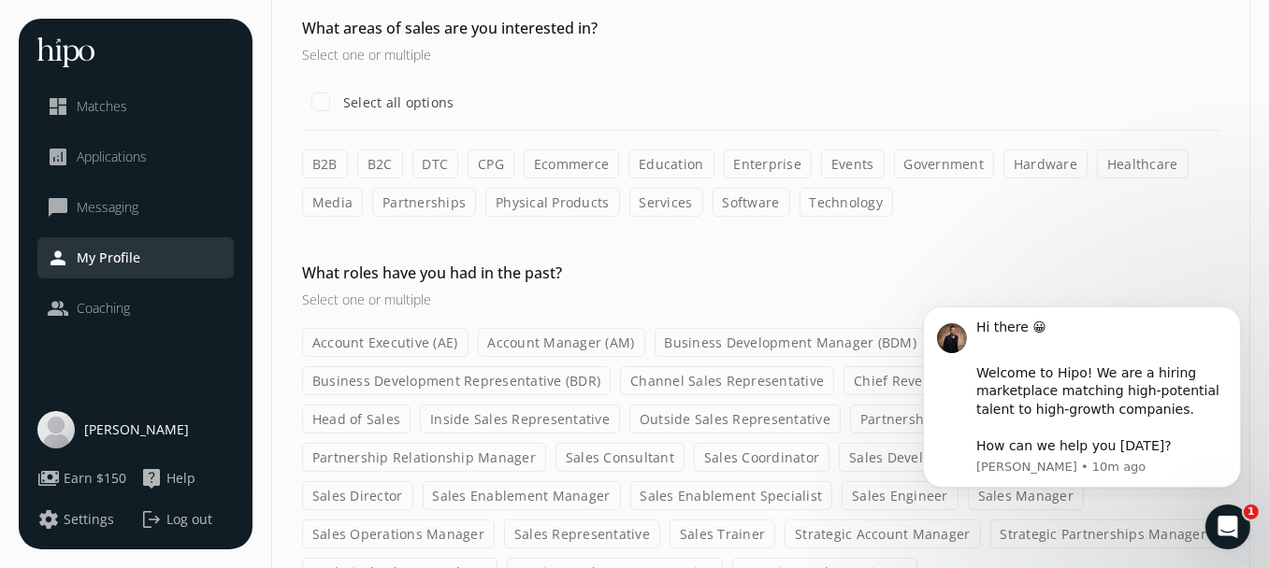
click at [318, 165] on label "B2B" at bounding box center [325, 164] width 46 height 29
click at [0, 0] on input "B2B" at bounding box center [0, 0] width 0 height 0
click at [739, 197] on label "Software" at bounding box center [751, 202] width 78 height 29
click at [0, 0] on input "Software" at bounding box center [0, 0] width 0 height 0
click at [667, 203] on label "Services" at bounding box center [666, 202] width 74 height 29
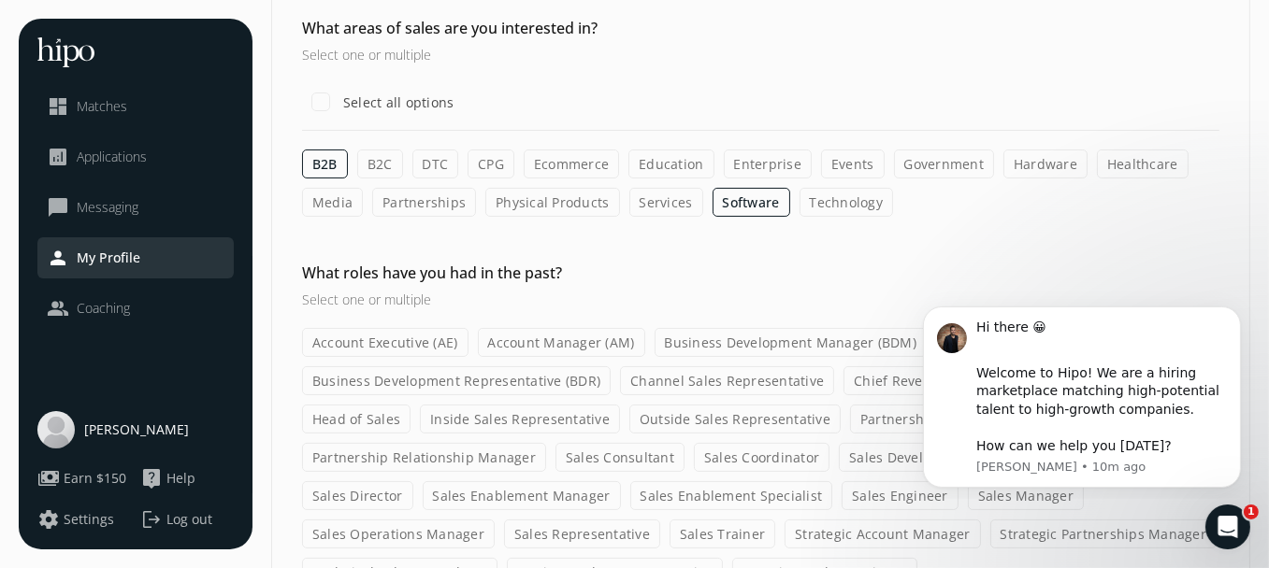
click at [0, 0] on input "Services" at bounding box center [0, 0] width 0 height 0
click at [907, 165] on label "Government" at bounding box center [944, 164] width 101 height 29
click at [0, 0] on input "Government" at bounding box center [0, 0] width 0 height 0
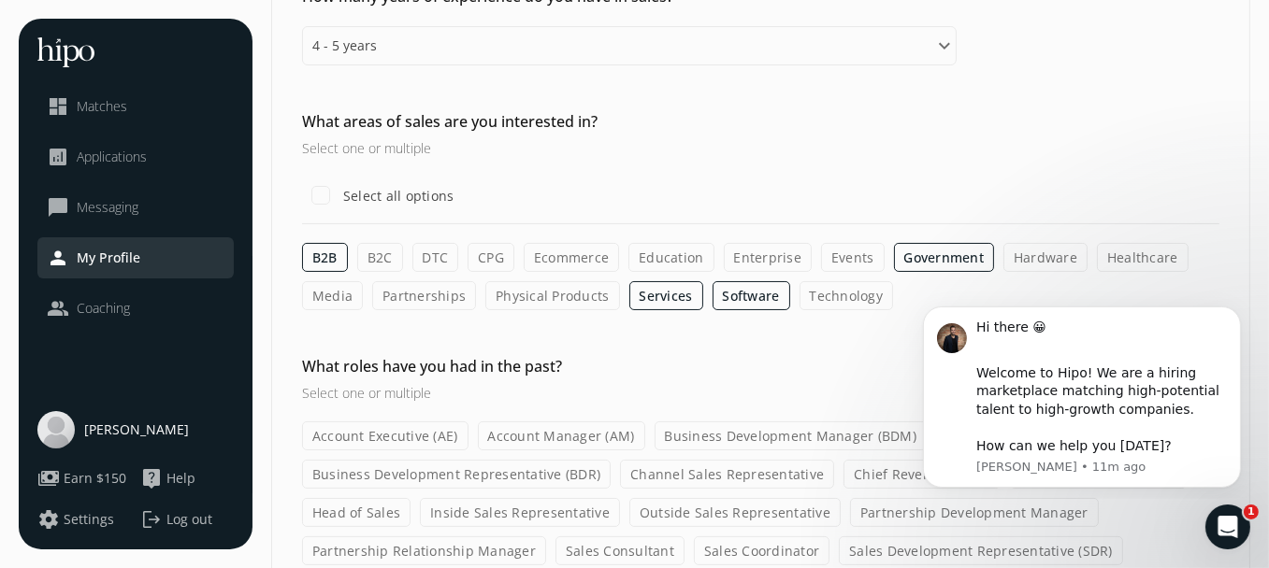
click at [406, 283] on label "Partnerships" at bounding box center [424, 295] width 104 height 29
click at [0, 0] on input "Partnerships" at bounding box center [0, 0] width 0 height 0
click at [330, 194] on input "Select all options" at bounding box center [320, 195] width 37 height 37
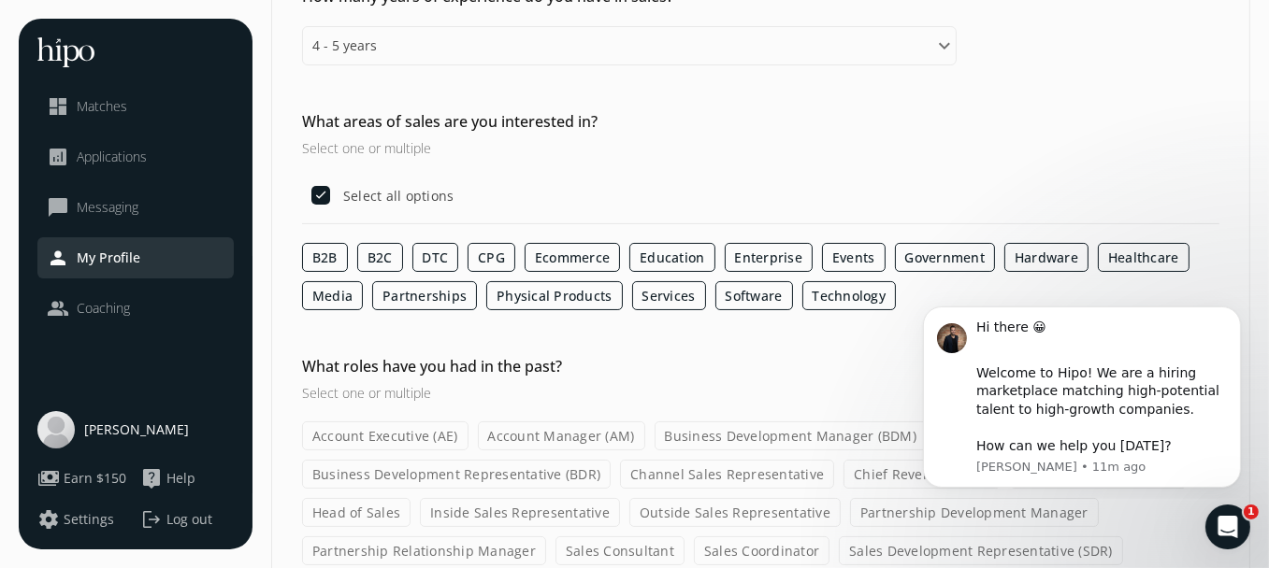
click at [390, 251] on label "B2C" at bounding box center [380, 257] width 46 height 29
click at [0, 0] on input "B2C" at bounding box center [0, 0] width 0 height 0
checkbox input "false"
click at [428, 253] on label "DTC" at bounding box center [435, 257] width 47 height 29
click at [0, 0] on input "DTC" at bounding box center [0, 0] width 0 height 0
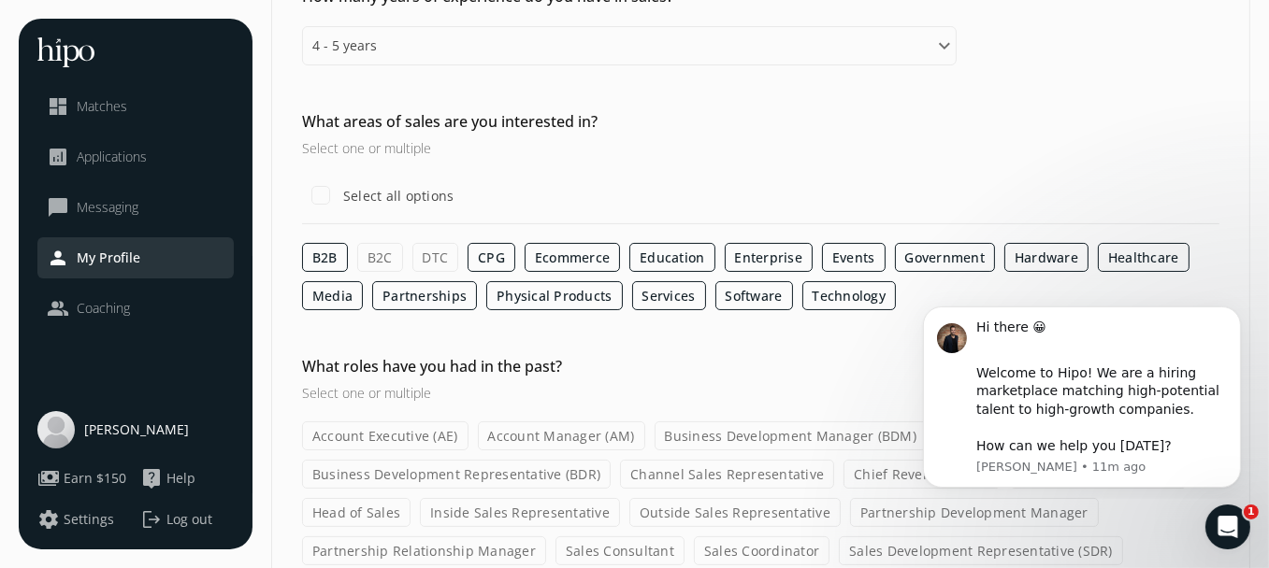
click at [496, 253] on label "CPG" at bounding box center [491, 257] width 48 height 29
click at [0, 0] on input "CPG" at bounding box center [0, 0] width 0 height 0
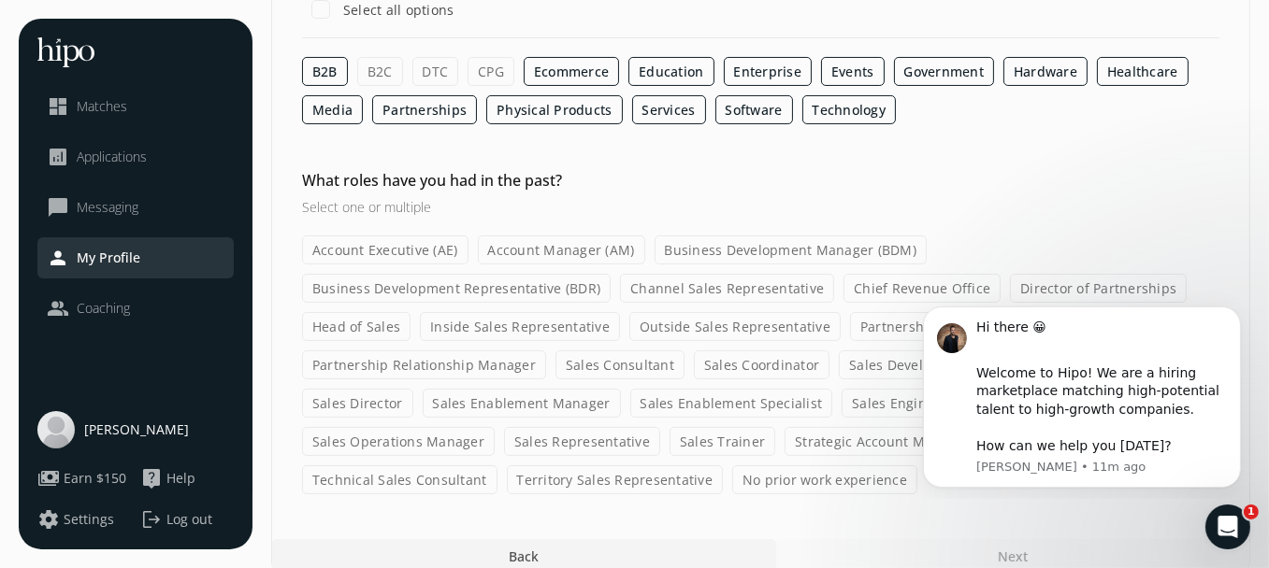
scroll to position [374, 0]
click at [586, 99] on label "Physical Products" at bounding box center [554, 108] width 136 height 29
click at [0, 0] on input "Physical Products" at bounding box center [0, 0] width 0 height 0
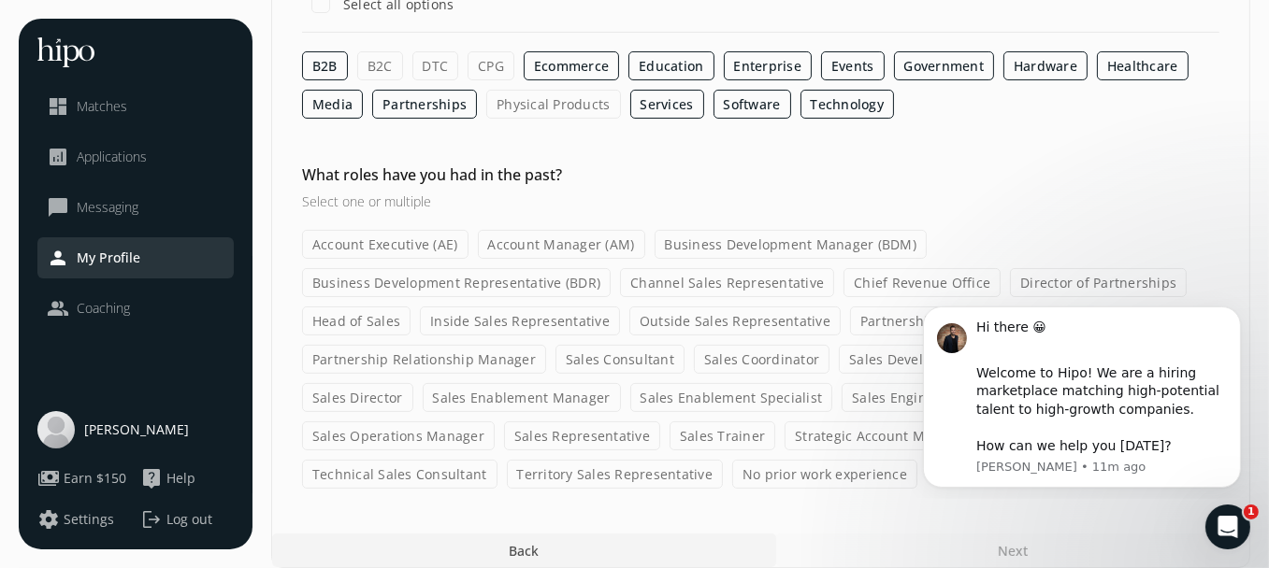
scroll to position [390, 0]
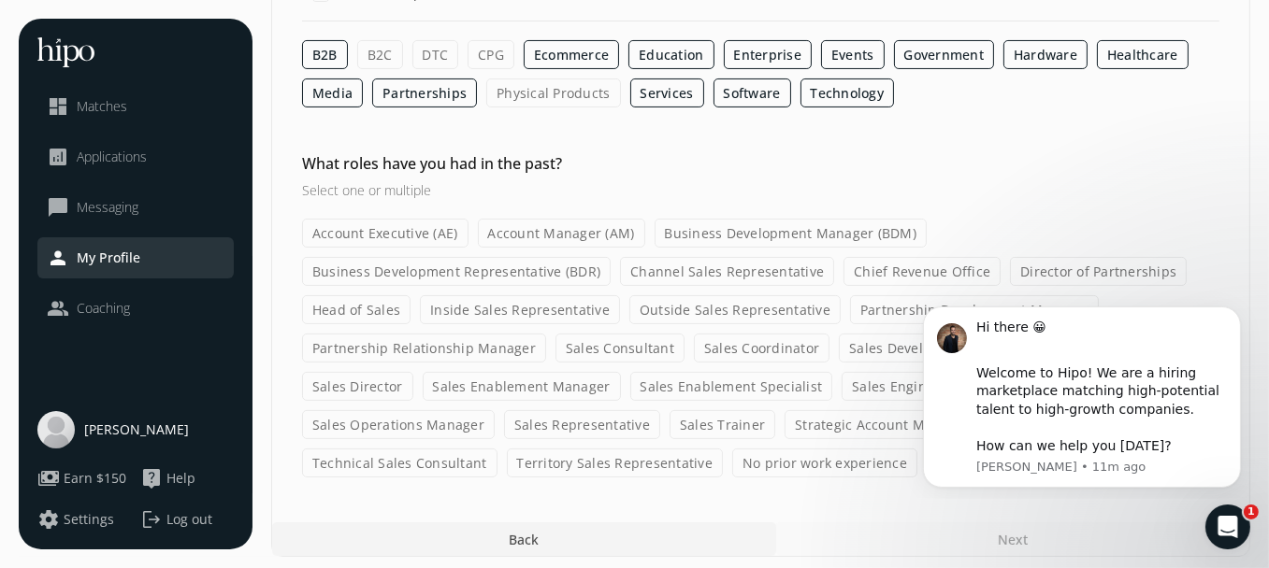
click at [463, 181] on h3 "Select one or multiple" at bounding box center [629, 190] width 654 height 20
click at [563, 308] on label "Inside Sales Representative" at bounding box center [520, 309] width 200 height 29
click at [0, 0] on input "Inside Sales Representative" at bounding box center [0, 0] width 0 height 0
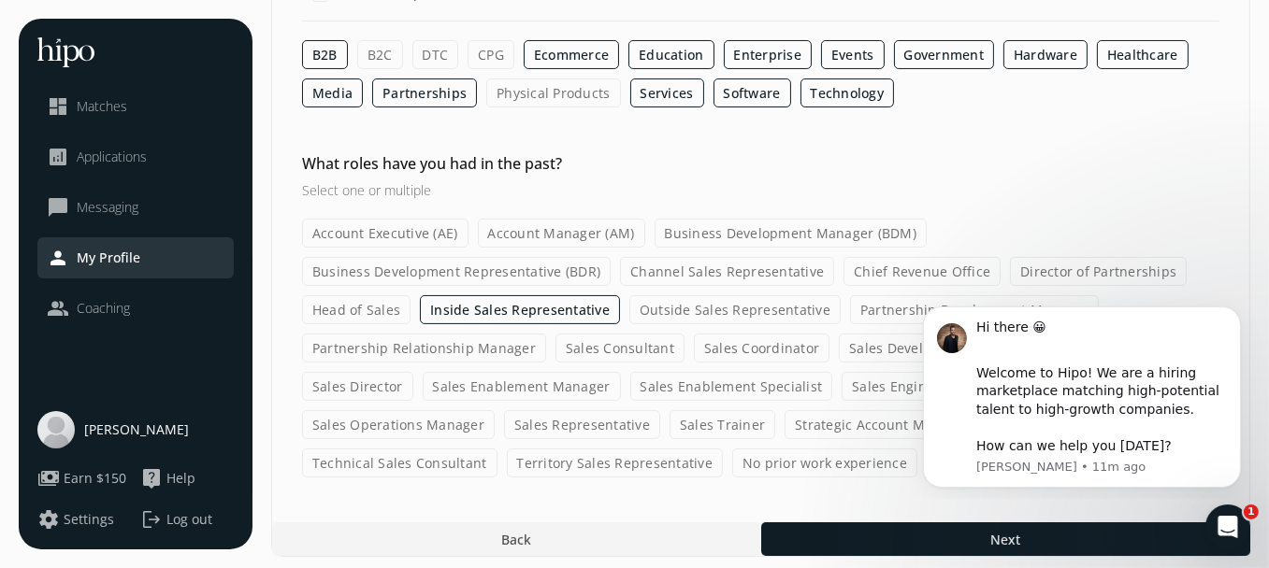
click at [655, 340] on label "Sales Consultant" at bounding box center [619, 348] width 129 height 29
click at [0, 0] on input "Sales Consultant" at bounding box center [0, 0] width 0 height 0
click at [614, 346] on label "Sales Consultant" at bounding box center [619, 348] width 129 height 29
click at [0, 0] on input "Sales Consultant" at bounding box center [0, 0] width 0 height 0
click at [546, 269] on label "Business Development Representative (BDR)" at bounding box center [456, 271] width 308 height 29
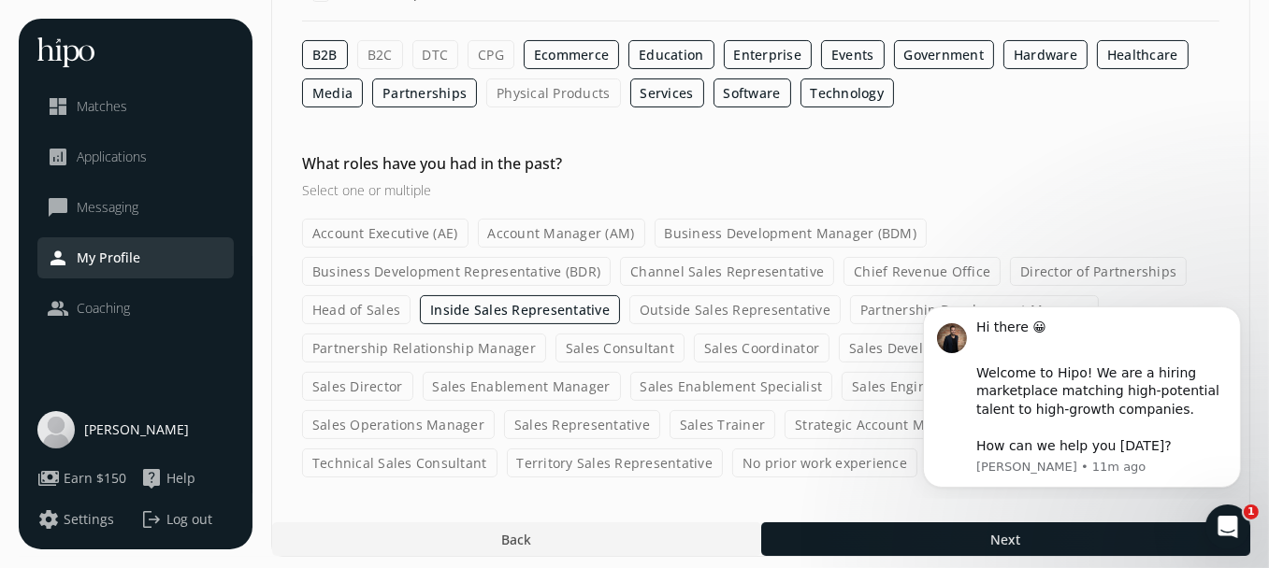
click at [0, 0] on input "Business Development Representative (BDR)" at bounding box center [0, 0] width 0 height 0
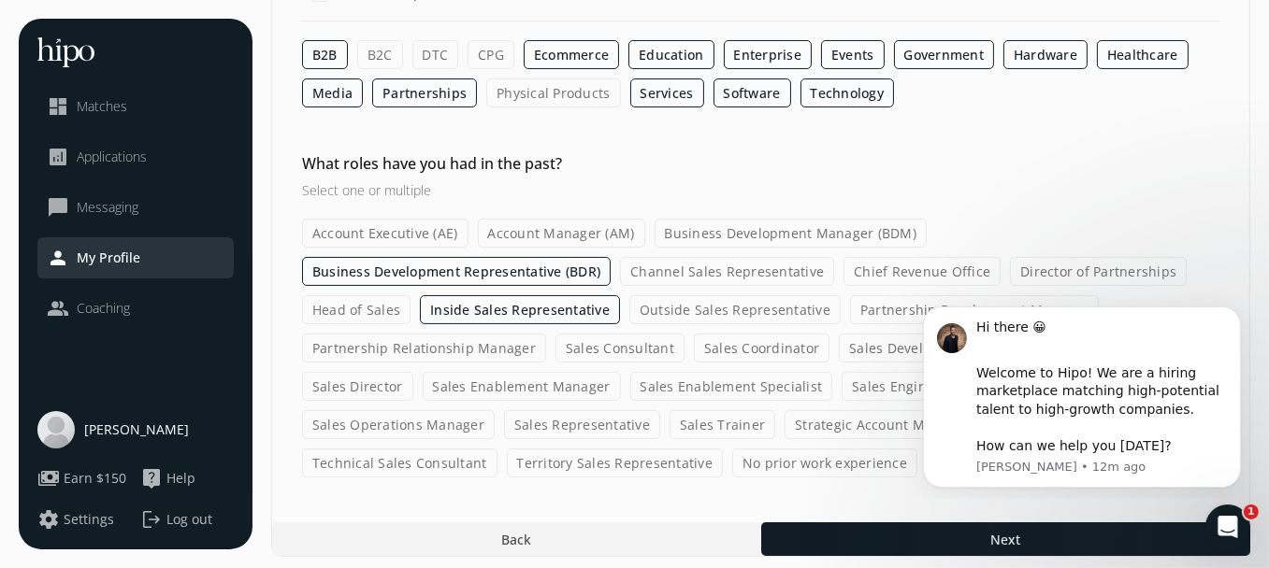
click at [504, 418] on label "Sales Representative" at bounding box center [582, 424] width 156 height 29
click at [0, 0] on input "Sales Representative" at bounding box center [0, 0] width 0 height 0
click at [585, 308] on label "Inside Sales Representative" at bounding box center [520, 309] width 200 height 29
click at [0, 0] on input "Inside Sales Representative" at bounding box center [0, 0] width 0 height 0
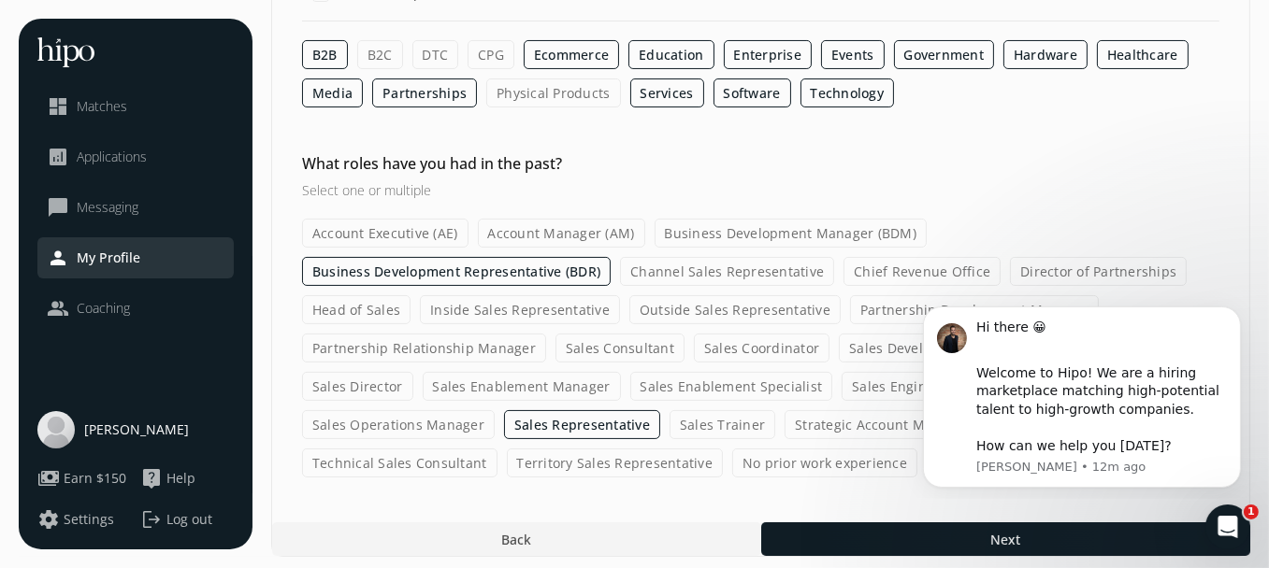
click at [600, 299] on label "Inside Sales Representative" at bounding box center [520, 309] width 200 height 29
click at [0, 0] on input "Inside Sales Representative" at bounding box center [0, 0] width 0 height 0
click at [658, 302] on label "Outside Sales Representative" at bounding box center [734, 309] width 211 height 29
click at [0, 0] on input "Outside Sales Representative" at bounding box center [0, 0] width 0 height 0
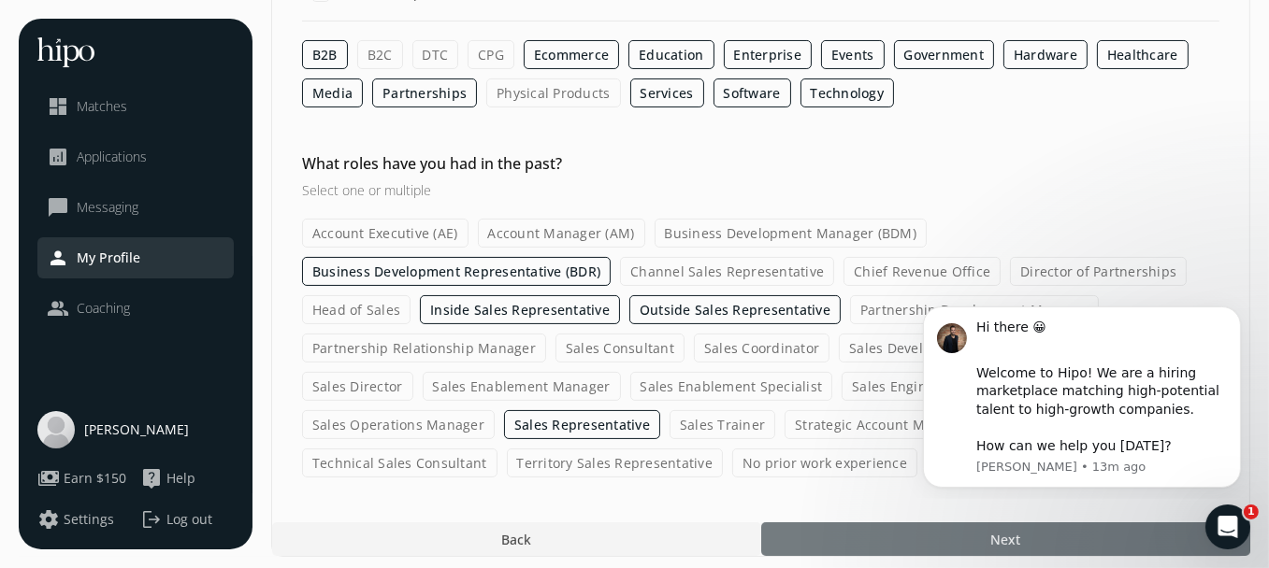
click at [834, 528] on div at bounding box center [1005, 540] width 489 height 34
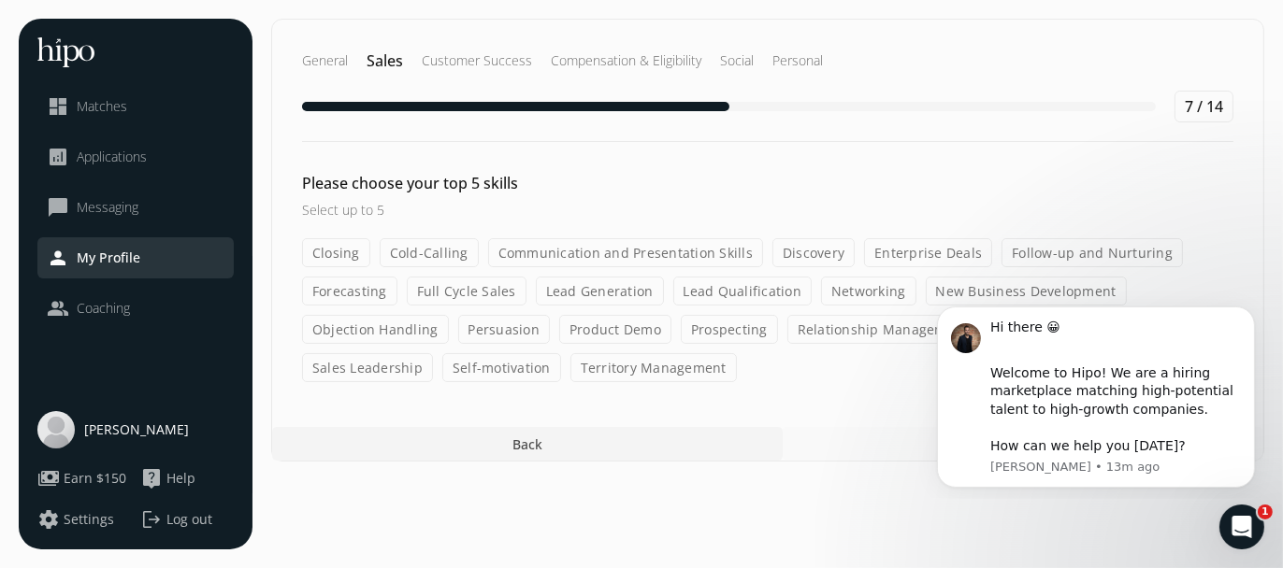
click at [447, 257] on label "Cold-Calling" at bounding box center [429, 252] width 99 height 29
click at [0, 0] on input "Cold-Calling" at bounding box center [0, 0] width 0 height 0
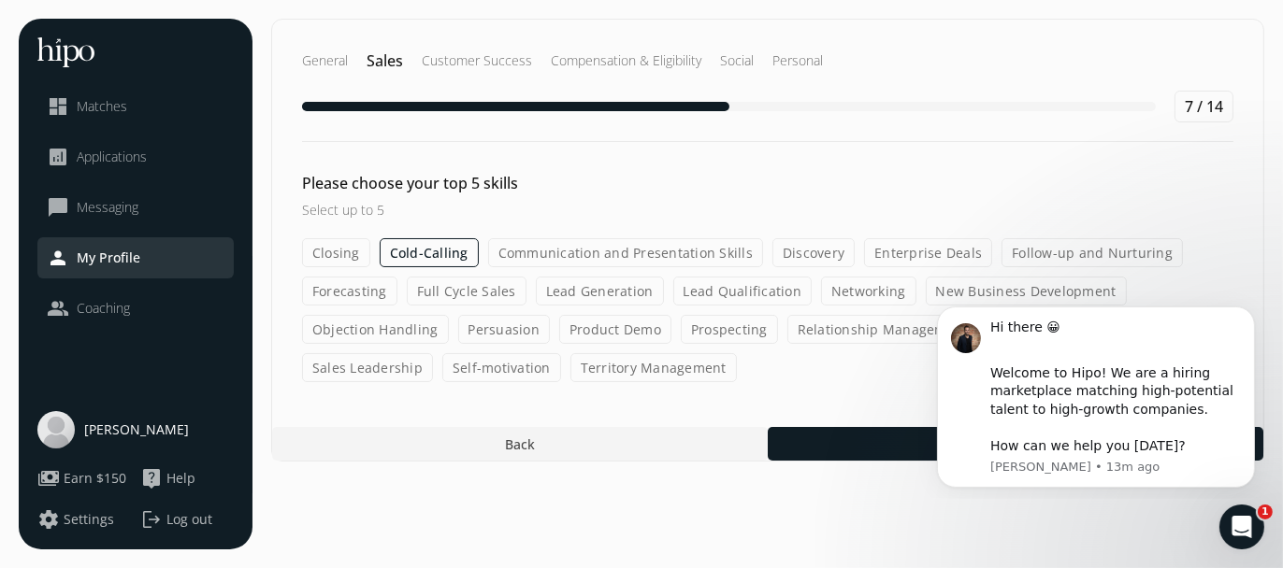
click at [637, 295] on label "Lead Generation" at bounding box center [600, 291] width 128 height 29
click at [0, 0] on input "Lead Generation" at bounding box center [0, 0] width 0 height 0
click at [415, 335] on label "Objection Handling" at bounding box center [375, 329] width 147 height 29
click at [0, 0] on input "Objection Handling" at bounding box center [0, 0] width 0 height 0
click at [487, 329] on label "Persuasion" at bounding box center [504, 329] width 93 height 29
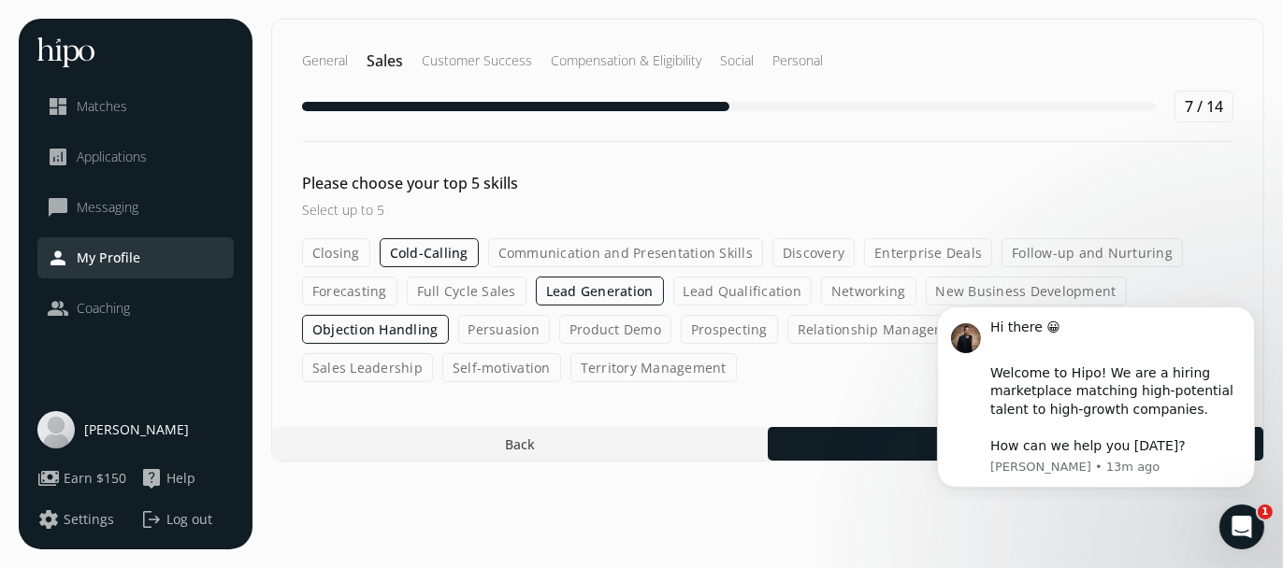
click at [0, 0] on input "Persuasion" at bounding box center [0, 0] width 0 height 0
click at [866, 329] on label "Relationship Management" at bounding box center [884, 329] width 192 height 29
click at [0, 0] on input "Relationship Management" at bounding box center [0, 0] width 0 height 0
click at [708, 255] on label "Communication and Presentation Skills" at bounding box center [625, 252] width 275 height 29
click at [0, 0] on input "Communication and Presentation Skills" at bounding box center [0, 0] width 0 height 0
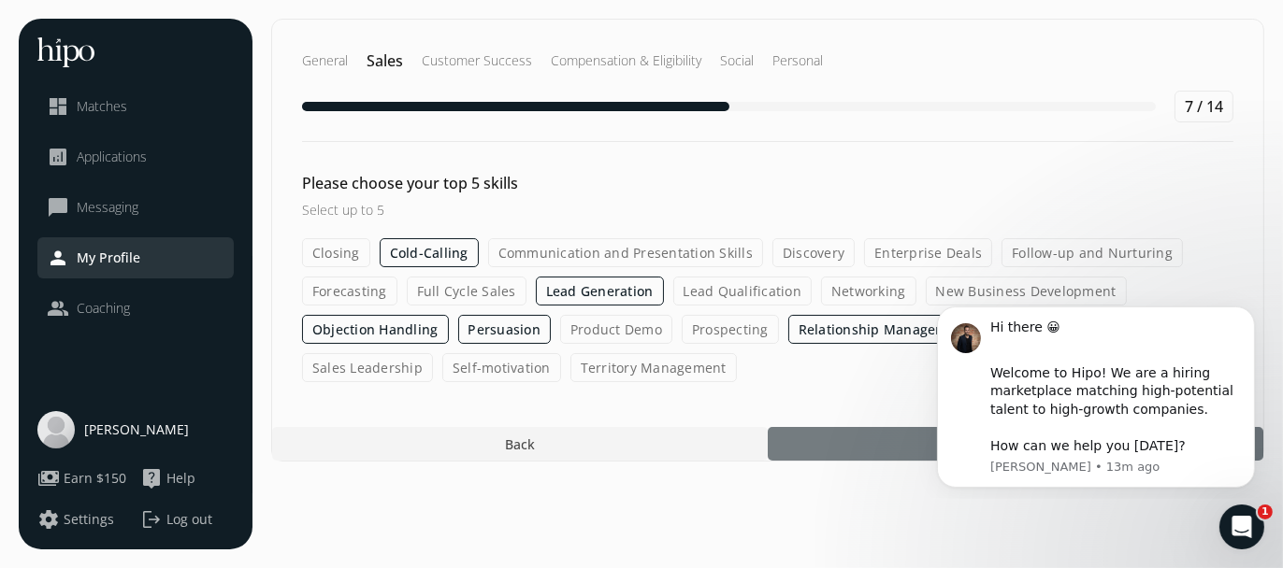
click at [887, 448] on div at bounding box center [1015, 444] width 495 height 34
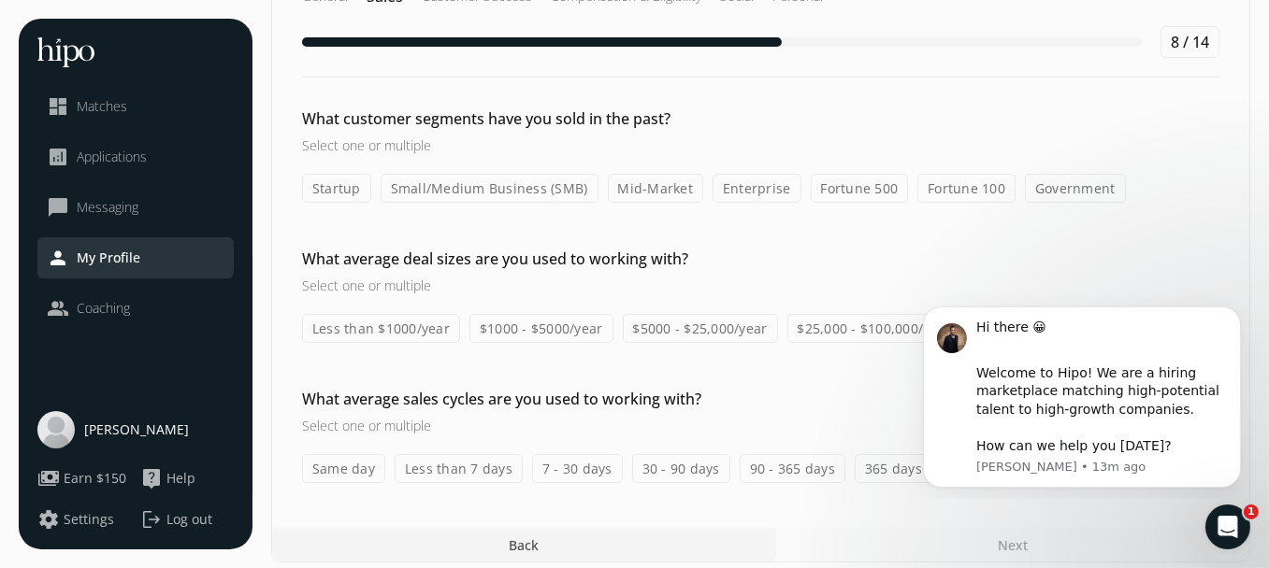
scroll to position [74, 0]
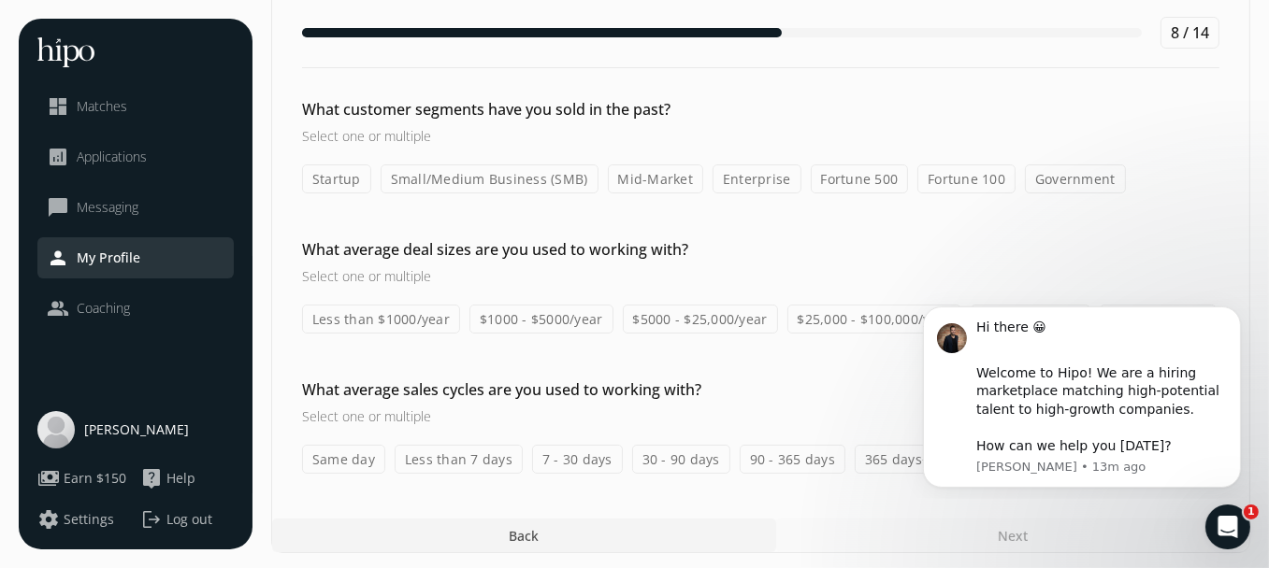
click at [552, 170] on label "Small/Medium Business (SMB)" at bounding box center [489, 179] width 218 height 29
click at [0, 0] on input "Small/Medium Business (SMB)" at bounding box center [0, 0] width 0 height 0
click at [564, 185] on label "Small/Medium Business (SMB)" at bounding box center [489, 179] width 218 height 29
click at [0, 0] on input "Small/Medium Business (SMB)" at bounding box center [0, 0] width 0 height 0
click at [558, 181] on label "Small/Medium Business (SMB)" at bounding box center [489, 179] width 218 height 29
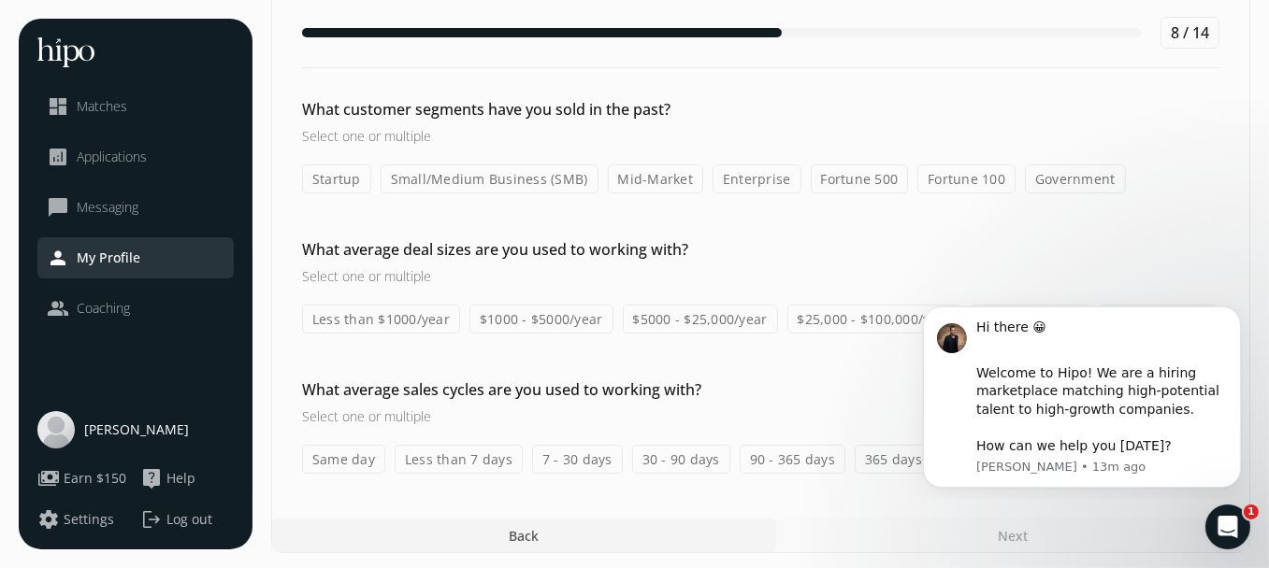
click at [0, 0] on input "Small/Medium Business (SMB)" at bounding box center [0, 0] width 0 height 0
click at [486, 320] on label "$1000 - $5000/year" at bounding box center [541, 319] width 144 height 29
click at [0, 0] on input "$1000 - $5000/year" at bounding box center [0, 0] width 0 height 0
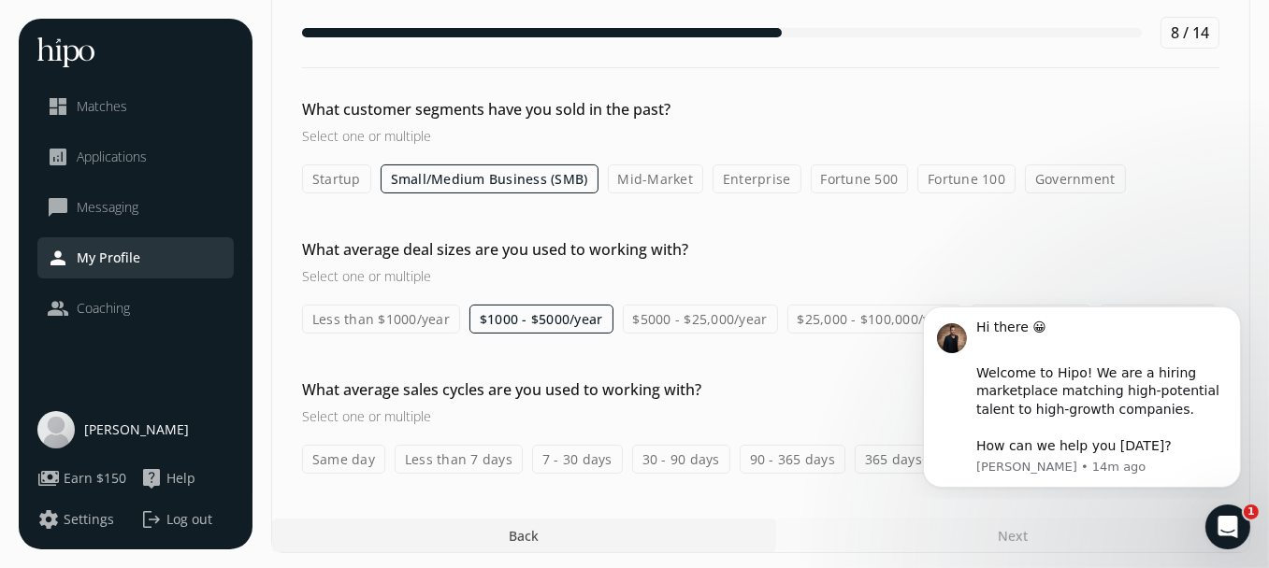
click at [349, 461] on label "Same day" at bounding box center [343, 459] width 83 height 29
click at [0, 0] on input "Same day" at bounding box center [0, 0] width 0 height 0
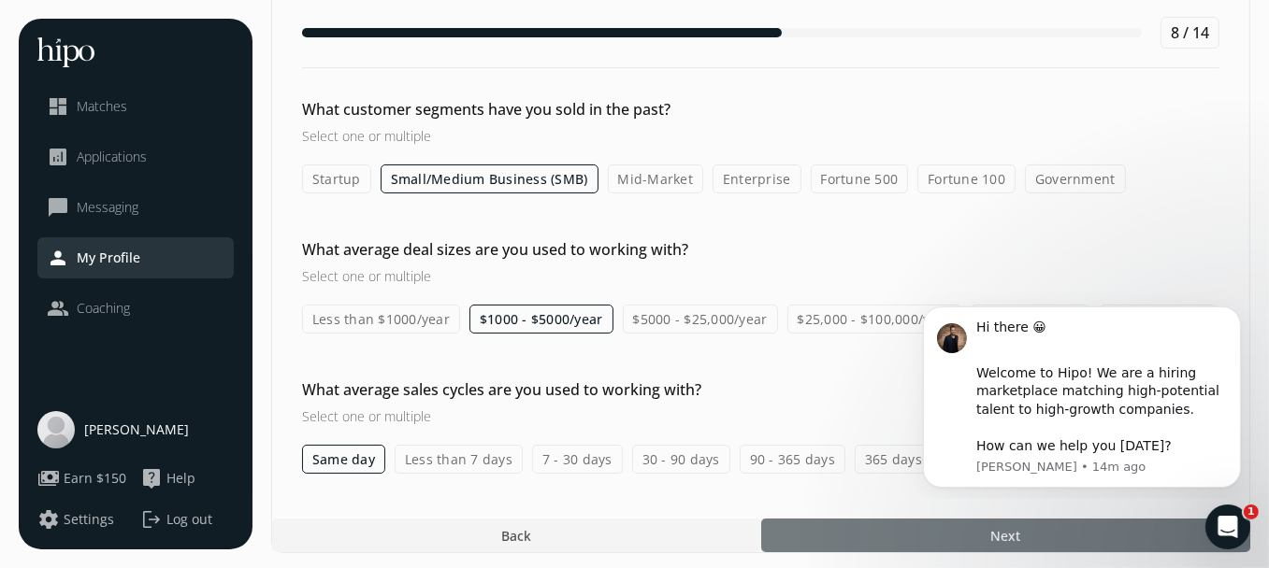
click at [841, 534] on div at bounding box center [1005, 536] width 489 height 34
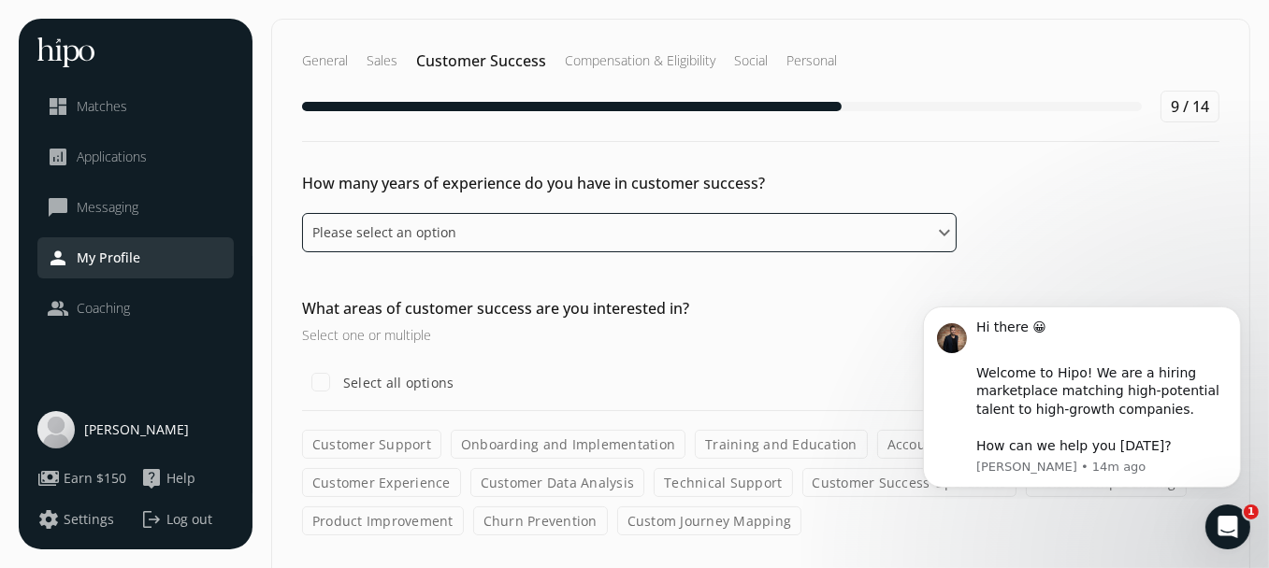
click at [624, 238] on select "Please select an option 0 - 1 years 2 - 3 years 4 - 5 years 6 - 8 years 9+ years" at bounding box center [629, 232] width 654 height 39
select select "two_three_years"
click at [302, 213] on select "Please select an option 0 - 1 years 2 - 3 years 4 - 5 years 6 - 8 years 9+ years" at bounding box center [629, 232] width 654 height 39
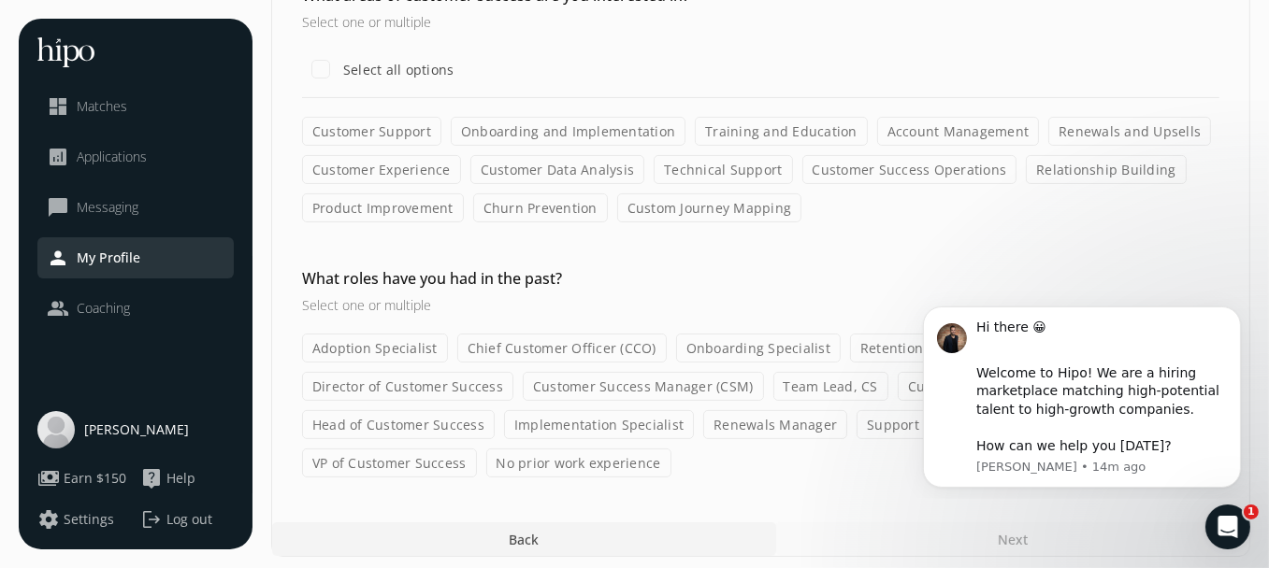
scroll to position [314, 0]
click at [390, 122] on label "Customer Support" at bounding box center [371, 130] width 139 height 29
click at [0, 0] on input "Customer Support" at bounding box center [0, 0] width 0 height 0
click at [521, 128] on label "Onboarding and Implementation" at bounding box center [568, 130] width 235 height 29
click at [0, 0] on input "Onboarding and Implementation" at bounding box center [0, 0] width 0 height 0
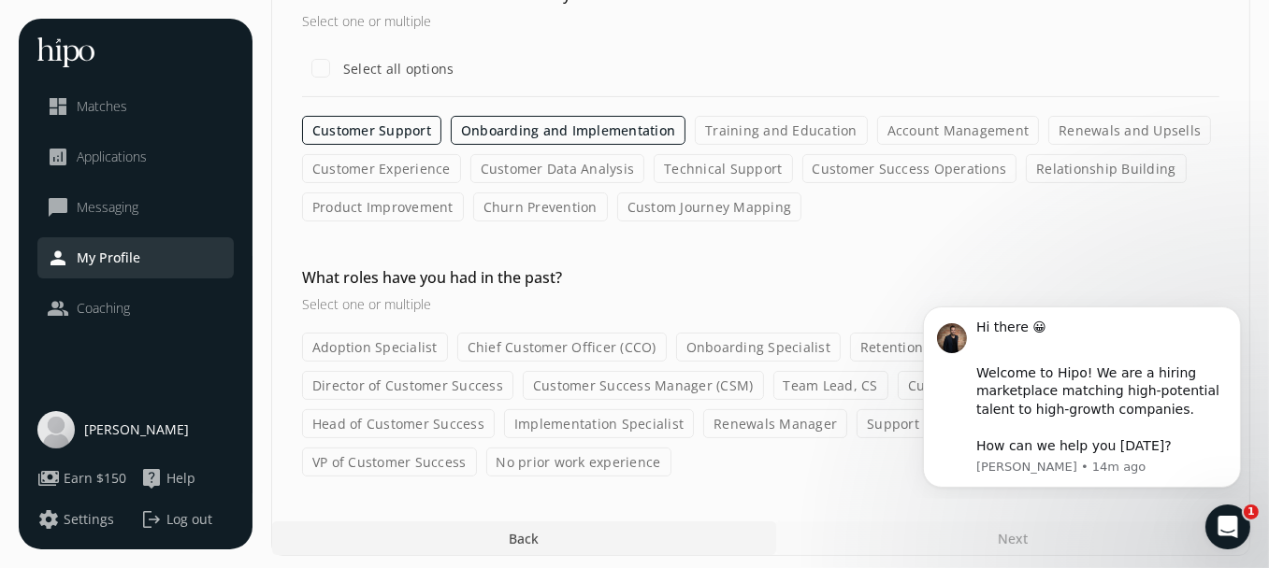
click at [438, 158] on label "Customer Experience" at bounding box center [381, 168] width 159 height 29
click at [0, 0] on input "Customer Experience" at bounding box center [0, 0] width 0 height 0
click at [577, 130] on label "Onboarding and Implementation" at bounding box center [568, 130] width 235 height 29
click at [0, 0] on input "Onboarding and Implementation" at bounding box center [0, 0] width 0 height 0
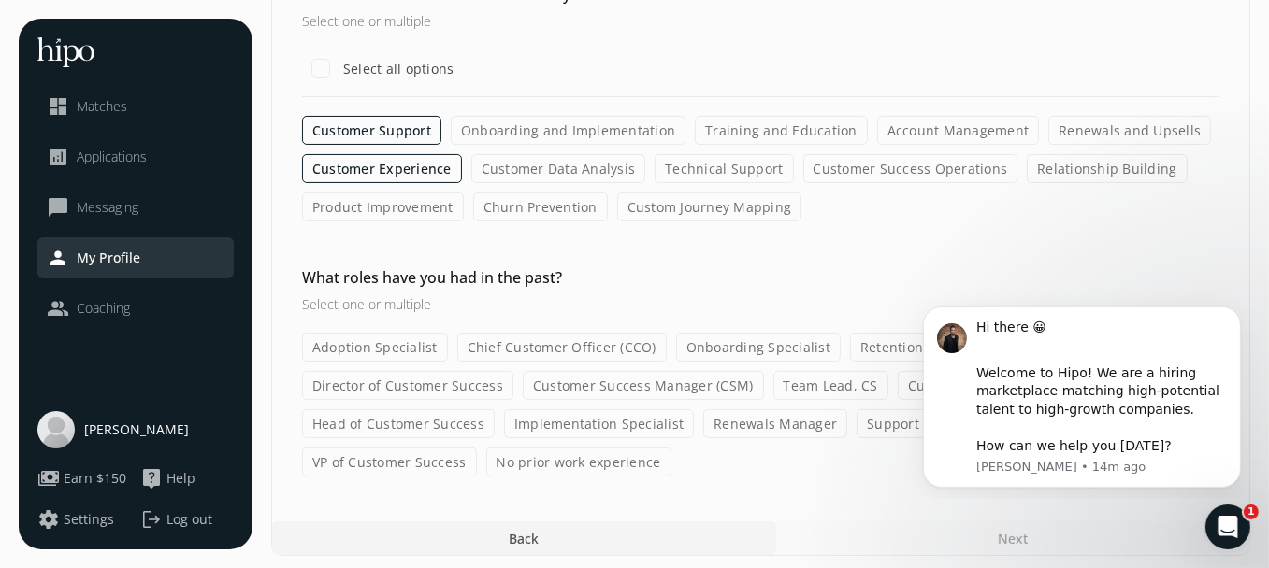
click at [883, 175] on label "Customer Success Operations" at bounding box center [910, 168] width 215 height 29
click at [0, 0] on input "Customer Success Operations" at bounding box center [0, 0] width 0 height 0
click at [930, 173] on label "Customer Success Operations" at bounding box center [910, 168] width 215 height 29
click at [0, 0] on input "Customer Success Operations" at bounding box center [0, 0] width 0 height 0
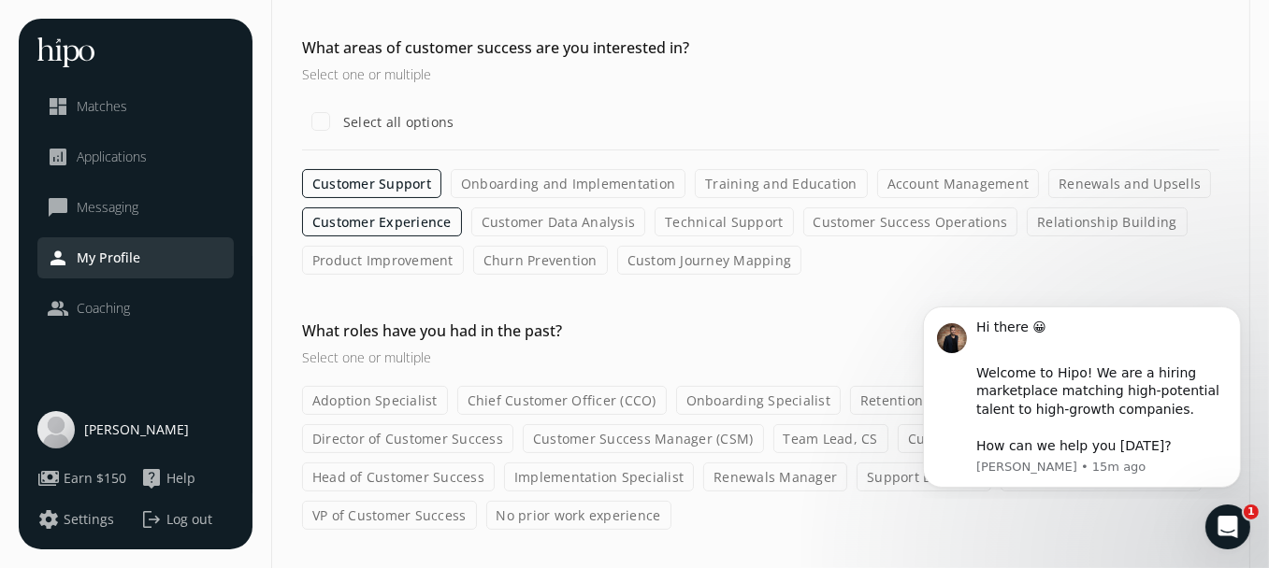
scroll to position [127, 0]
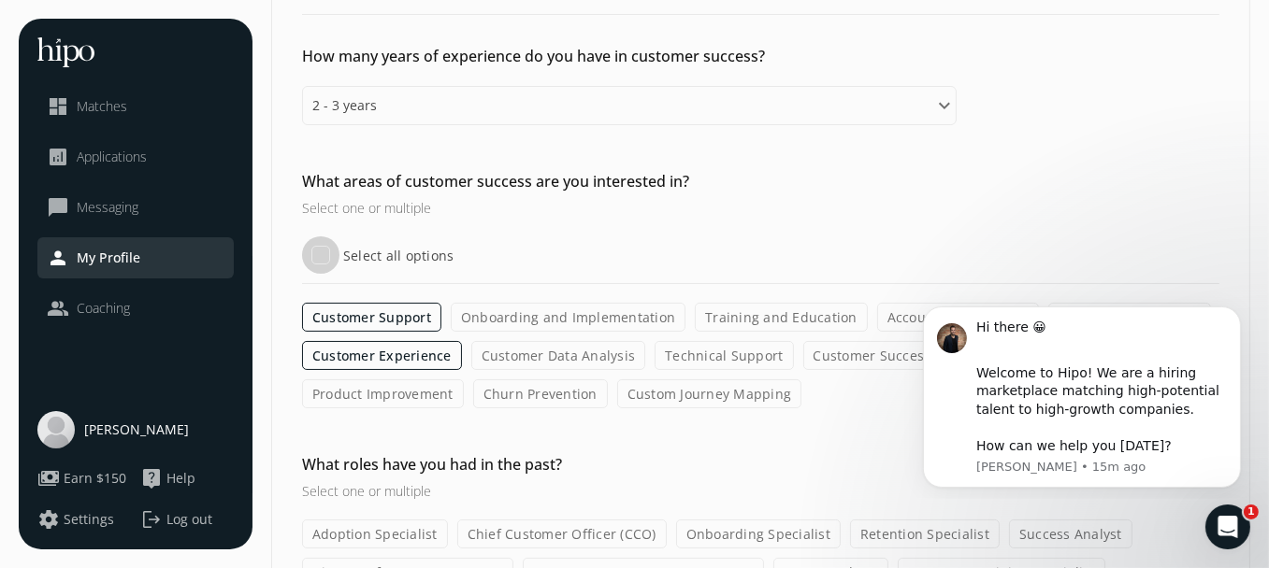
click at [309, 251] on input "Select all options" at bounding box center [320, 255] width 37 height 37
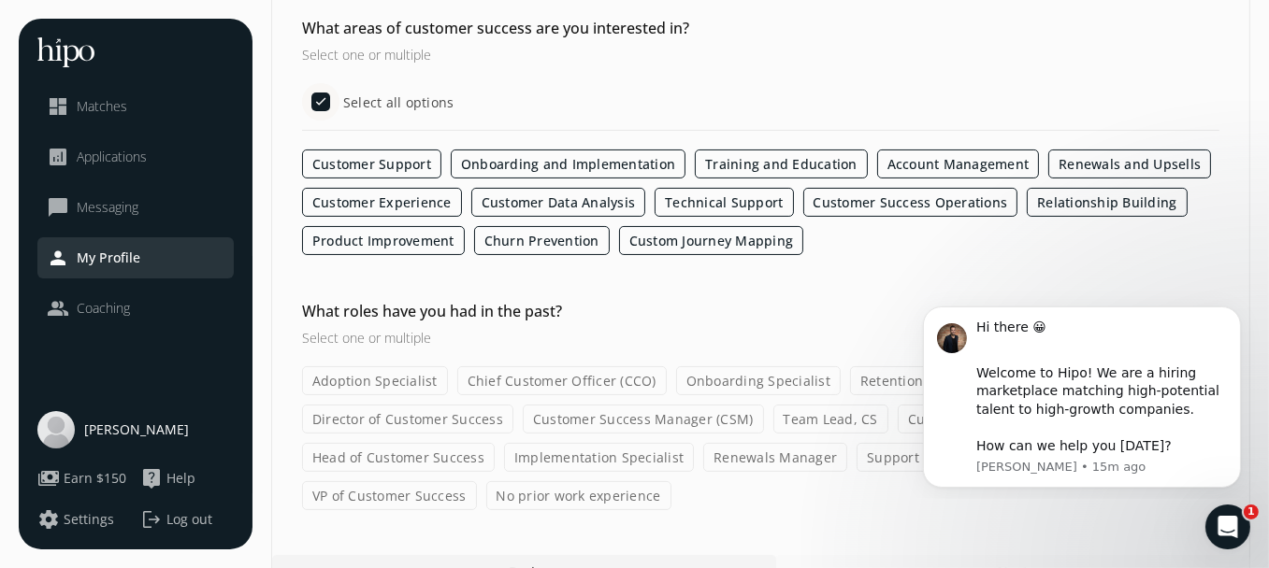
scroll to position [314, 0]
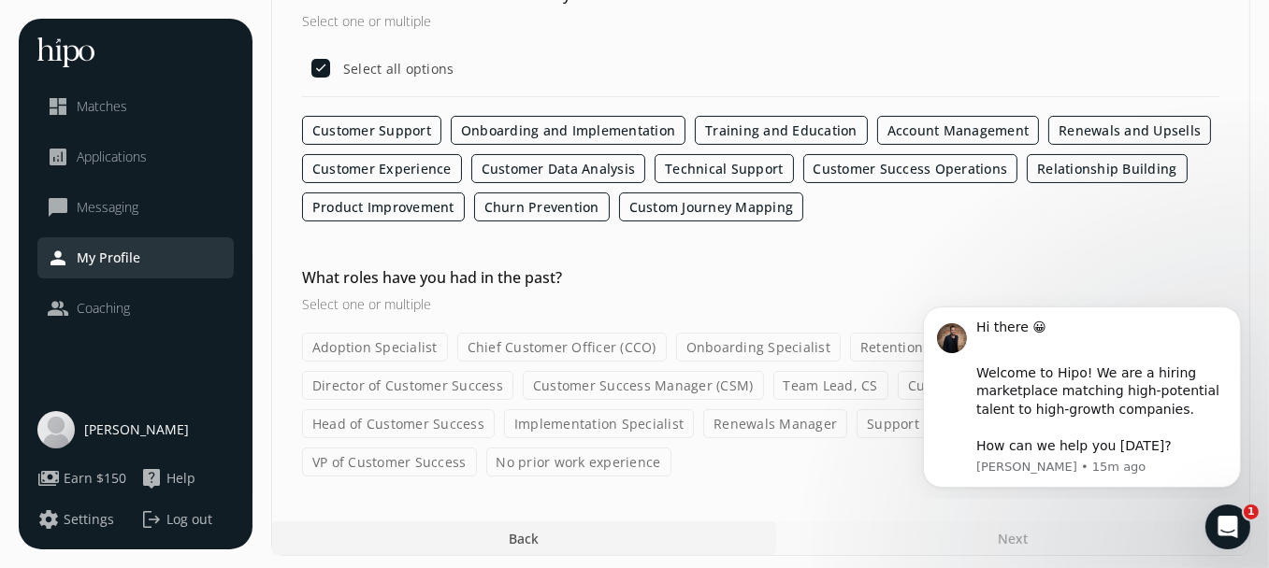
click at [818, 130] on label "Training and Education" at bounding box center [781, 130] width 173 height 29
click at [0, 0] on input "Training and Education" at bounding box center [0, 0] width 0 height 0
checkbox input "false"
click at [880, 132] on label "Account Management" at bounding box center [958, 130] width 163 height 29
click at [0, 0] on input "Account Management" at bounding box center [0, 0] width 0 height 0
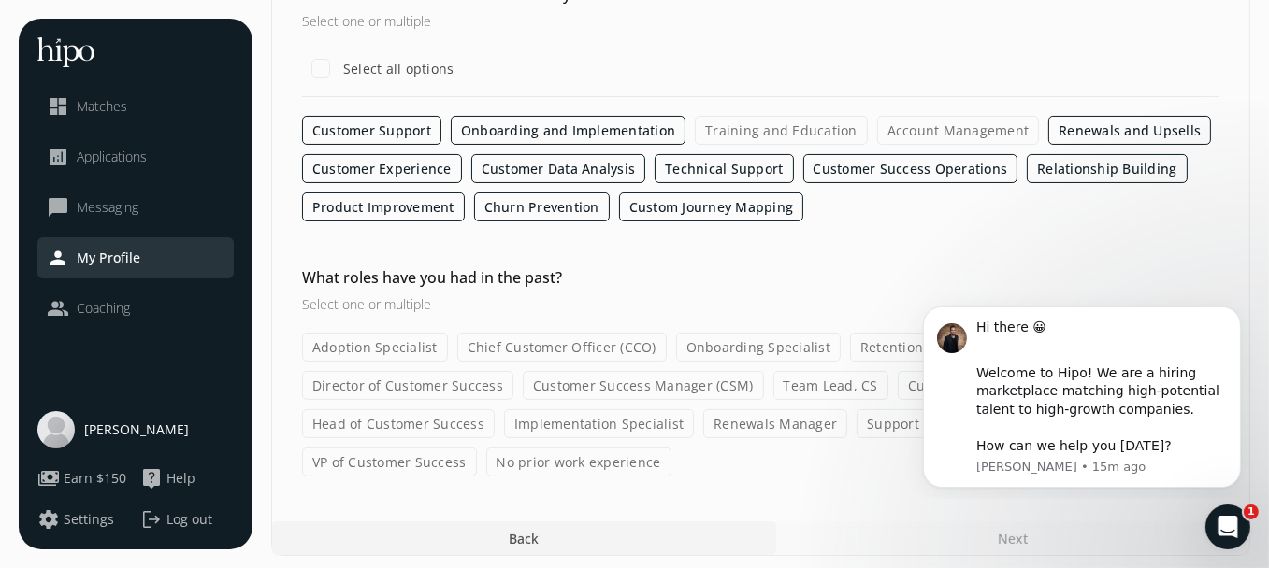
click at [620, 132] on label "Onboarding and Implementation" at bounding box center [568, 130] width 235 height 29
click at [0, 0] on input "Onboarding and Implementation" at bounding box center [0, 0] width 0 height 0
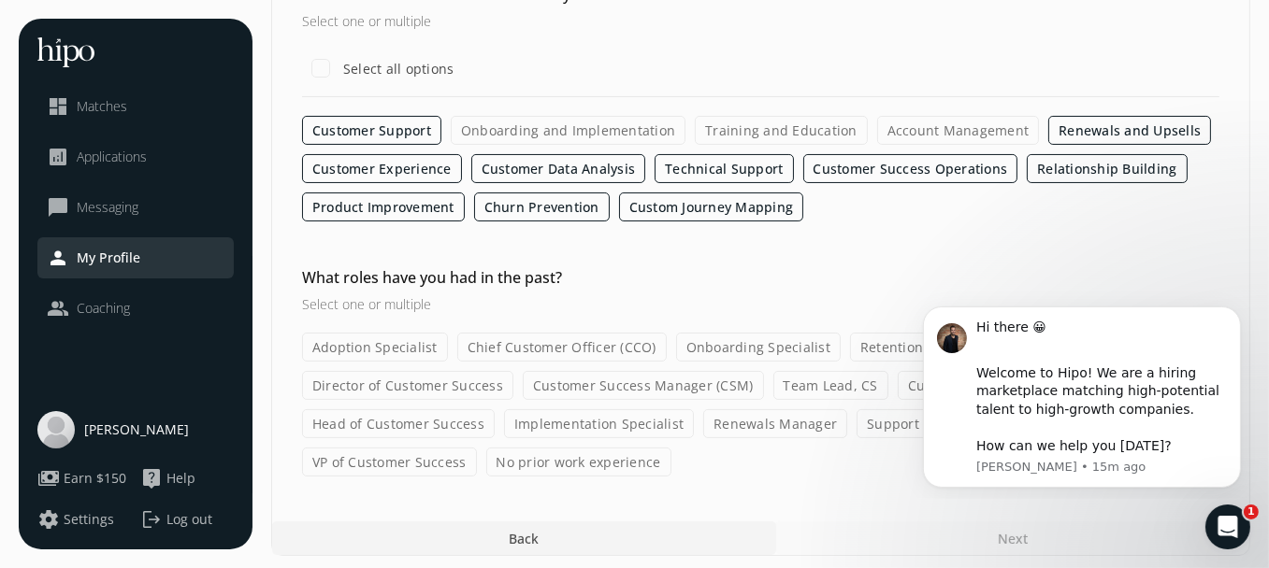
drag, startPoint x: 515, startPoint y: 161, endPoint x: 610, endPoint y: 161, distance: 95.4
click at [521, 161] on label "Customer Data Analysis" at bounding box center [558, 168] width 175 height 29
click at [696, 165] on label "Technical Support" at bounding box center [723, 168] width 138 height 29
click at [0, 0] on input "Technical Support" at bounding box center [0, 0] width 0 height 0
click at [582, 167] on label "Customer Data Analysis" at bounding box center [558, 168] width 175 height 29
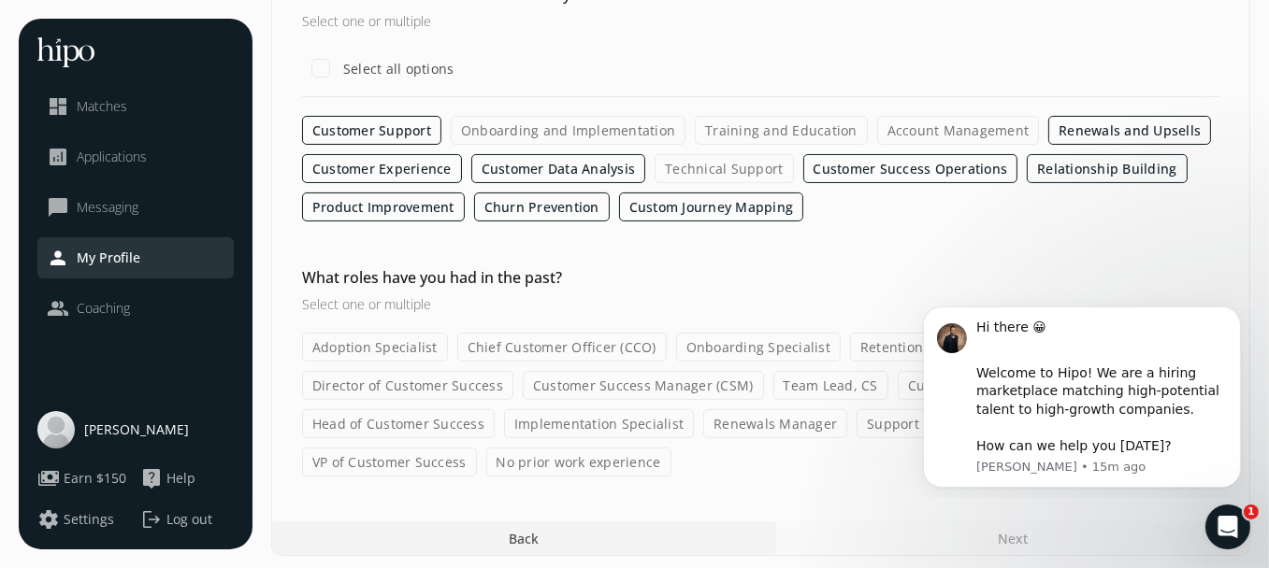
click at [0, 0] on input "Customer Data Analysis" at bounding box center [0, 0] width 0 height 0
click at [589, 215] on label "Churn Prevention" at bounding box center [542, 207] width 136 height 29
click at [0, 0] on input "Churn Prevention" at bounding box center [0, 0] width 0 height 0
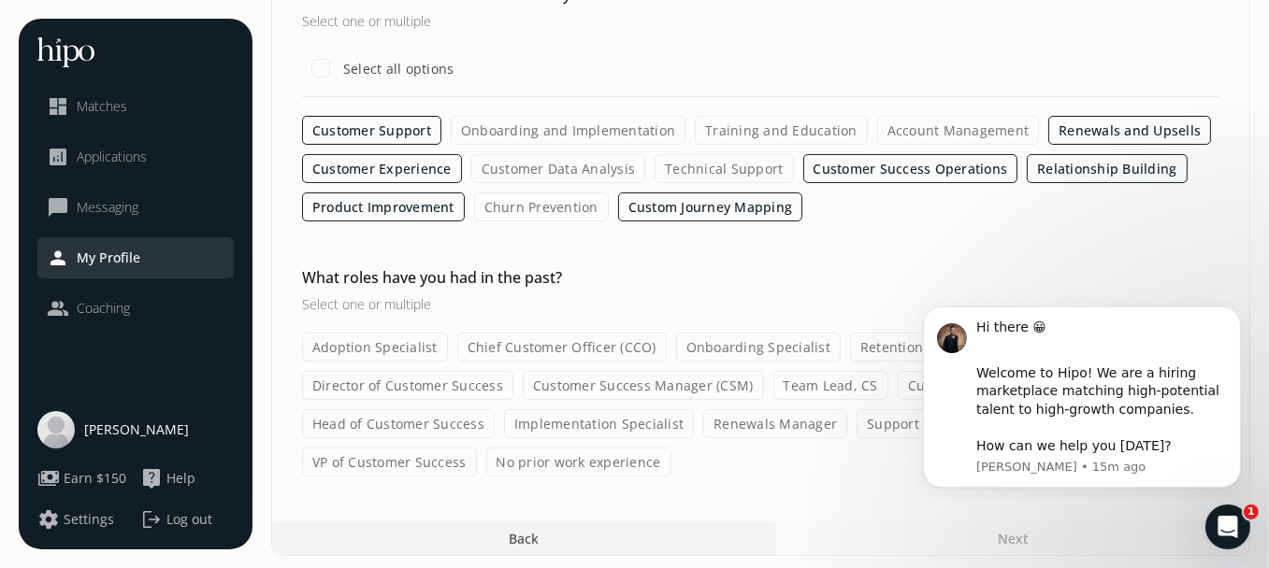
click at [636, 207] on label "Custom Journey Mapping" at bounding box center [710, 207] width 185 height 29
click at [0, 0] on input "Custom Journey Mapping" at bounding box center [0, 0] width 0 height 0
click at [636, 207] on label "Custom Journey Mapping" at bounding box center [710, 207] width 185 height 29
click at [0, 0] on input "Custom Journey Mapping" at bounding box center [0, 0] width 0 height 0
click at [441, 204] on label "Product Improvement" at bounding box center [383, 207] width 163 height 29
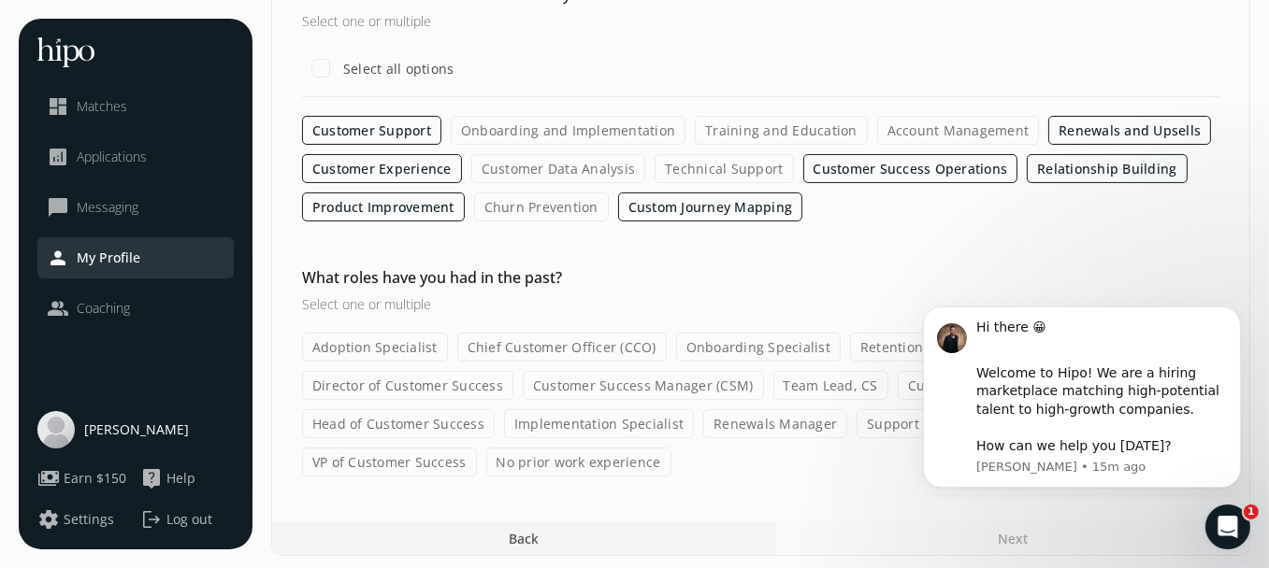
click at [0, 0] on input "Product Improvement" at bounding box center [0, 0] width 0 height 0
click at [561, 130] on label "Onboarding and Implementation" at bounding box center [568, 130] width 235 height 29
click at [0, 0] on input "Onboarding and Implementation" at bounding box center [0, 0] width 0 height 0
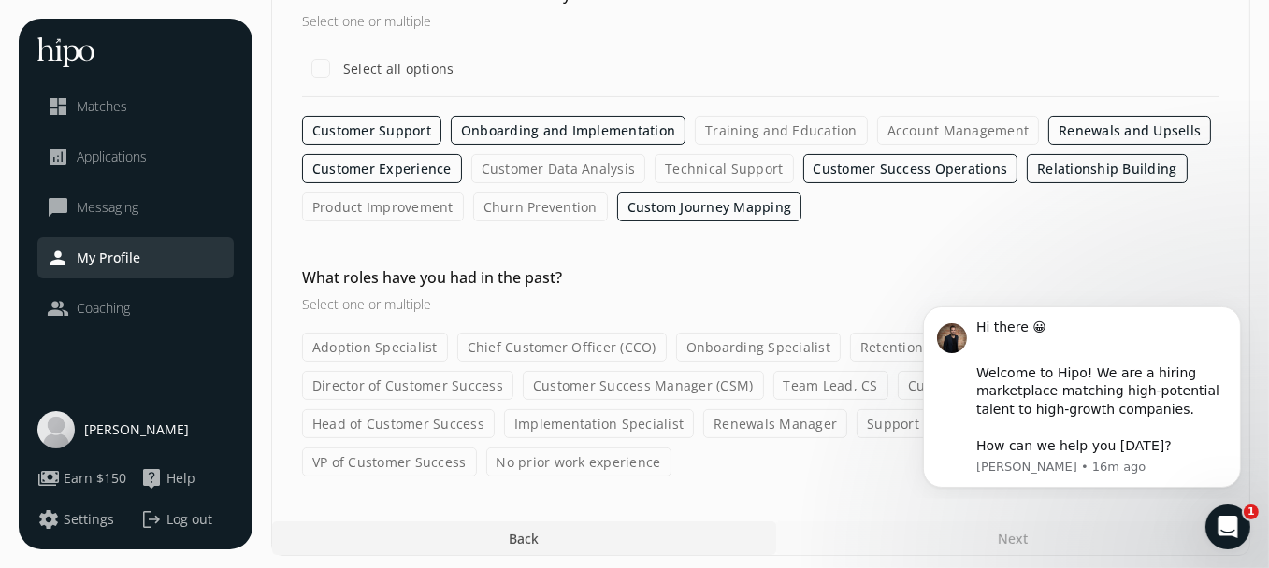
click at [909, 381] on body "Hi there 😀 ​ Welcome to Hipo! We are a hiring marketplace matching high-potenti…" at bounding box center [1080, 393] width 359 height 194
click at [909, 369] on body "Hi there 😀 ​ Welcome to Hipo! We are a hiring marketplace matching high-potenti…" at bounding box center [1080, 393] width 359 height 194
click at [913, 374] on body "Hi there 😀 ​ Welcome to Hipo! We are a hiring marketplace matching high-potenti…" at bounding box center [1080, 393] width 359 height 194
click at [308, 300] on h3 "Select one or multiple" at bounding box center [629, 304] width 654 height 20
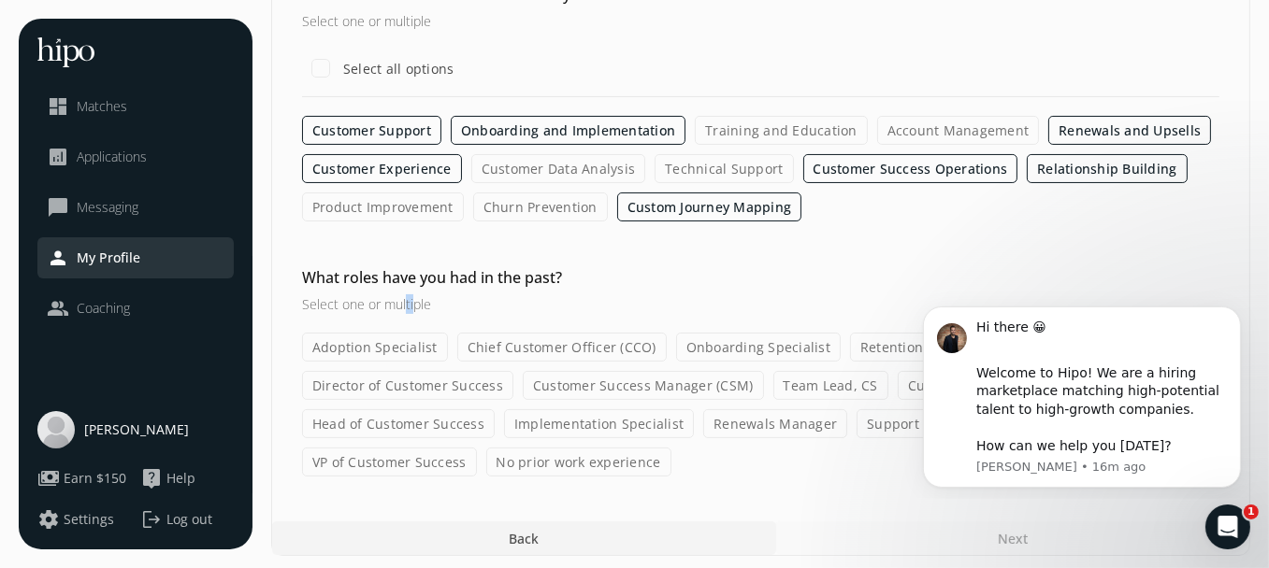
click at [415, 303] on h3 "Select one or multiple" at bounding box center [629, 304] width 654 height 20
click at [443, 300] on h3 "Select one or multiple" at bounding box center [629, 304] width 654 height 20
drag, startPoint x: 295, startPoint y: 311, endPoint x: 308, endPoint y: 305, distance: 14.6
click at [304, 308] on div "What roles have you had in the past? Select one or multiple Adoption Specialist…" at bounding box center [760, 371] width 977 height 210
click at [308, 305] on h3 "Select one or multiple" at bounding box center [629, 304] width 654 height 20
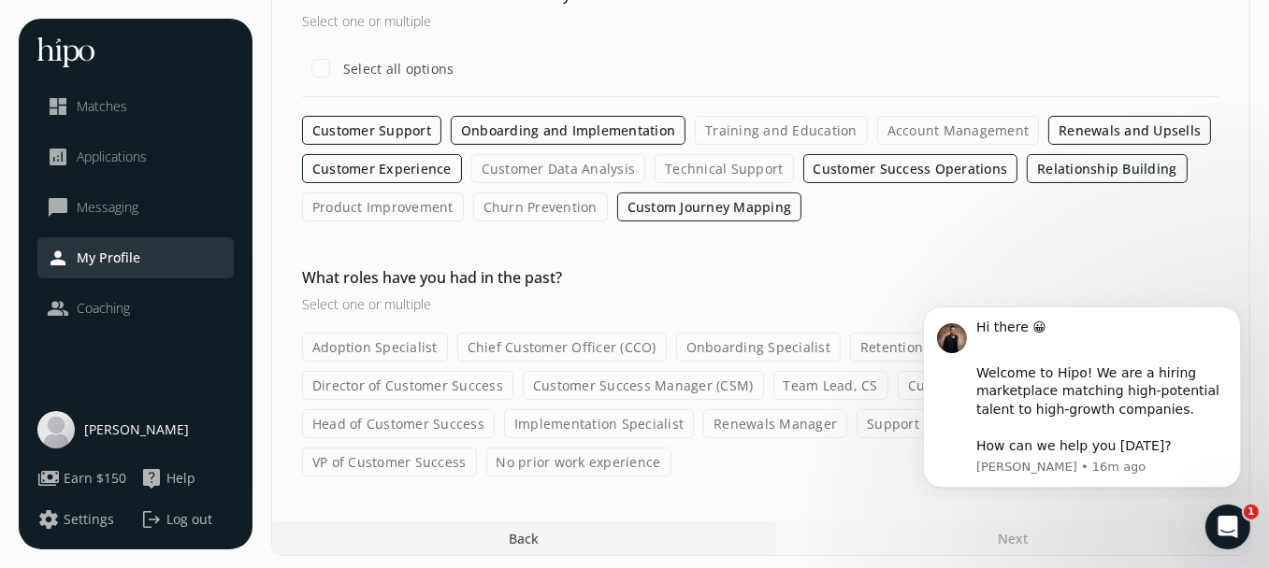
click at [914, 381] on body "Hi there 😀 ​ Welcome to Hipo! We are a hiring marketplace matching high-potenti…" at bounding box center [1080, 393] width 359 height 194
click at [897, 381] on label "Customer Training Specialist" at bounding box center [1001, 385] width 208 height 29
click at [0, 0] on input "Customer Training Specialist" at bounding box center [0, 0] width 0 height 0
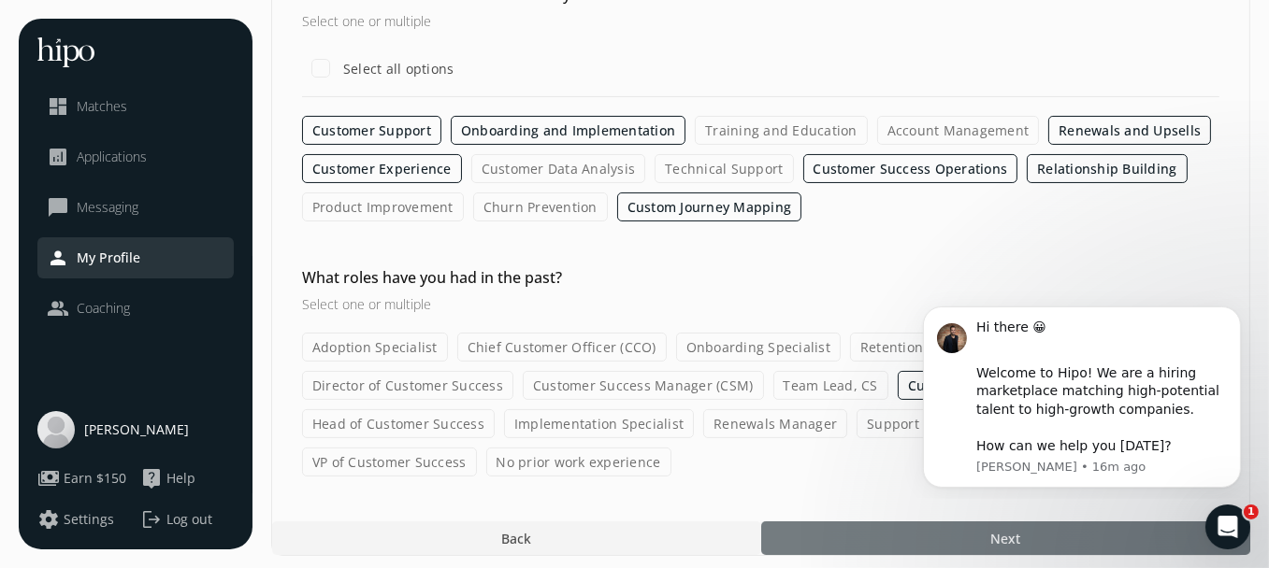
click at [936, 522] on div at bounding box center [1005, 539] width 489 height 34
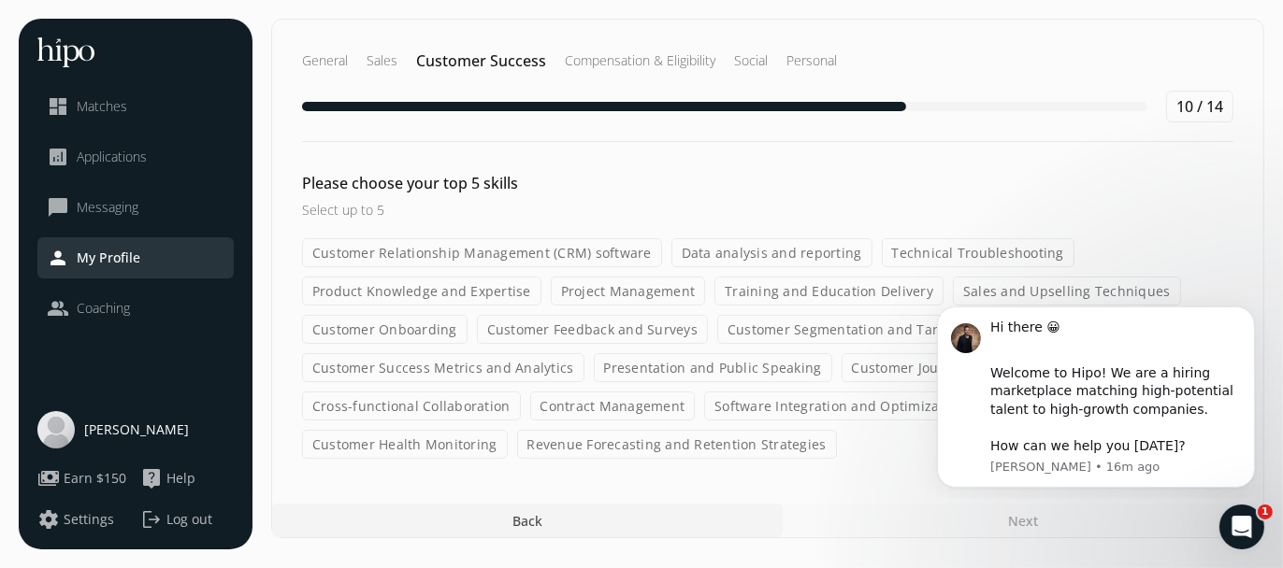
click at [936, 294] on html "Hi there 😀 ​ Welcome to Hipo! We are a hiring marketplace matching high-potenti…" at bounding box center [1095, 393] width 374 height 209
click at [856, 292] on label "Training and Education Delivery" at bounding box center [828, 291] width 229 height 29
click at [0, 0] on input "Training and Education Delivery" at bounding box center [0, 0] width 0 height 0
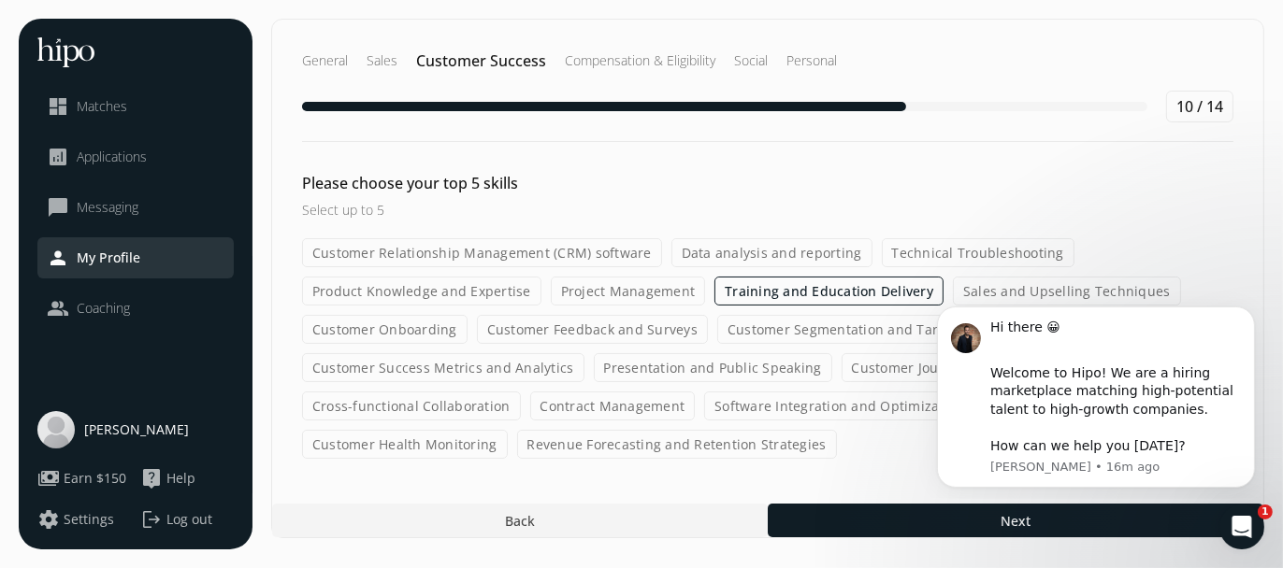
click at [954, 286] on label "Sales and Upselling Techniques" at bounding box center [1067, 291] width 228 height 29
click at [0, 0] on input "Sales and Upselling Techniques" at bounding box center [0, 0] width 0 height 0
click at [879, 282] on label "Training and Education Delivery" at bounding box center [828, 291] width 229 height 29
click at [0, 0] on input "Training and Education Delivery" at bounding box center [0, 0] width 0 height 0
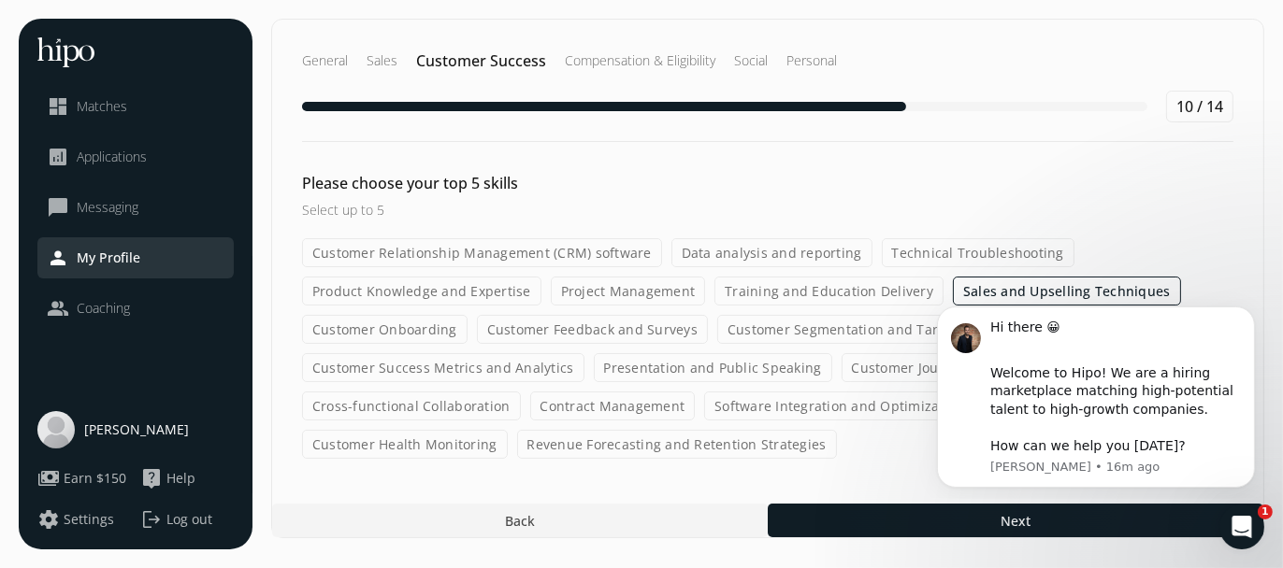
click at [662, 333] on label "Customer Feedback and Surveys" at bounding box center [592, 329] width 231 height 29
click at [0, 0] on input "Customer Feedback and Surveys" at bounding box center [0, 0] width 0 height 0
click at [479, 358] on label "Customer Success Metrics and Analytics" at bounding box center [443, 367] width 282 height 29
click at [0, 0] on input "Customer Success Metrics and Analytics" at bounding box center [0, 0] width 0 height 0
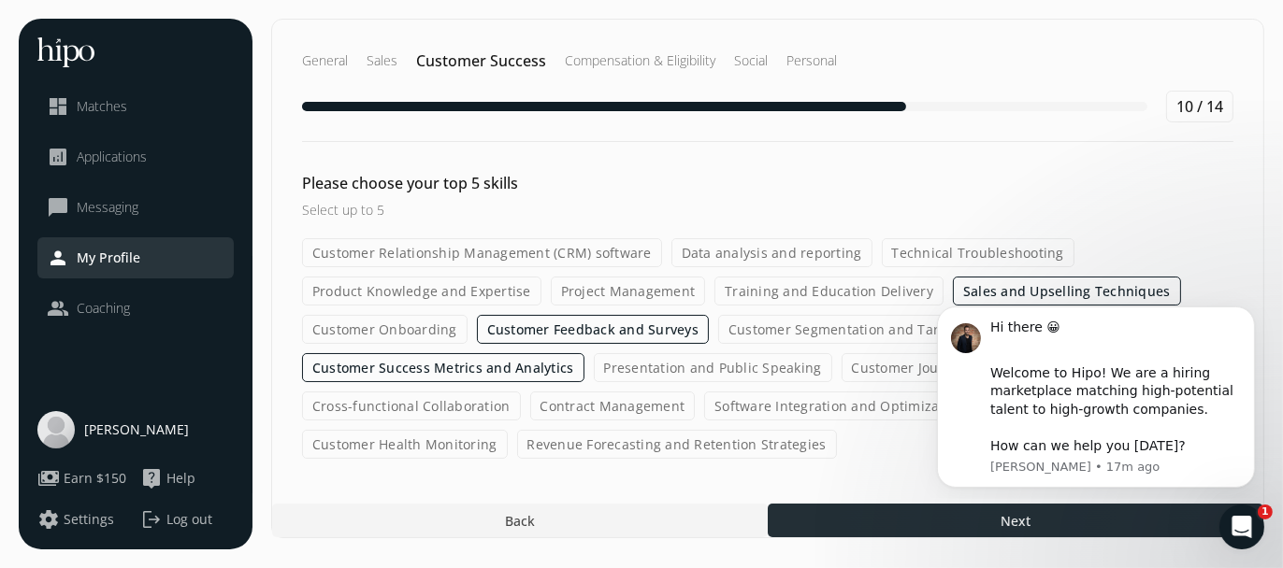
click at [861, 522] on div at bounding box center [1015, 521] width 495 height 34
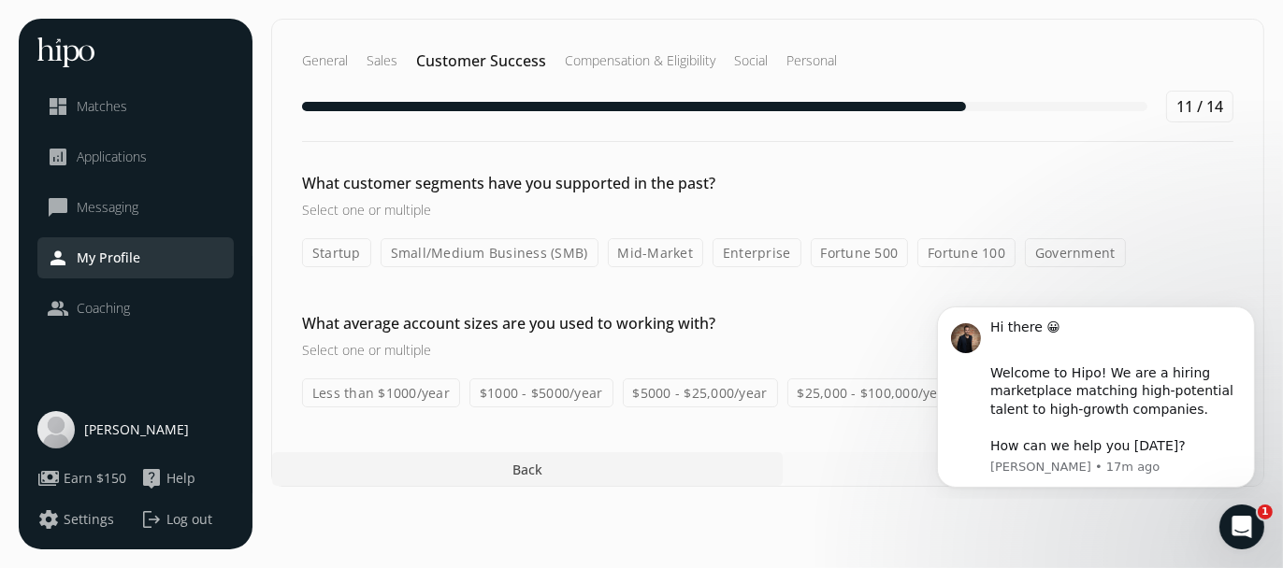
click at [362, 251] on label "Startup" at bounding box center [336, 252] width 69 height 29
click at [0, 0] on input "Startup" at bounding box center [0, 0] width 0 height 0
click at [437, 252] on label "Small/Medium Business (SMB)" at bounding box center [489, 252] width 218 height 29
click at [0, 0] on input "Small/Medium Business (SMB)" at bounding box center [0, 0] width 0 height 0
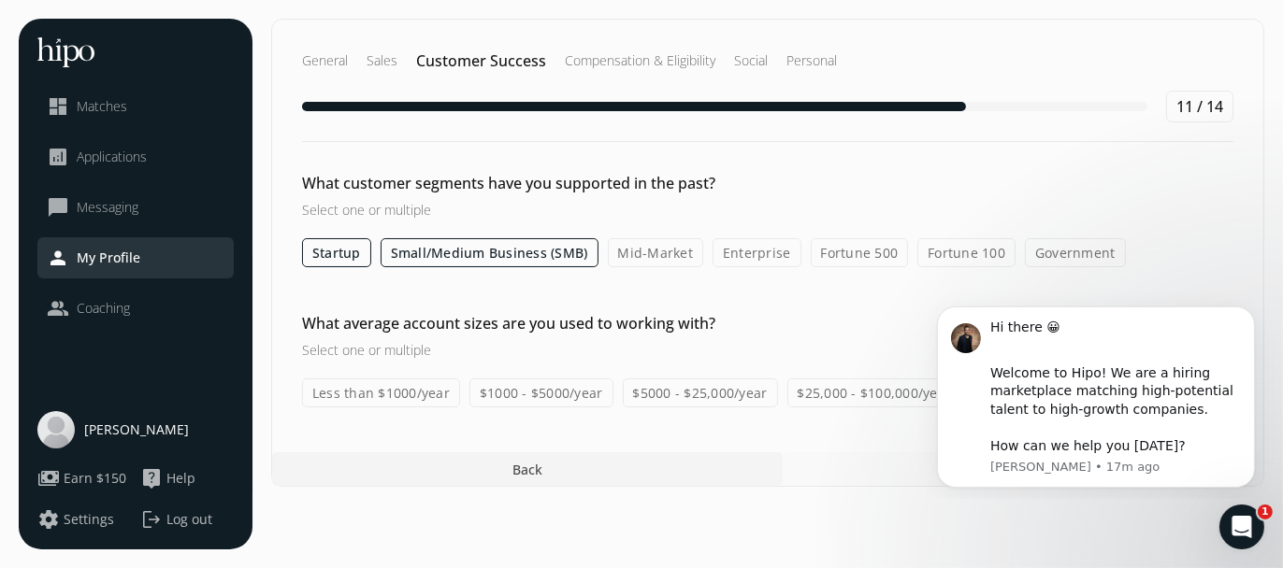
click at [638, 242] on label "Mid-Market" at bounding box center [656, 252] width 96 height 29
click at [0, 0] on input "Mid-Market" at bounding box center [0, 0] width 0 height 0
click at [573, 389] on label "$1000 - $5000/year" at bounding box center [541, 393] width 144 height 29
click at [0, 0] on input "$1000 - $5000/year" at bounding box center [0, 0] width 0 height 0
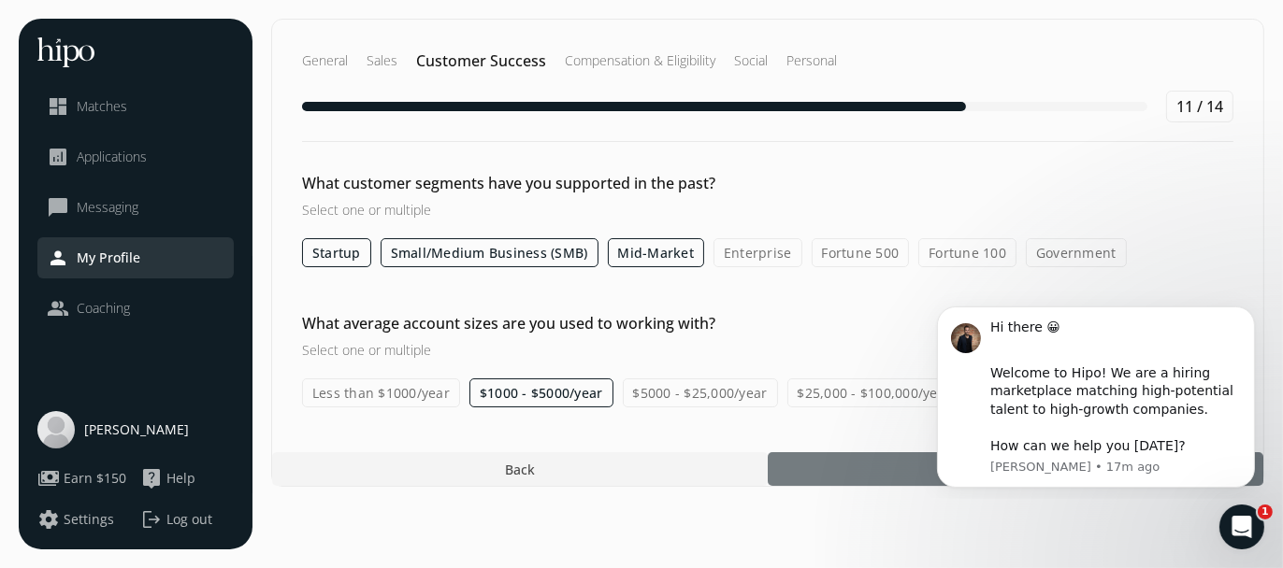
click at [893, 465] on div at bounding box center [1015, 469] width 495 height 34
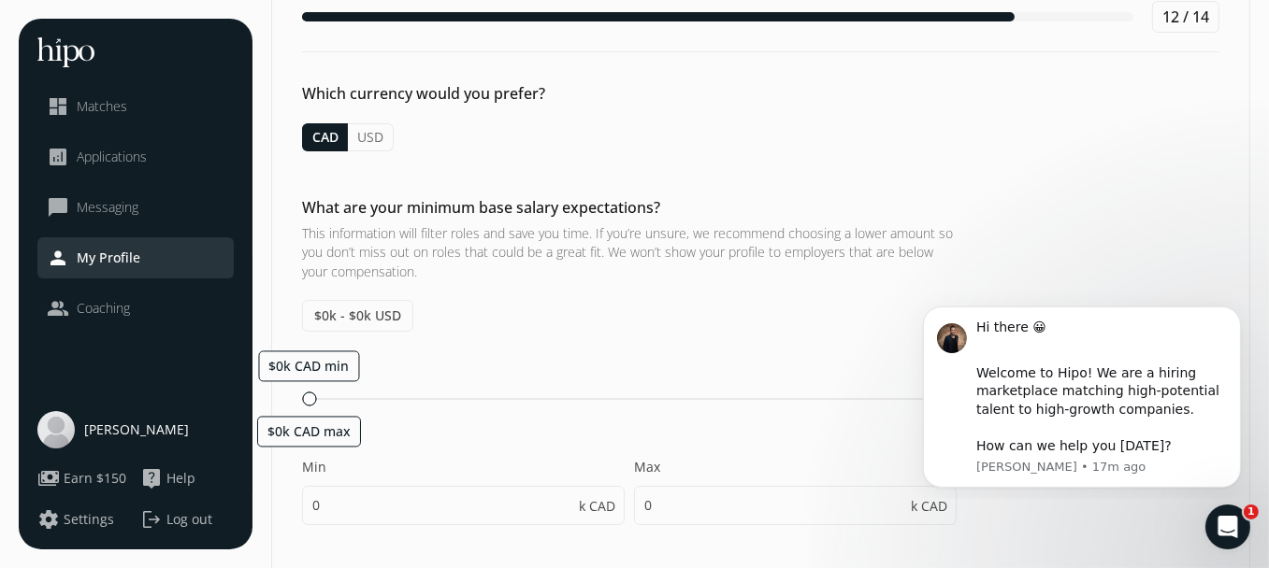
scroll to position [93, 0]
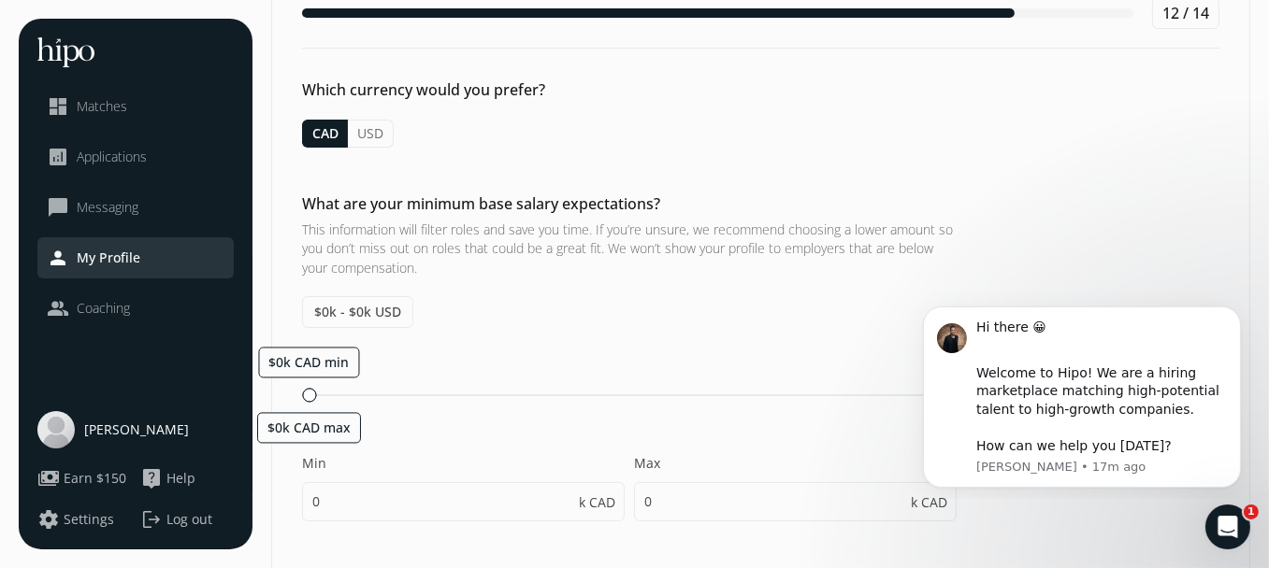
click at [371, 135] on button "USD" at bounding box center [371, 134] width 46 height 28
click at [334, 135] on button "CAD" at bounding box center [325, 134] width 46 height 28
click at [371, 131] on button "USD" at bounding box center [371, 134] width 46 height 28
click at [334, 317] on span "$0k - $0k CAD" at bounding box center [357, 312] width 111 height 32
click at [379, 302] on span "$0k - $0k CAD" at bounding box center [357, 312] width 111 height 32
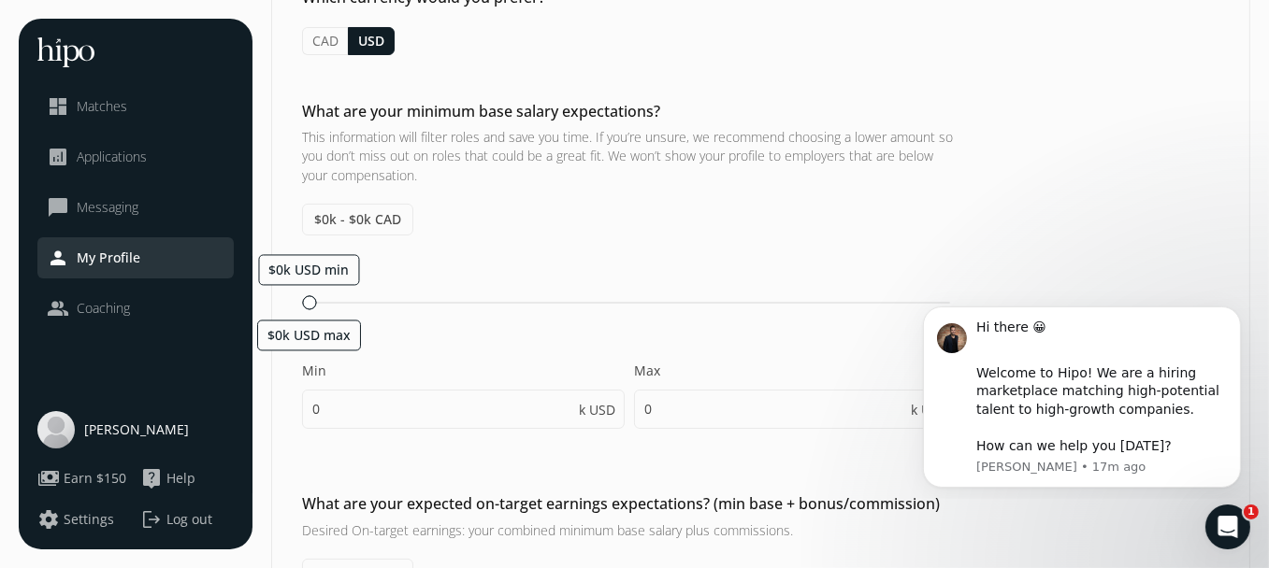
scroll to position [187, 0]
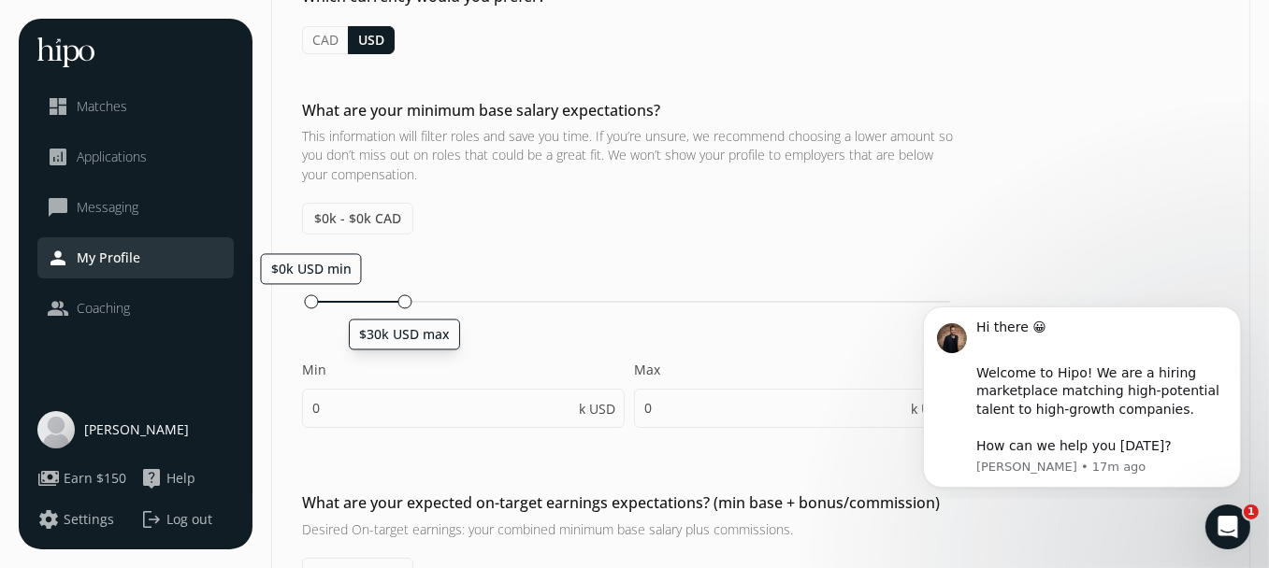
drag, startPoint x: 304, startPoint y: 296, endPoint x: 399, endPoint y: 311, distance: 96.5
click at [399, 311] on div "$0k USD min $30k USD [PERSON_NAME] 0 k USD Max 0 k USD" at bounding box center [629, 350] width 654 height 194
type input "30"
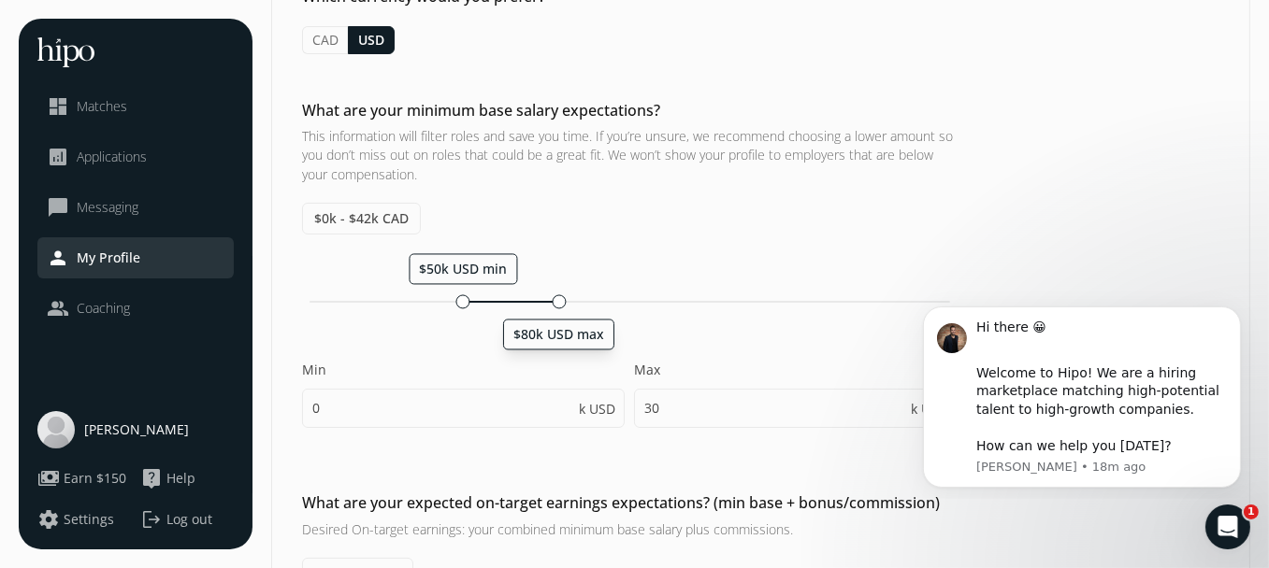
drag, startPoint x: 403, startPoint y: 303, endPoint x: 557, endPoint y: 299, distance: 154.3
click at [557, 299] on div at bounding box center [559, 301] width 14 height 14
type input "50"
type input "80"
type input "50"
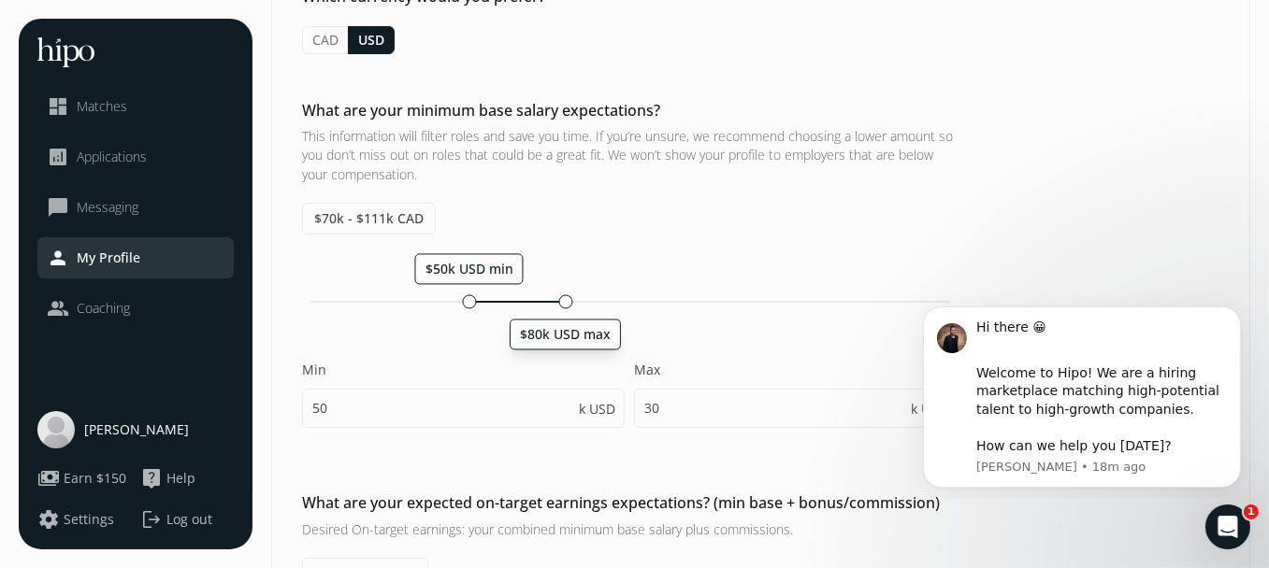
type input "55"
drag, startPoint x: 562, startPoint y: 299, endPoint x: 528, endPoint y: 299, distance: 33.7
click at [528, 299] on div at bounding box center [531, 301] width 14 height 14
click at [539, 299] on div at bounding box center [542, 301] width 14 height 14
type input "75"
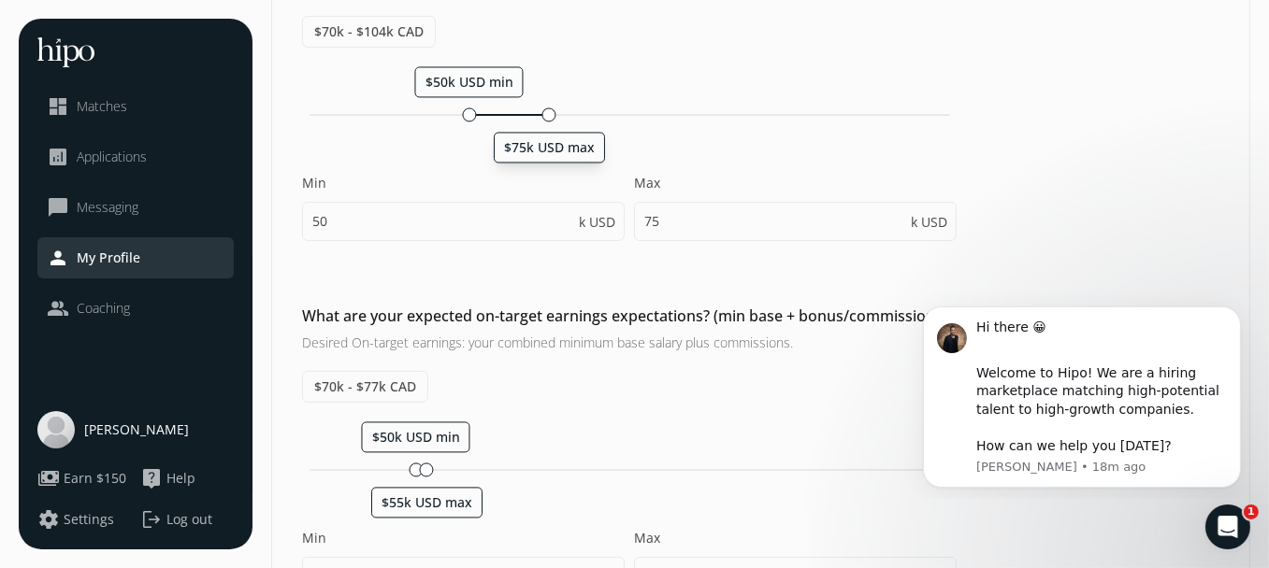
scroll to position [280, 0]
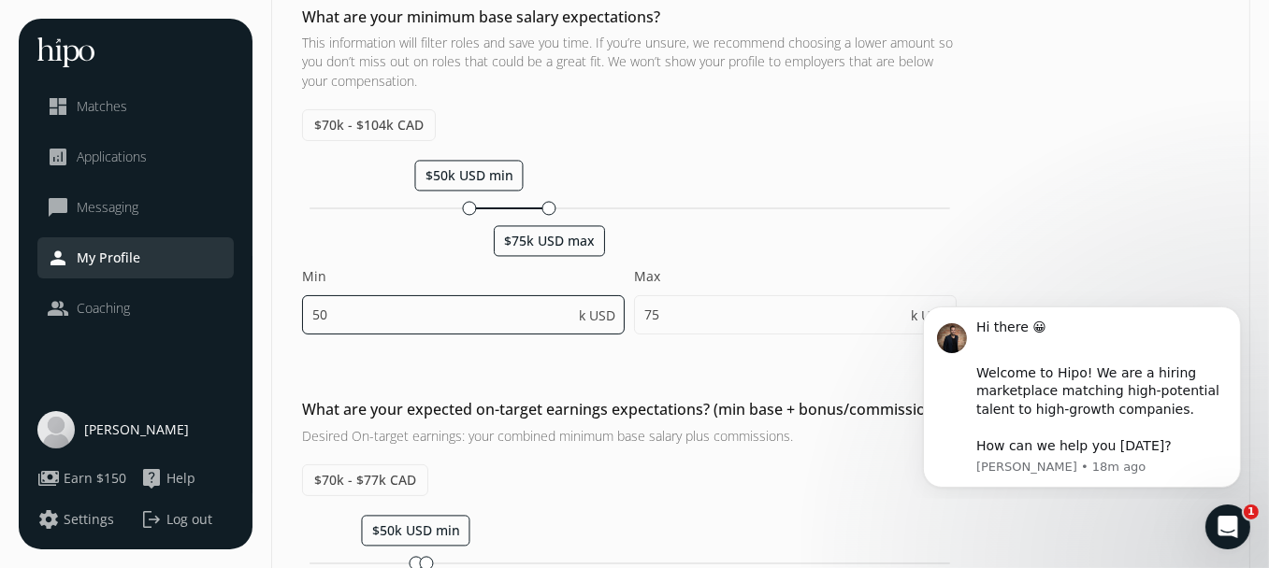
click at [526, 317] on input "50" at bounding box center [463, 314] width 323 height 39
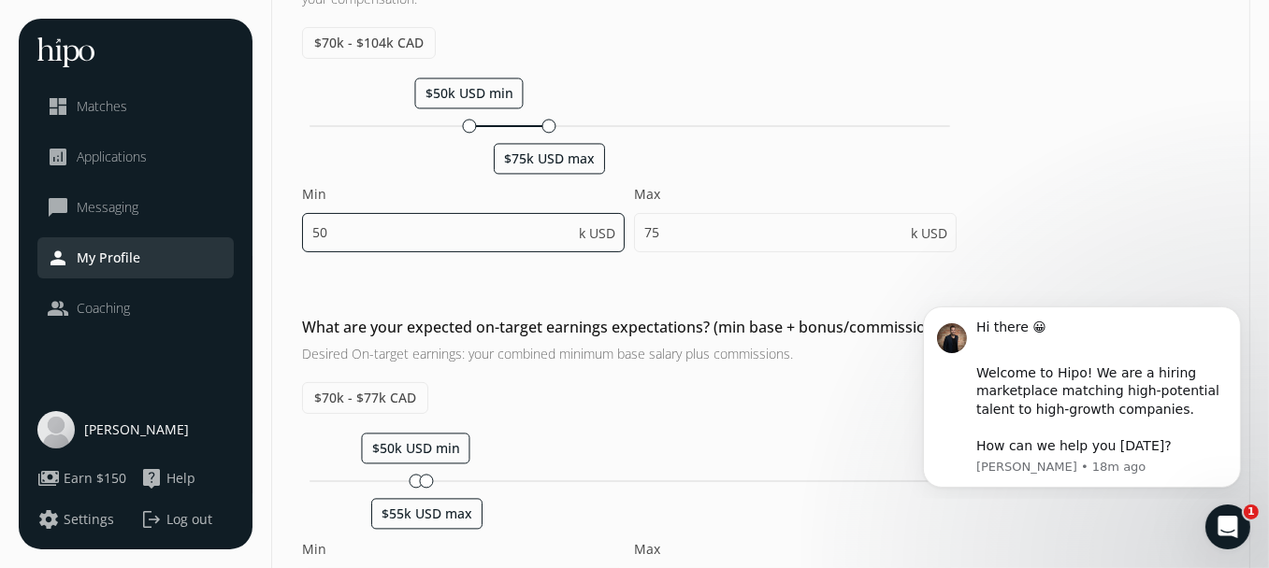
scroll to position [374, 0]
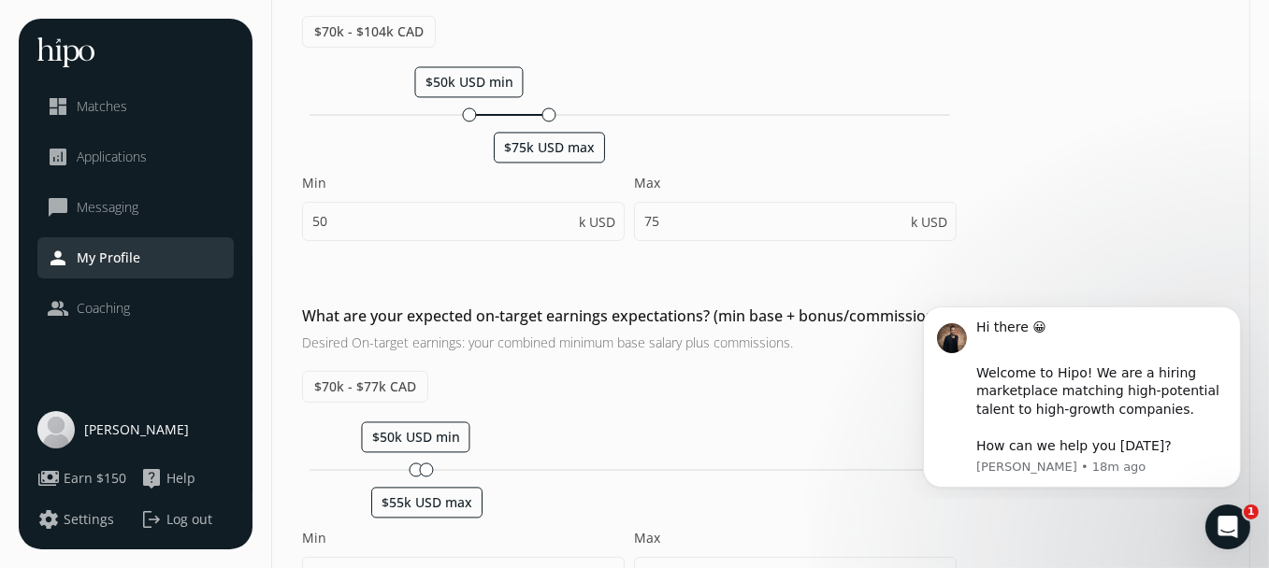
click at [535, 284] on div "Which currency would you prefer? CAD USD What is your hourly rate? $0 - $0 CAD …" at bounding box center [760, 329] width 977 height 1063
click at [461, 108] on div at bounding box center [466, 115] width 14 height 14
drag, startPoint x: 467, startPoint y: 111, endPoint x: 451, endPoint y: 113, distance: 16.9
click at [451, 113] on div at bounding box center [455, 115] width 14 height 14
click at [454, 114] on div at bounding box center [459, 115] width 14 height 14
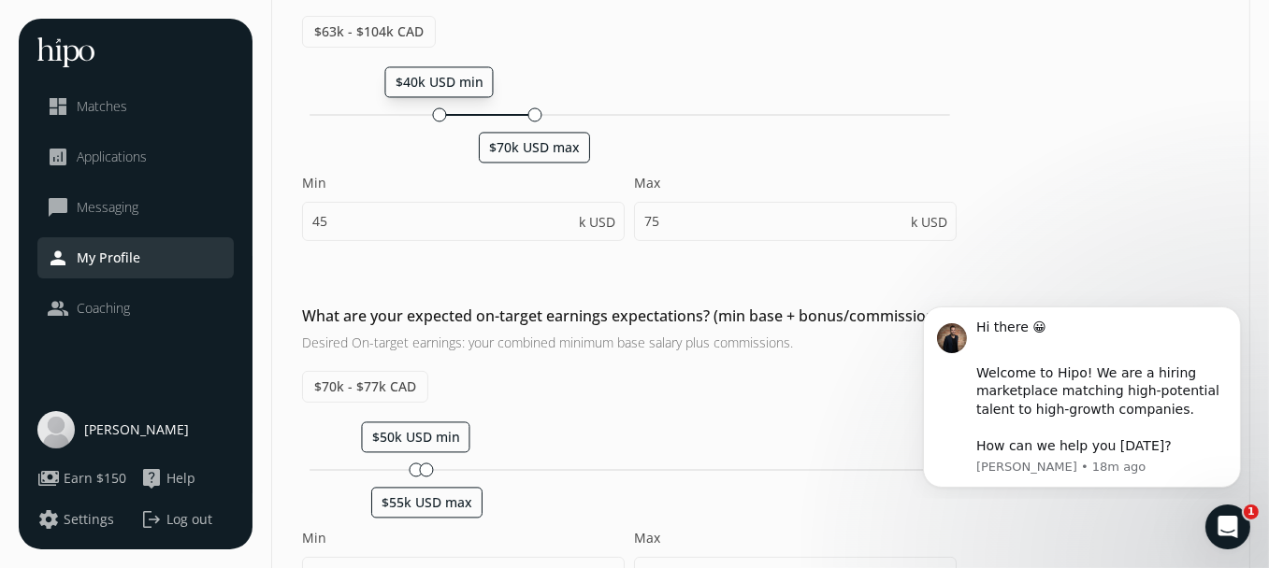
drag, startPoint x: 454, startPoint y: 114, endPoint x: 435, endPoint y: 116, distance: 19.7
click at [435, 116] on div at bounding box center [439, 115] width 14 height 14
type input "40"
type input "70"
click at [431, 116] on div at bounding box center [435, 115] width 14 height 14
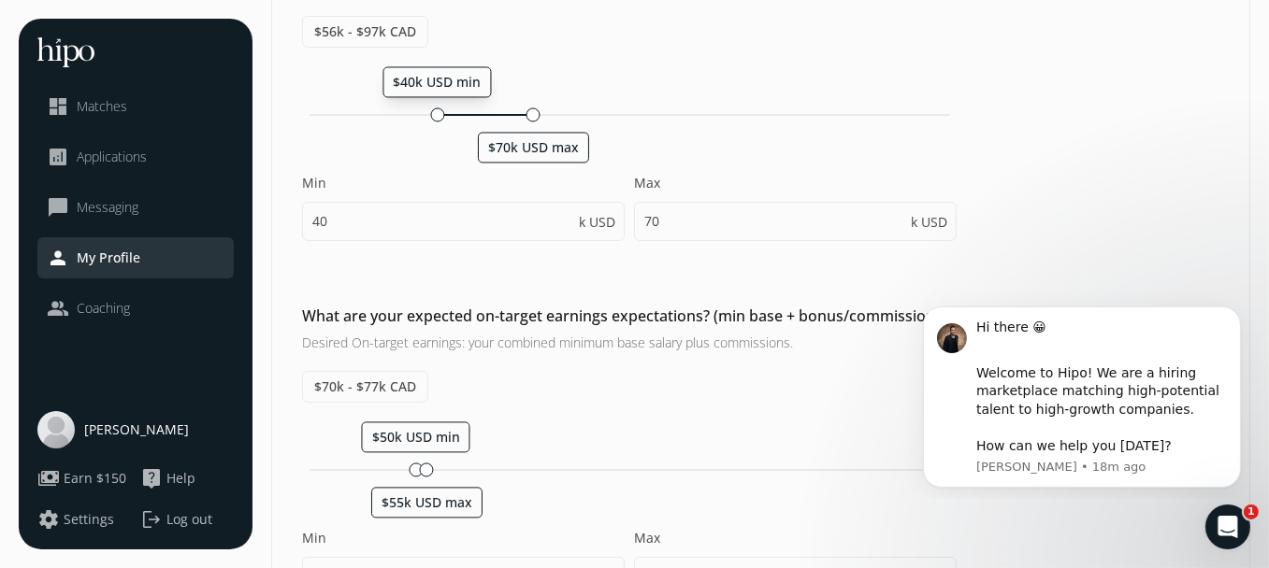
click at [328, 29] on span "$56k - $97k CAD" at bounding box center [365, 32] width 126 height 32
click at [339, 35] on span "$56k - $97k CAD" at bounding box center [365, 32] width 126 height 32
click at [431, 113] on div at bounding box center [435, 115] width 14 height 14
click at [423, 113] on div at bounding box center [428, 115] width 14 height 14
type input "35"
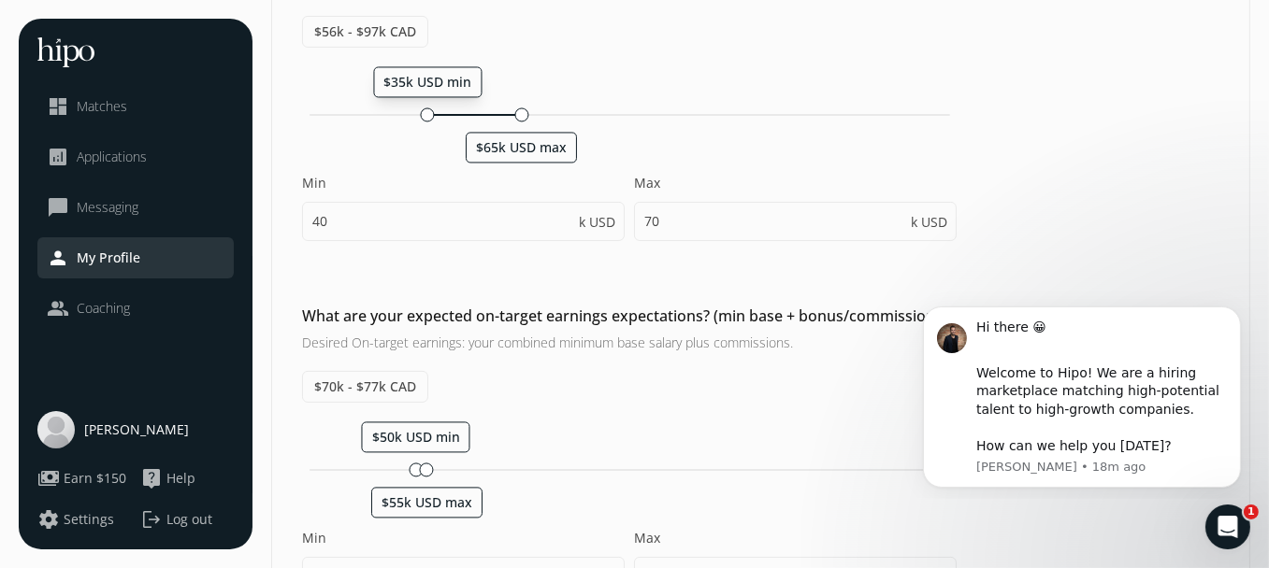
type input "65"
click at [427, 113] on div at bounding box center [431, 115] width 14 height 14
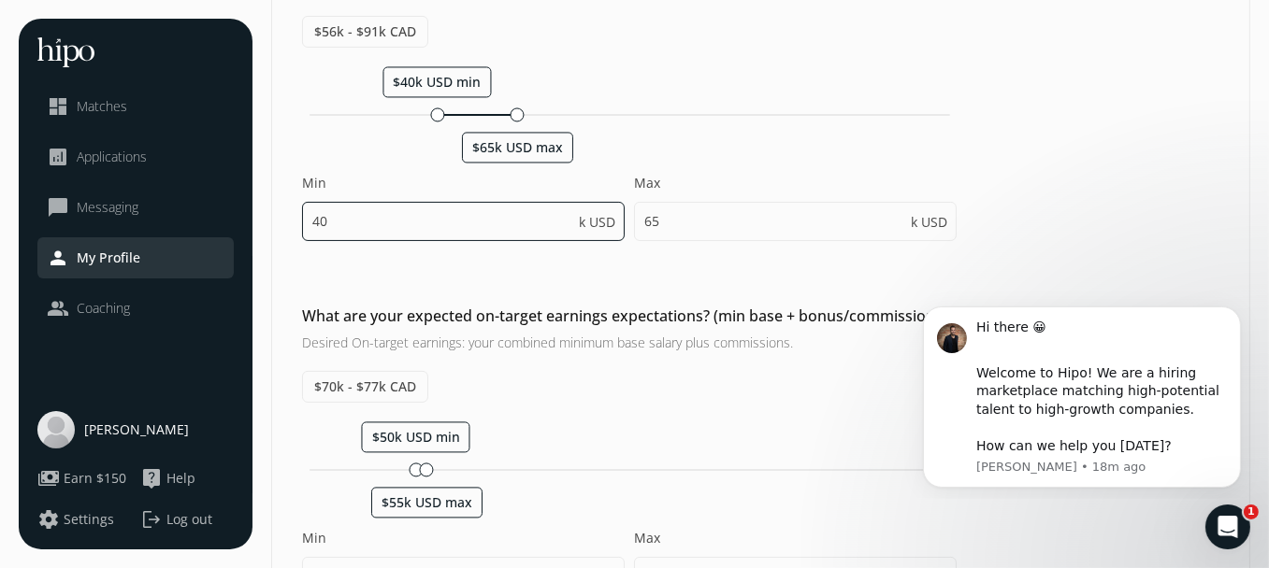
click at [366, 225] on input "40" at bounding box center [463, 221] width 323 height 39
click at [467, 269] on div "Which currency would you prefer? CAD USD What is your hourly rate? $0 - $0 CAD …" at bounding box center [760, 329] width 977 height 1063
click at [346, 218] on input "39" at bounding box center [463, 221] width 323 height 39
drag, startPoint x: 347, startPoint y: 218, endPoint x: 164, endPoint y: 242, distance: 184.8
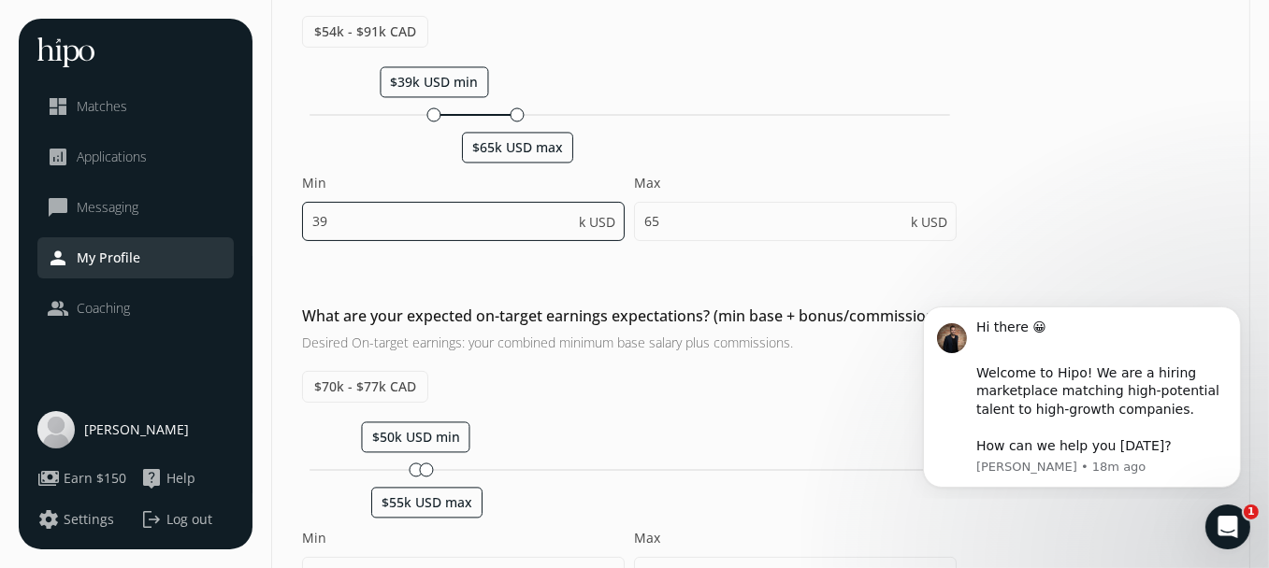
click at [164, 242] on div "menu close dashboard Matches analytics Applications chat_bubble_outline Messagi…" at bounding box center [634, 293] width 1231 height 1296
click at [605, 271] on div "Which currency would you prefer? CAD USD What is your hourly rate? $0 - $0 CAD …" at bounding box center [760, 329] width 977 height 1063
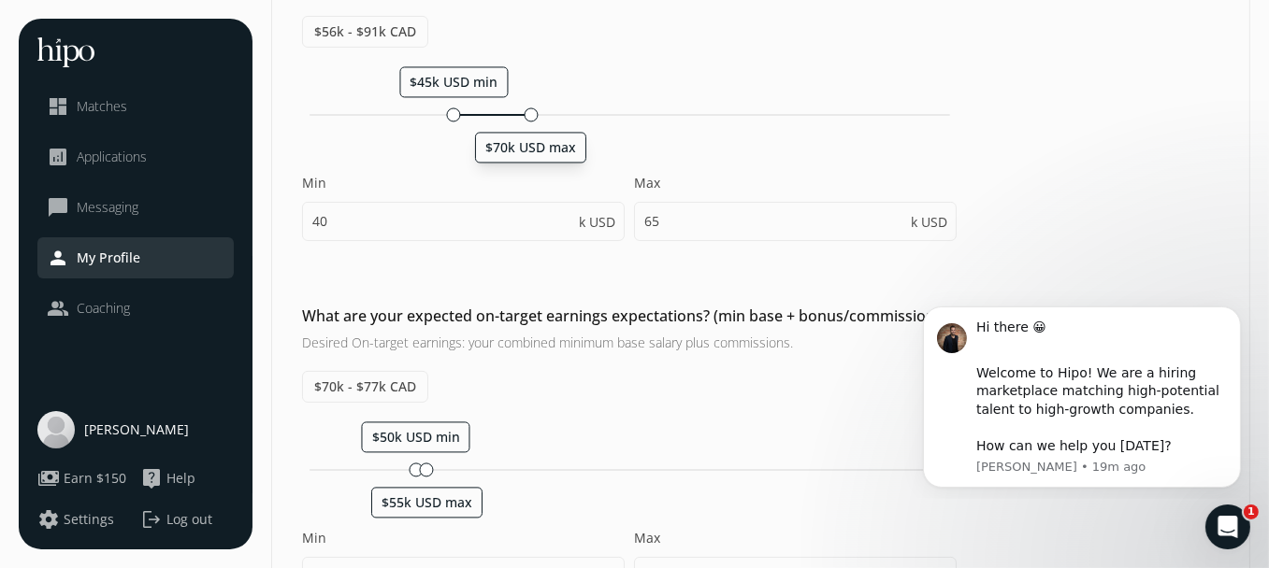
drag, startPoint x: 516, startPoint y: 106, endPoint x: 531, endPoint y: 104, distance: 15.1
click at [531, 104] on div "$45k USD min $70k USD max Min 40 k USD Max 65 k USD" at bounding box center [629, 163] width 654 height 194
type input "45"
type input "70"
click at [474, 113] on div "$45k USD min $70k USD max" at bounding box center [629, 116] width 654 height 18
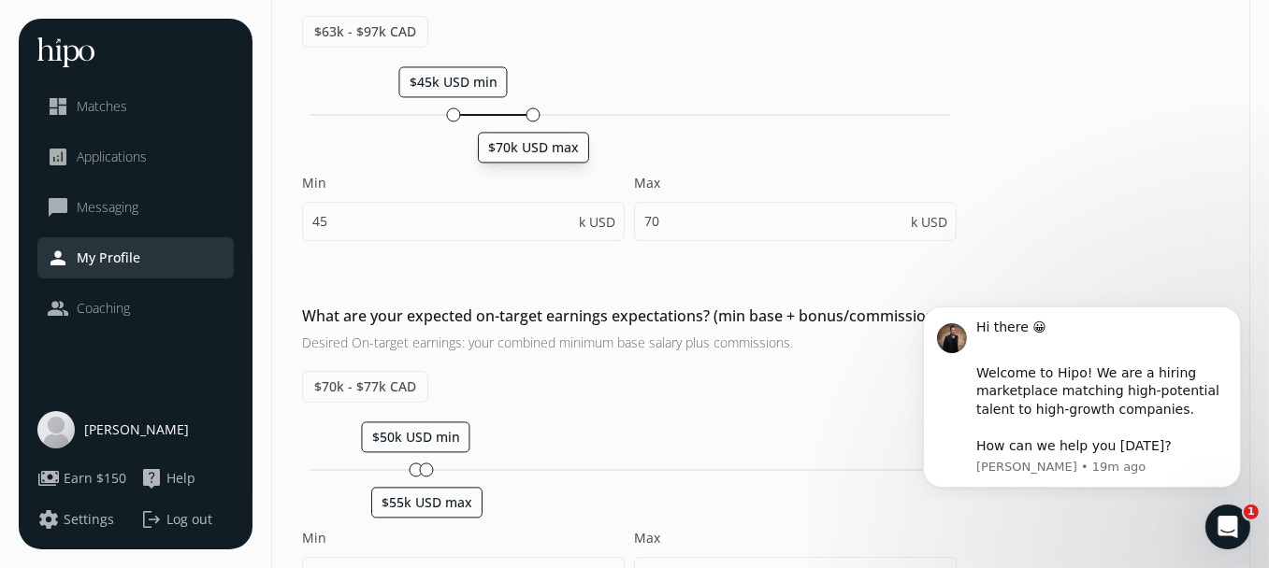
type input "55"
type input "60"
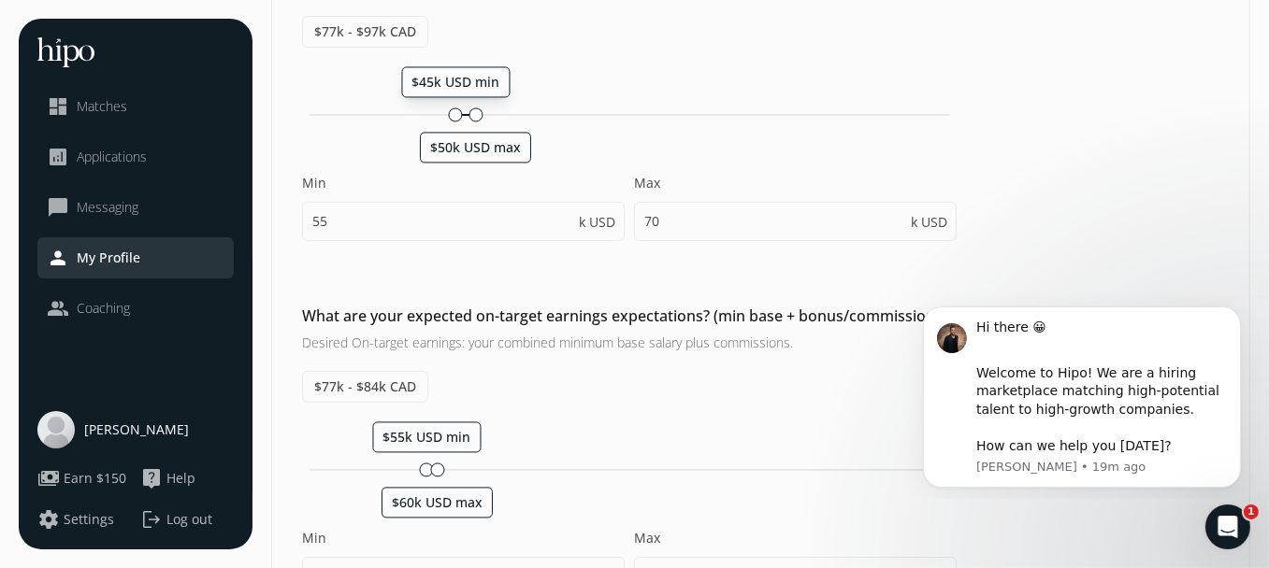
drag, startPoint x: 478, startPoint y: 108, endPoint x: 452, endPoint y: 106, distance: 26.3
click at [452, 108] on div at bounding box center [456, 115] width 14 height 14
type input "45"
type input "50"
drag, startPoint x: 453, startPoint y: 107, endPoint x: 433, endPoint y: 108, distance: 20.6
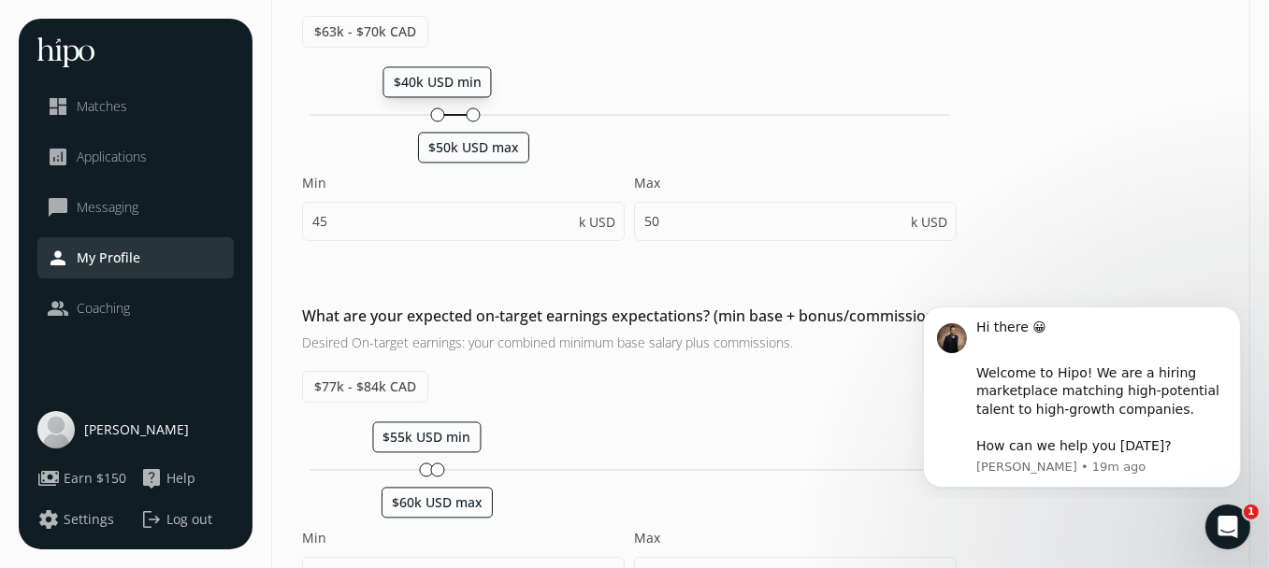
click at [433, 108] on div at bounding box center [437, 115] width 14 height 14
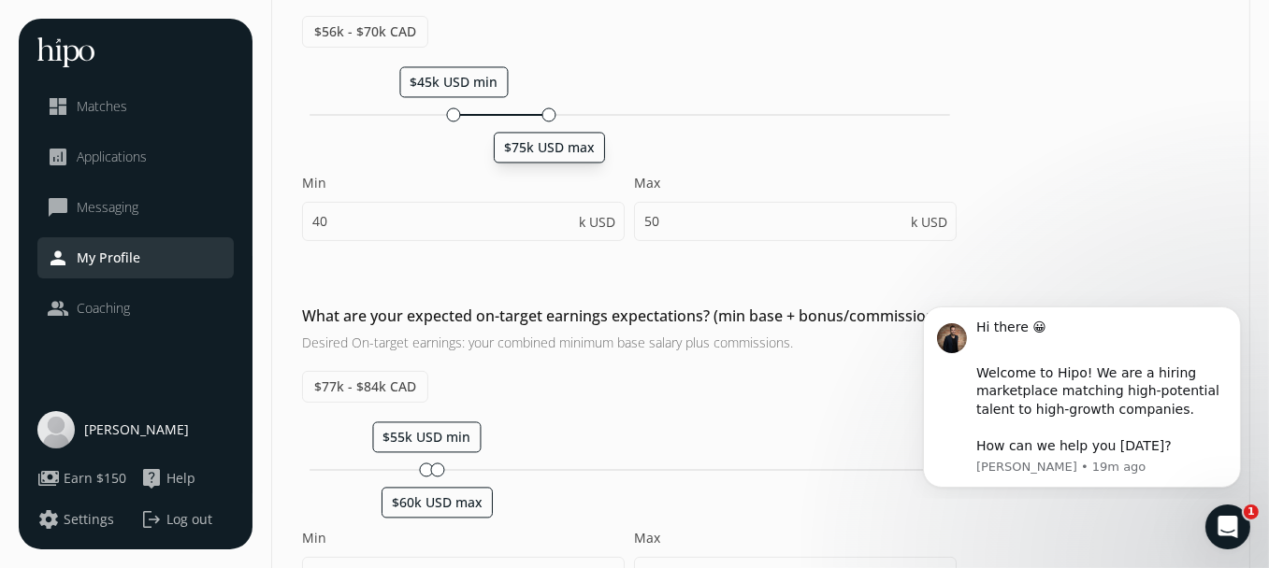
drag, startPoint x: 471, startPoint y: 109, endPoint x: 547, endPoint y: 114, distance: 75.9
click at [547, 114] on div at bounding box center [549, 115] width 14 height 14
type input "45"
type input "75"
drag, startPoint x: 548, startPoint y: 108, endPoint x: 524, endPoint y: 109, distance: 24.3
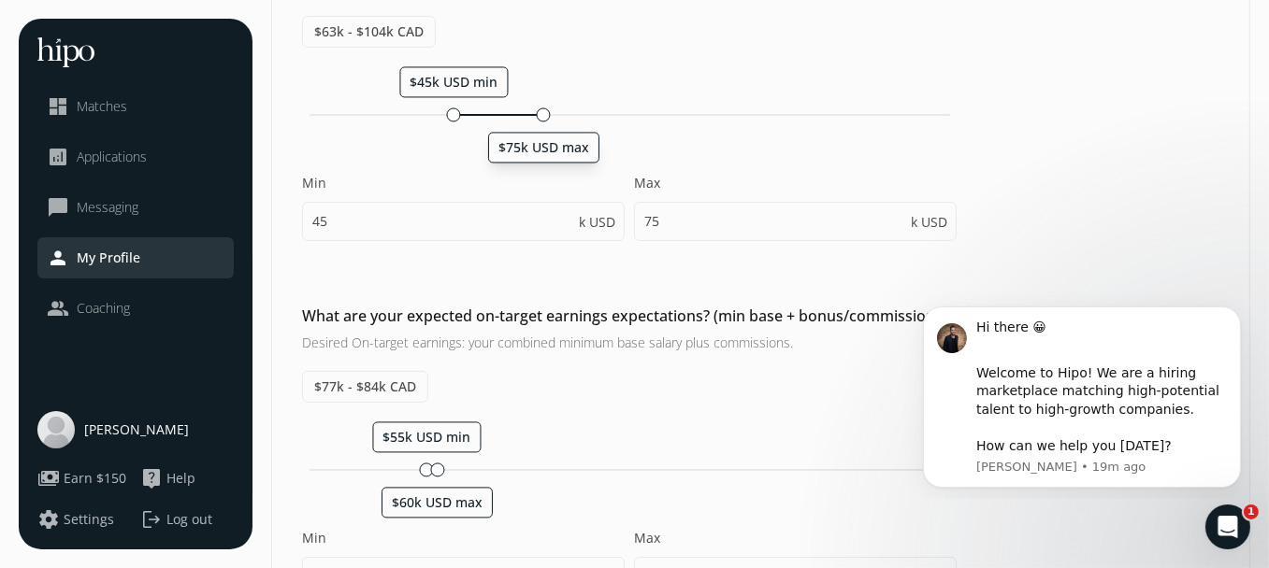
click at [539, 109] on div at bounding box center [544, 115] width 14 height 14
drag, startPoint x: 492, startPoint y: 108, endPoint x: 432, endPoint y: 108, distance: 59.8
click at [432, 108] on div "$40k USD min $70k USD max" at bounding box center [629, 116] width 654 height 18
type input "40"
type input "70"
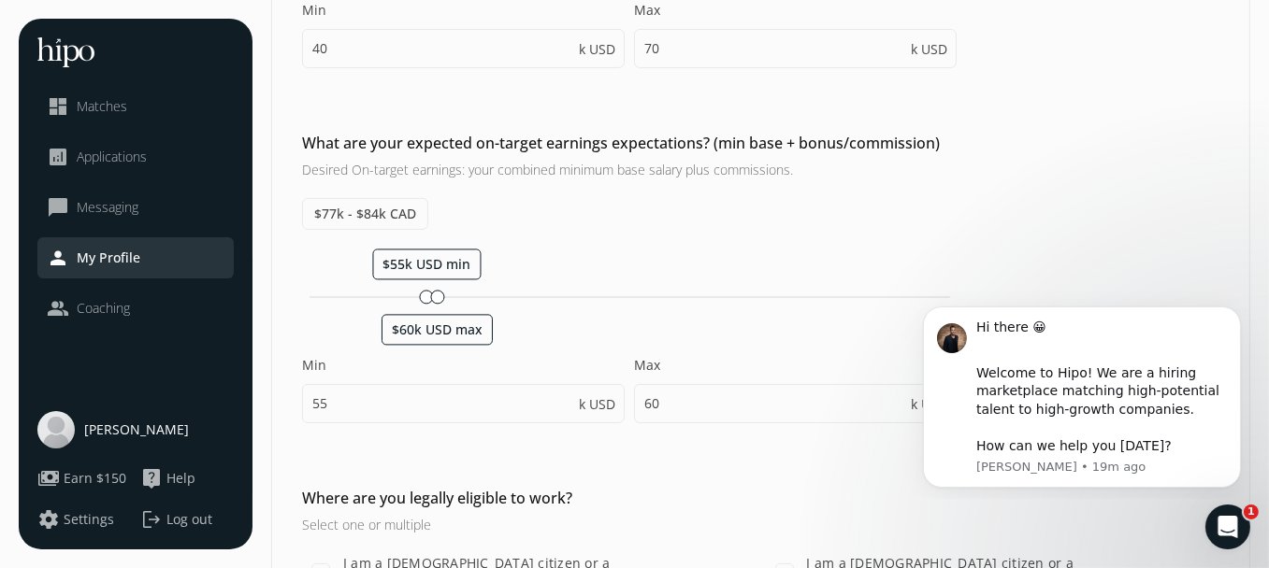
scroll to position [561, 0]
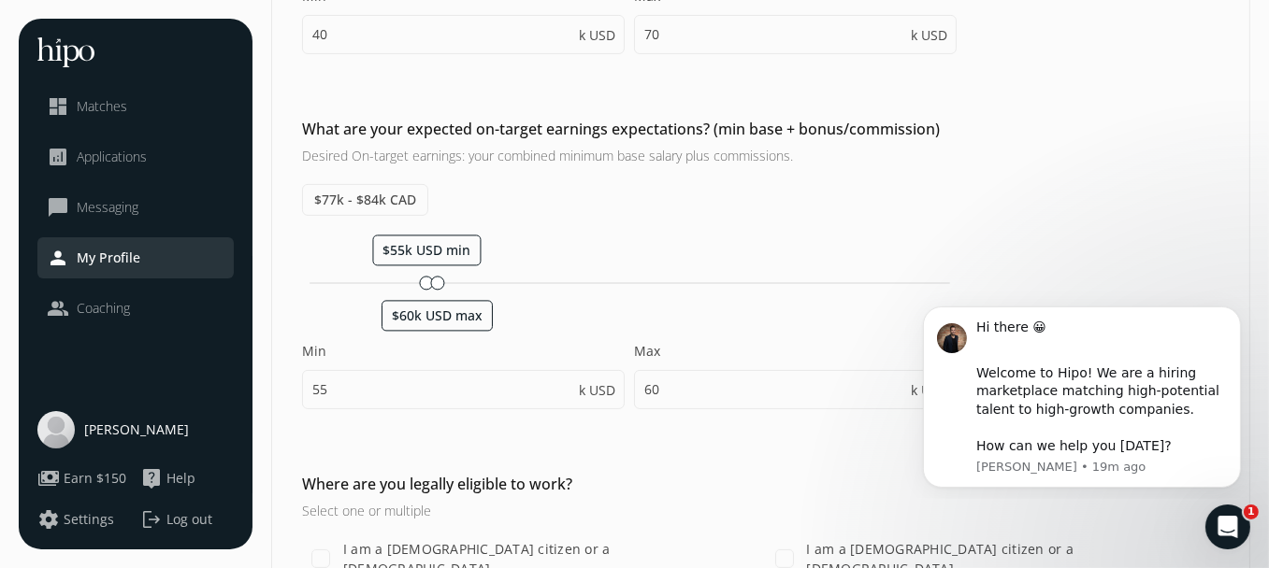
click at [712, 108] on div "Which currency would you prefer? CAD USD What is your hourly rate? $0 - $0 CAD …" at bounding box center [760, 142] width 977 height 1063
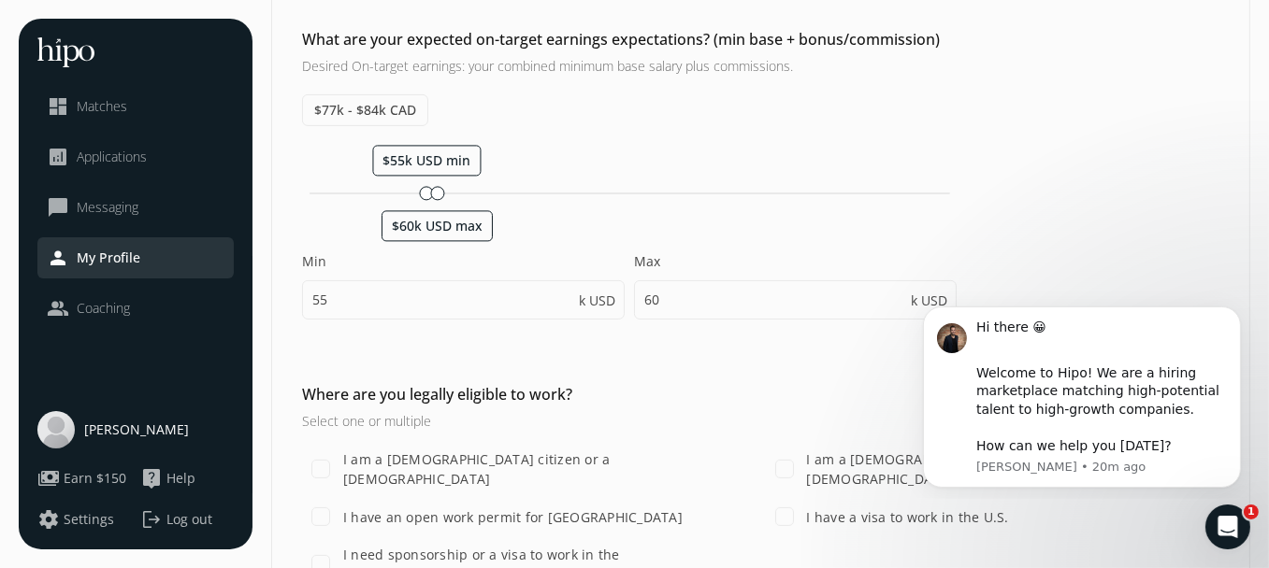
scroll to position [654, 0]
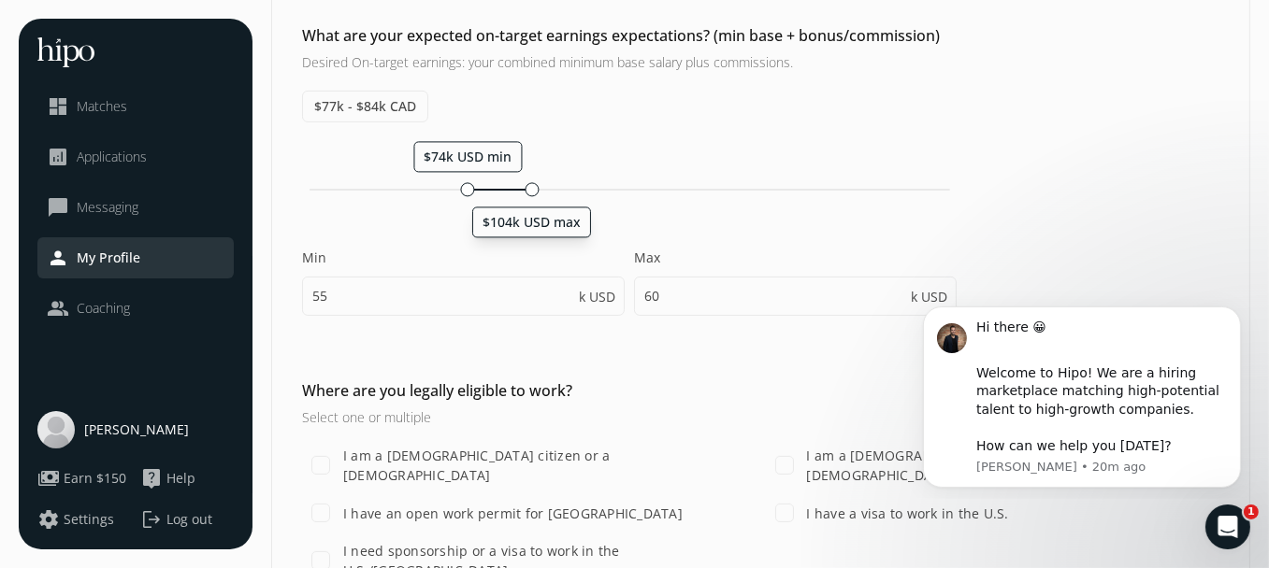
drag, startPoint x: 442, startPoint y: 186, endPoint x: 529, endPoint y: 201, distance: 88.2
click at [529, 201] on div "$74k USD min $104k USD max Min 55 k USD Max 60 k USD" at bounding box center [629, 238] width 654 height 194
type input "74"
type input "104"
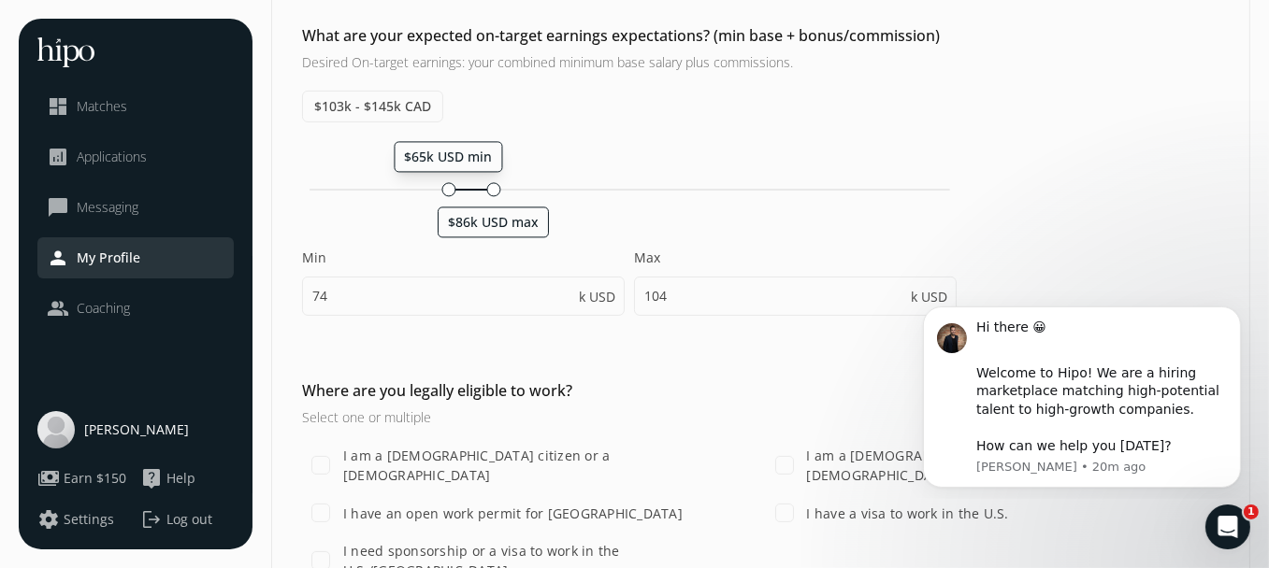
drag, startPoint x: 465, startPoint y: 186, endPoint x: 444, endPoint y: 187, distance: 20.6
click at [444, 187] on div at bounding box center [448, 189] width 14 height 14
type input "65"
type input "86"
drag, startPoint x: 445, startPoint y: 184, endPoint x: 414, endPoint y: 184, distance: 30.8
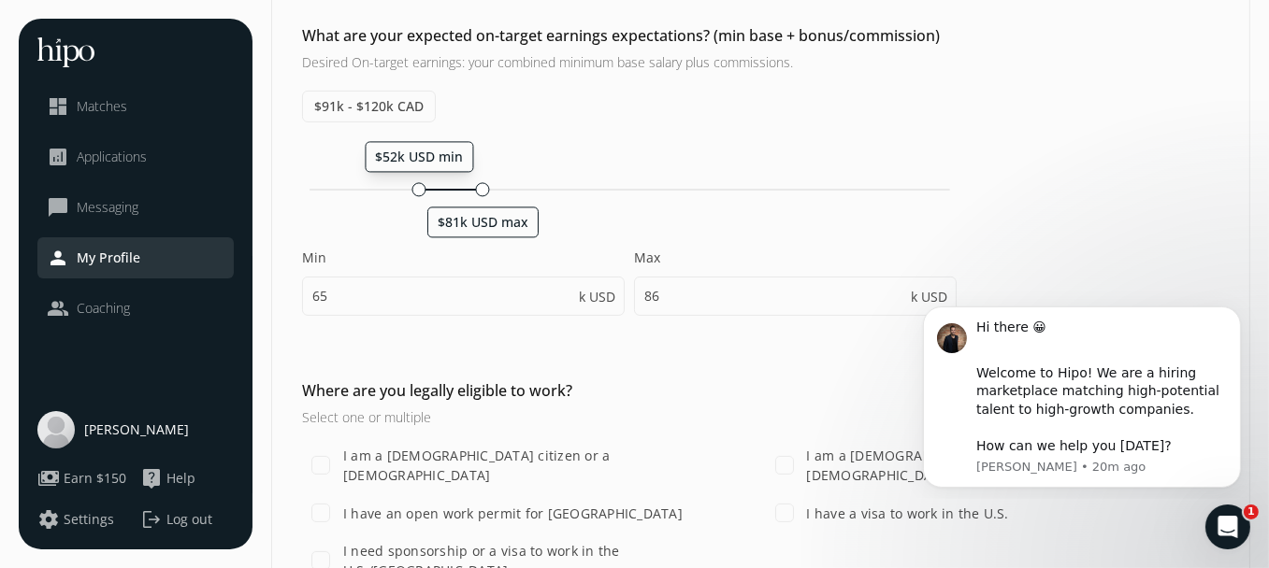
click at [414, 184] on div at bounding box center [419, 189] width 14 height 14
type input "52"
type input "81"
click at [407, 184] on div at bounding box center [412, 189] width 14 height 14
type input "48"
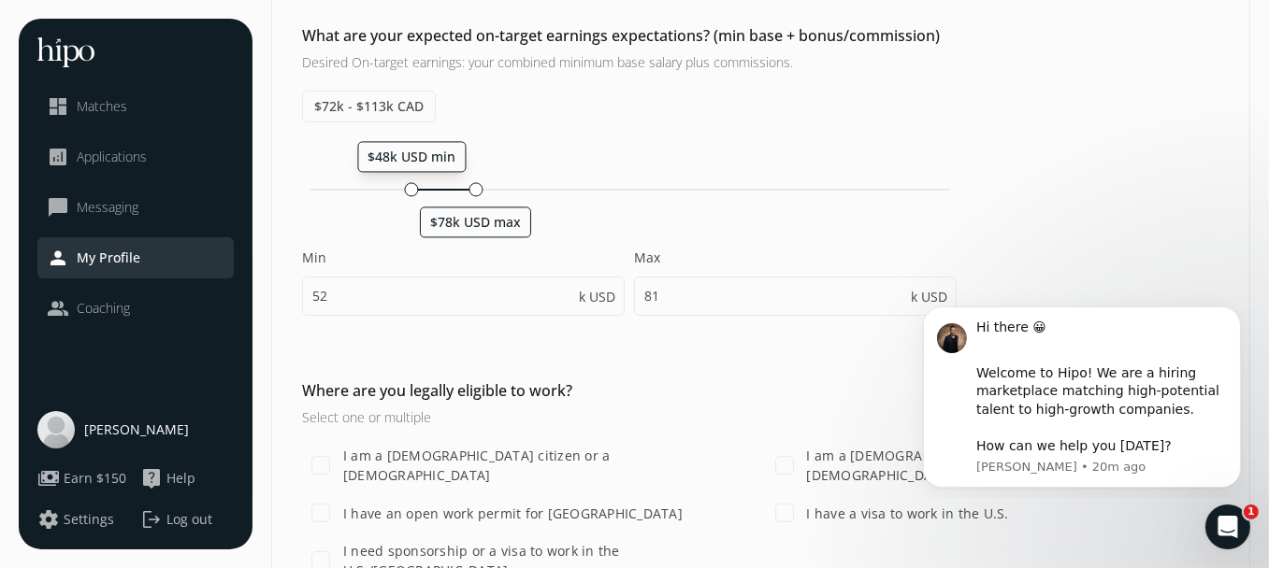
type input "78"
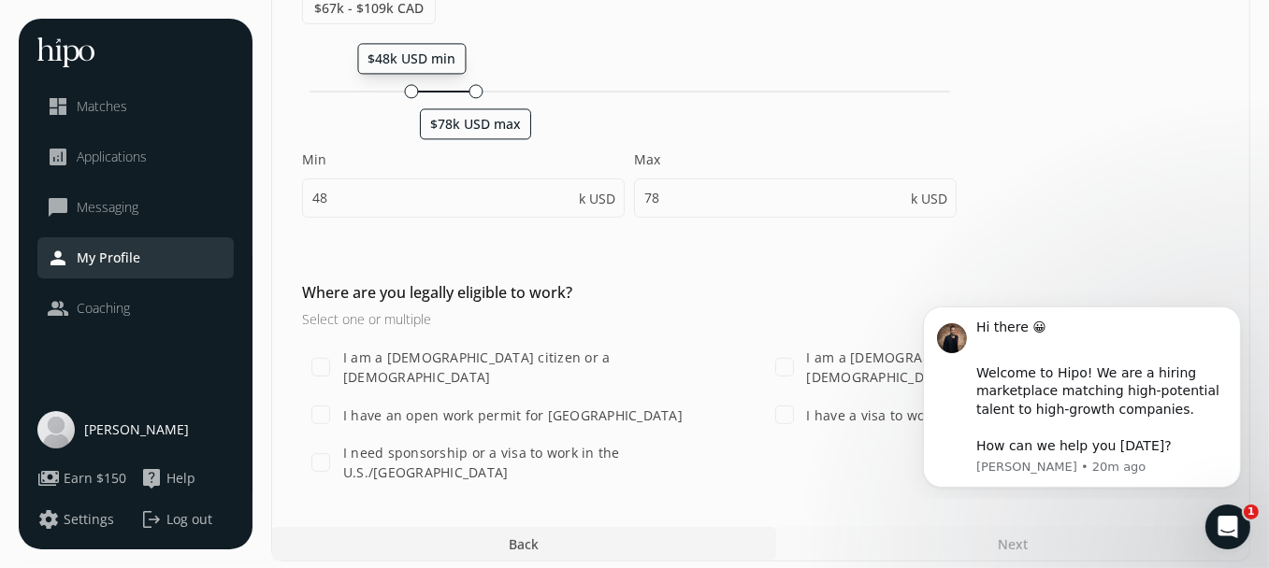
scroll to position [756, 0]
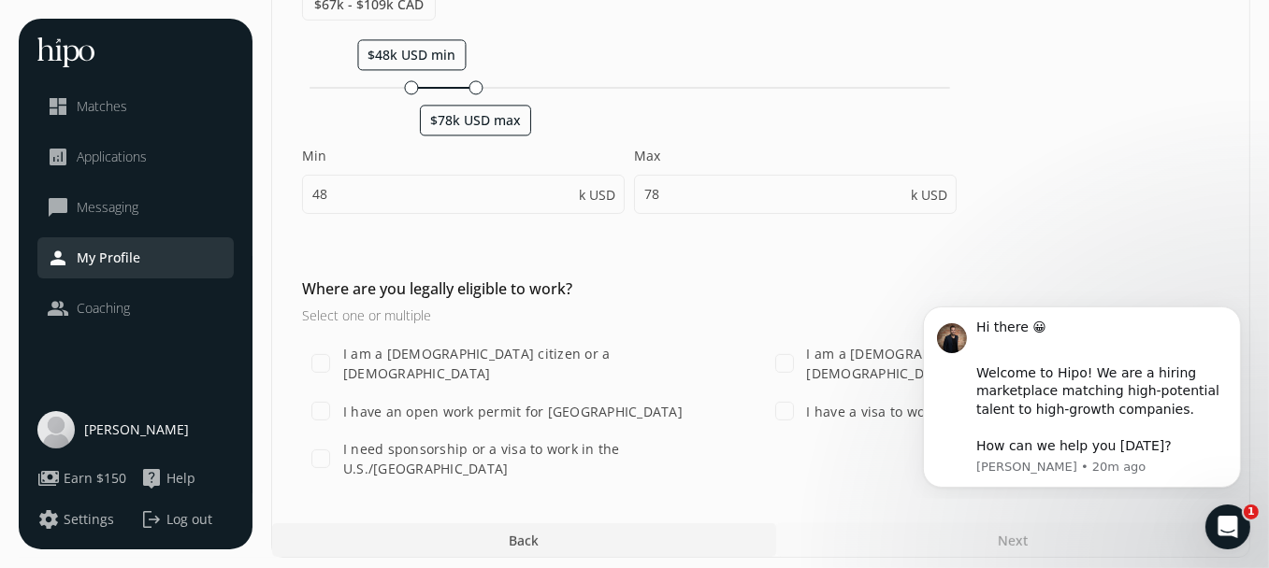
click at [584, 354] on label "I am a [DEMOGRAPHIC_DATA] citizen or a [DEMOGRAPHIC_DATA]" at bounding box center [547, 363] width 417 height 39
click at [339, 354] on input "I am a [DEMOGRAPHIC_DATA] citizen or a [DEMOGRAPHIC_DATA]" at bounding box center [320, 363] width 37 height 37
checkbox input "true"
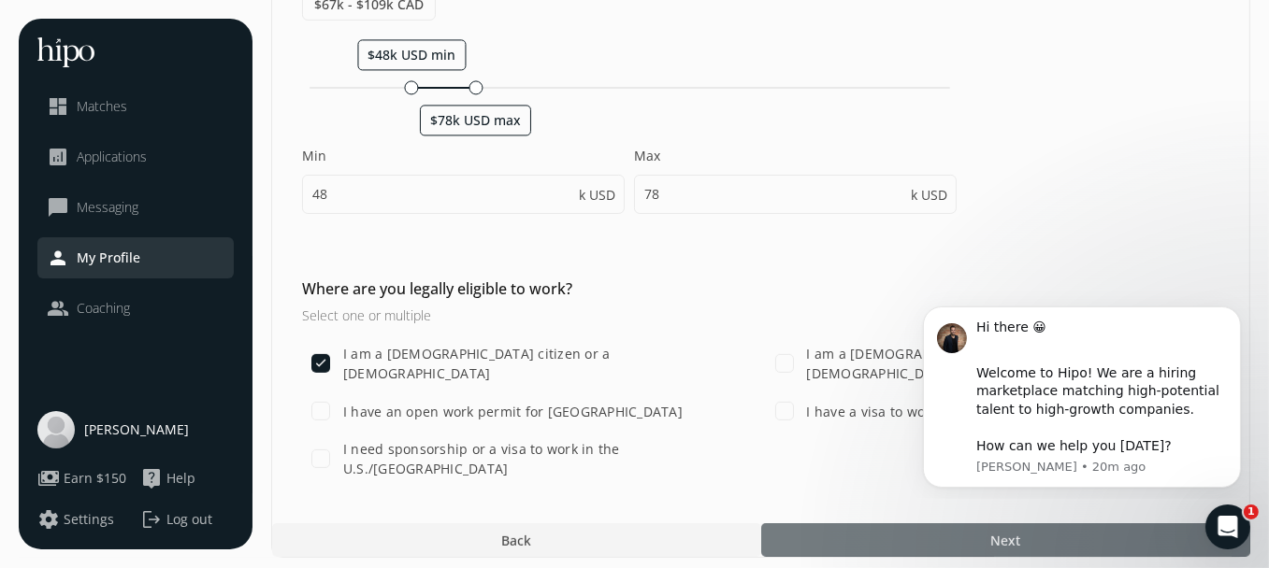
click at [873, 524] on div at bounding box center [1005, 541] width 489 height 34
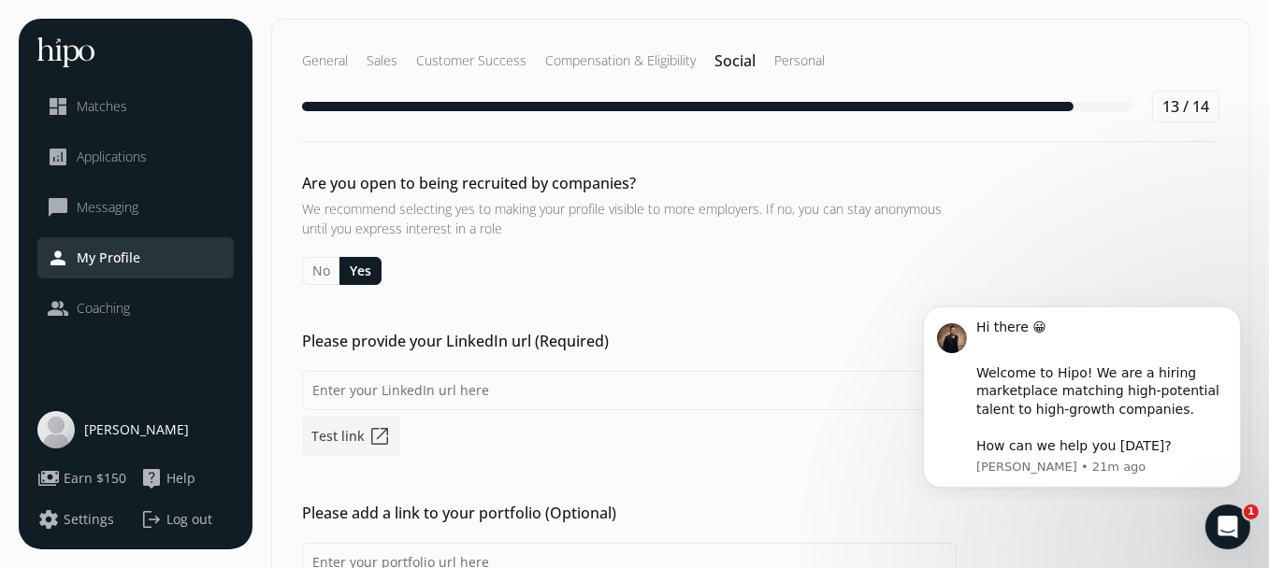
click at [356, 272] on button "Yes" at bounding box center [360, 271] width 42 height 28
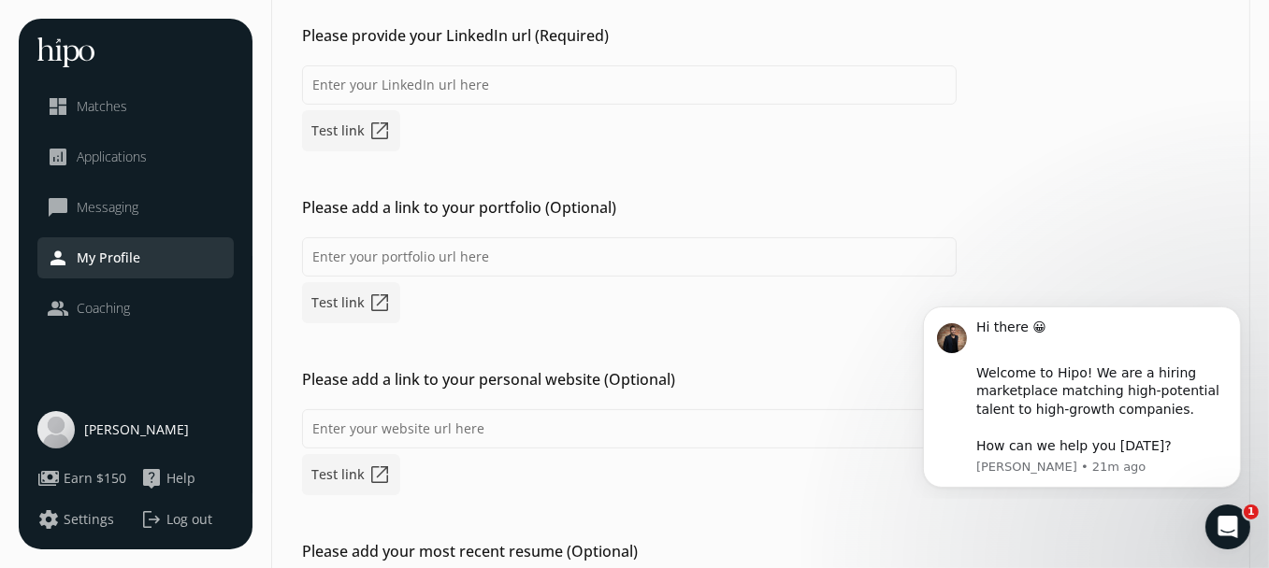
scroll to position [256, 0]
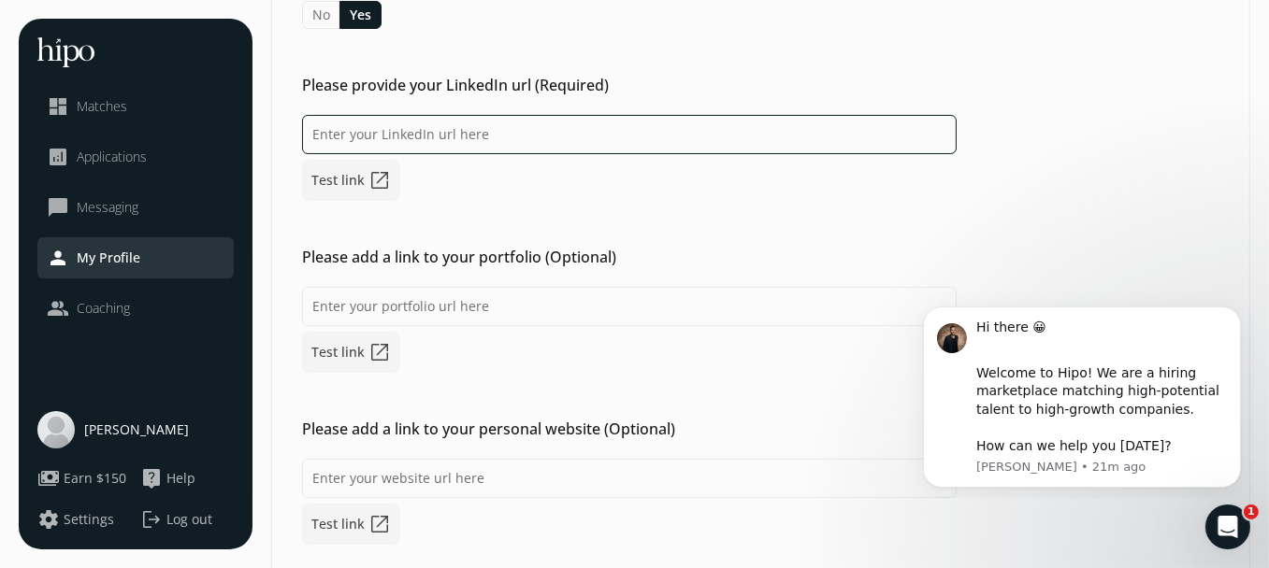
click at [488, 145] on input at bounding box center [629, 134] width 654 height 39
click at [556, 122] on input at bounding box center [629, 134] width 654 height 39
paste input "[DOMAIN_NAME][URL][PERSON_NAME]"
type input "[DOMAIN_NAME][URL][PERSON_NAME]"
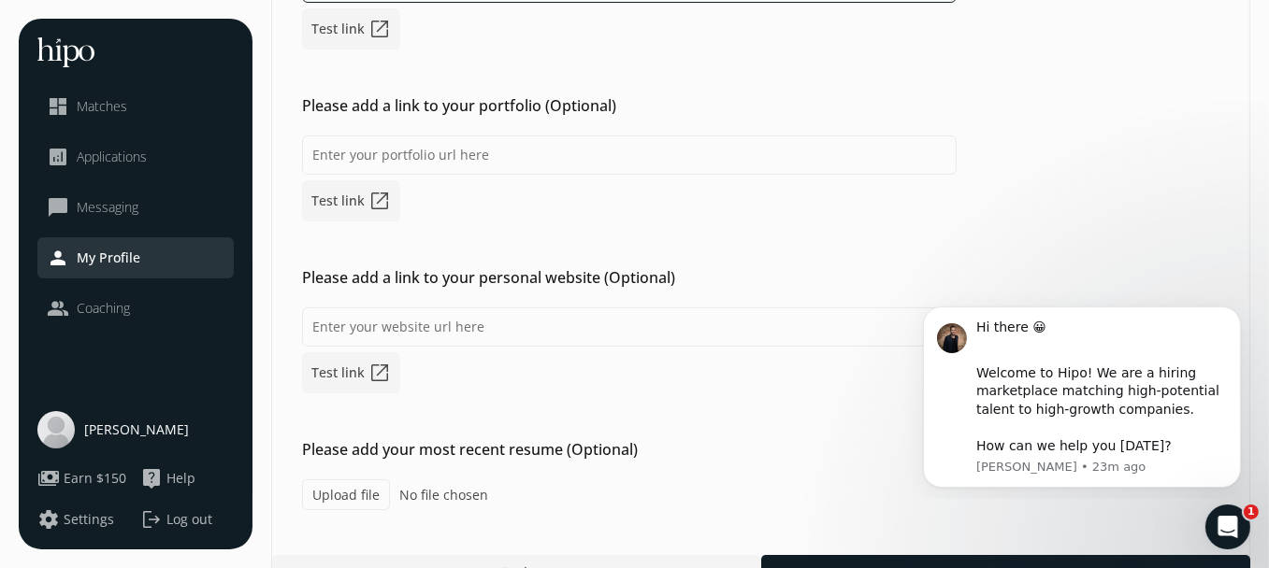
scroll to position [443, 0]
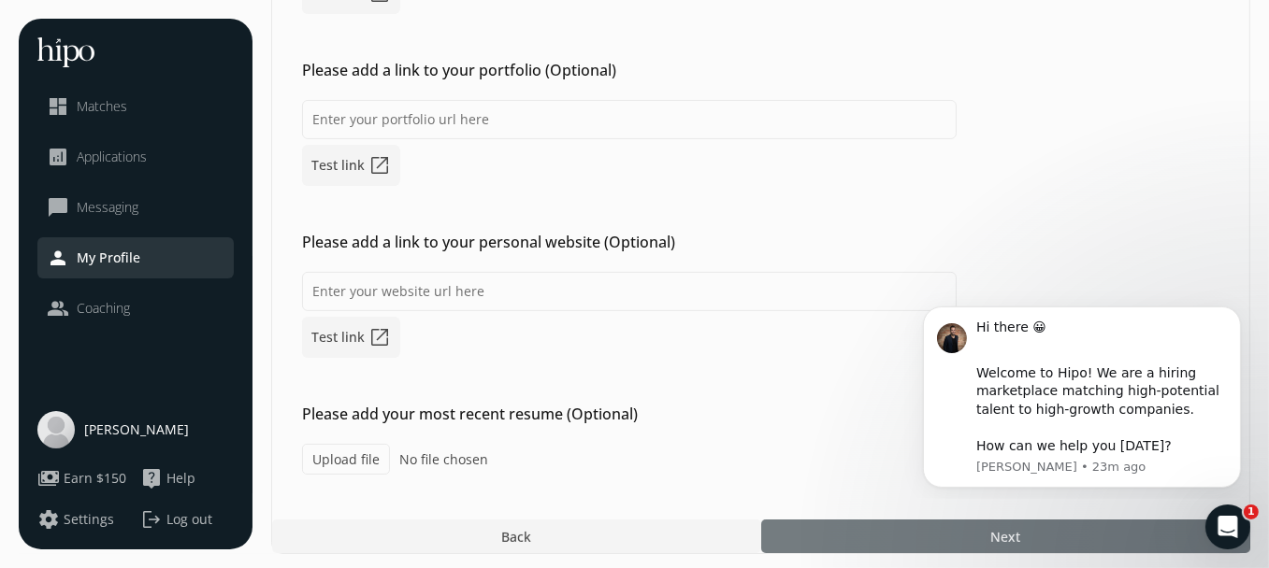
click at [870, 532] on div at bounding box center [1005, 537] width 489 height 34
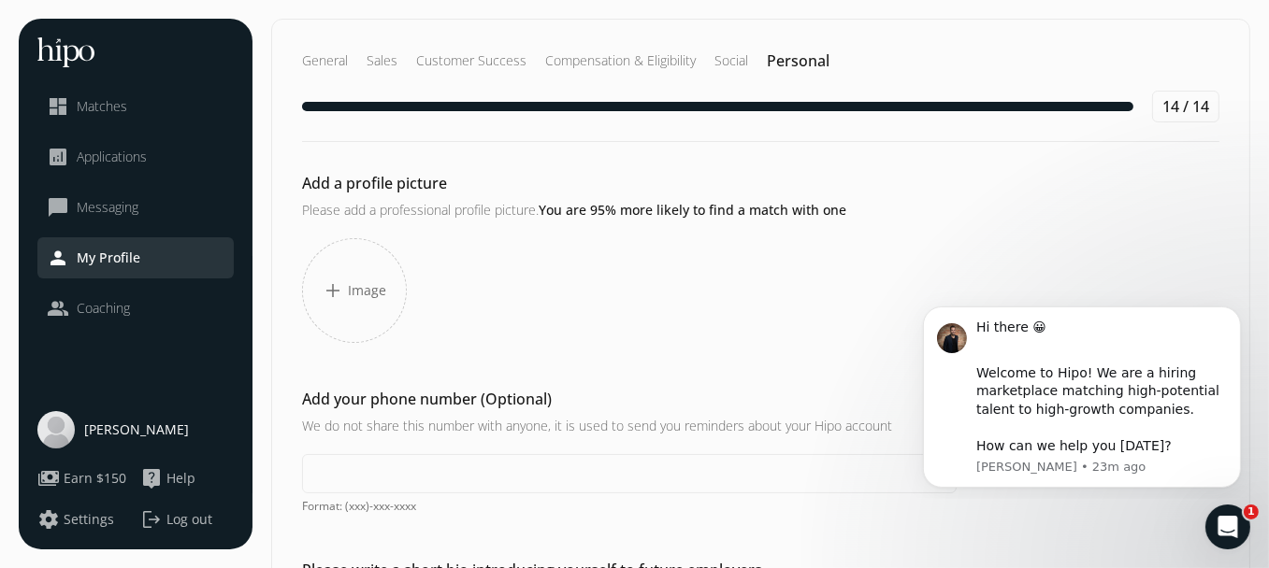
click at [382, 286] on span "Image" at bounding box center [368, 290] width 38 height 19
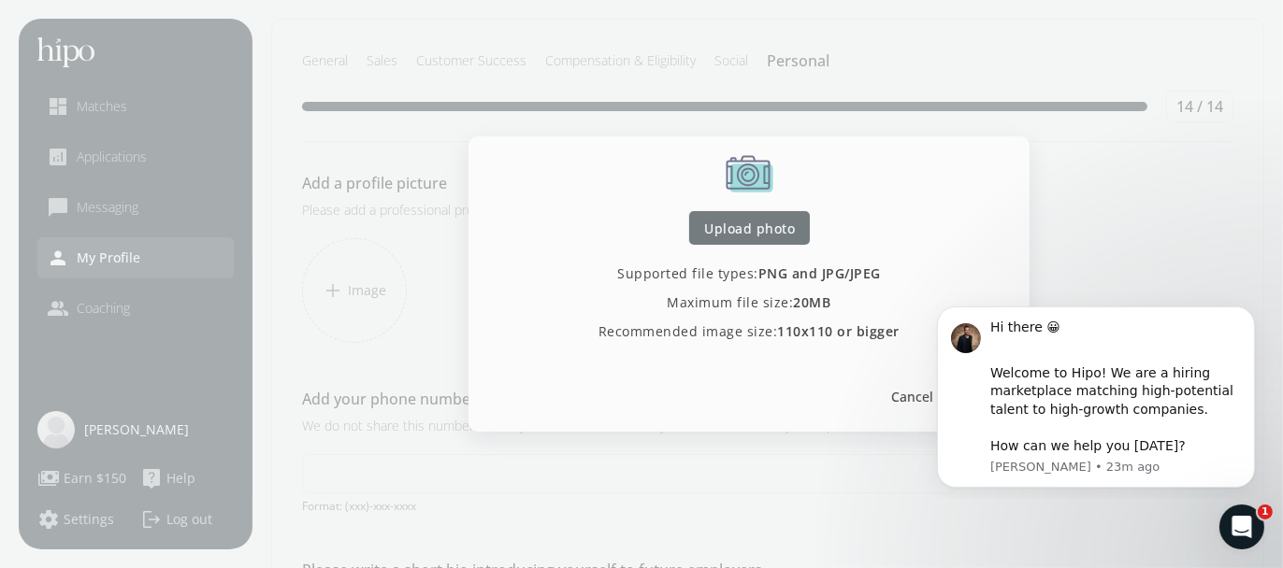
click at [801, 234] on div at bounding box center [749, 228] width 121 height 34
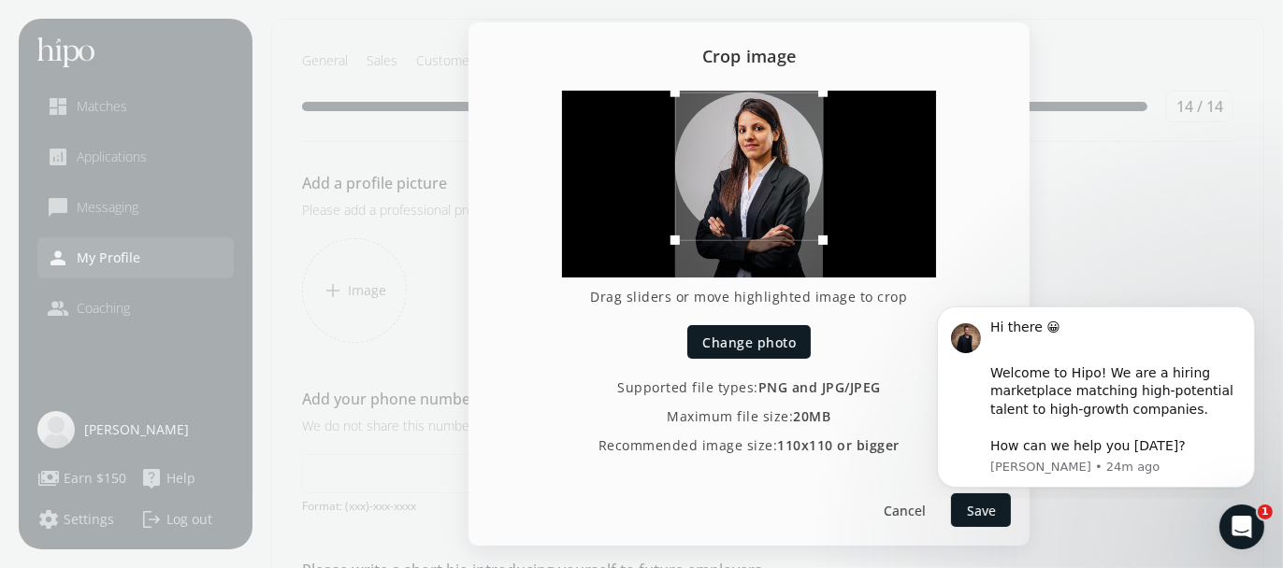
drag, startPoint x: 768, startPoint y: 155, endPoint x: 767, endPoint y: 122, distance: 32.8
click at [767, 122] on div at bounding box center [749, 167] width 148 height 148
click at [830, 281] on div "Drag sliders or move highlighted image to crop" at bounding box center [749, 199] width 374 height 216
drag, startPoint x: 818, startPoint y: 240, endPoint x: 832, endPoint y: 241, distance: 14.1
click at [832, 241] on div at bounding box center [823, 240] width 28 height 28
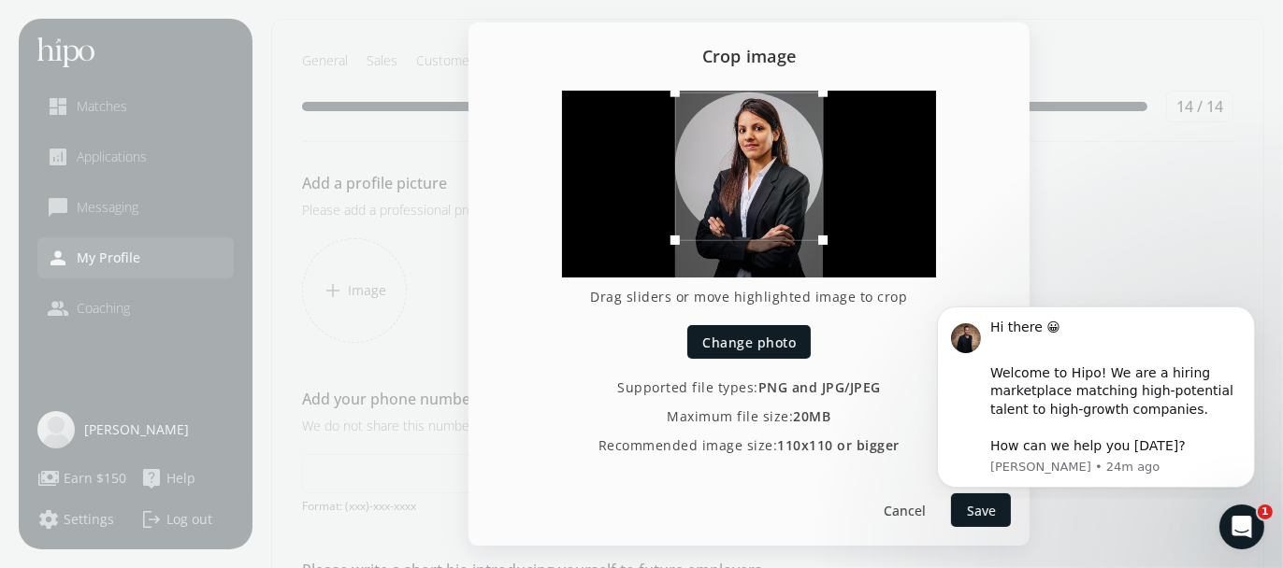
drag, startPoint x: 821, startPoint y: 241, endPoint x: 829, endPoint y: 247, distance: 10.1
click at [829, 247] on div at bounding box center [823, 240] width 28 height 28
drag, startPoint x: 728, startPoint y: 179, endPoint x: 738, endPoint y: 182, distance: 10.1
click at [738, 182] on div at bounding box center [749, 170] width 148 height 148
click at [733, 351] on span "Change photo" at bounding box center [748, 343] width 93 height 20
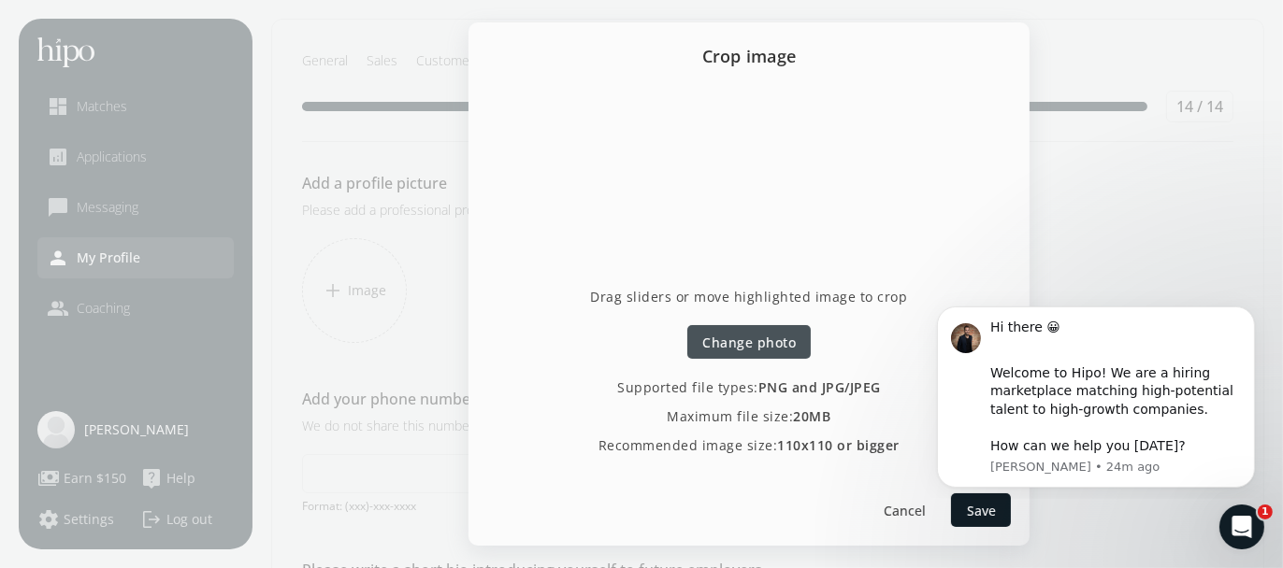
click at [764, 210] on div at bounding box center [749, 184] width 317 height 187
click at [785, 49] on h2 "Crop image" at bounding box center [748, 55] width 561 height 67
click at [788, 51] on h2 "Crop image" at bounding box center [748, 55] width 561 height 67
click at [773, 335] on span "Change photo" at bounding box center [748, 343] width 93 height 20
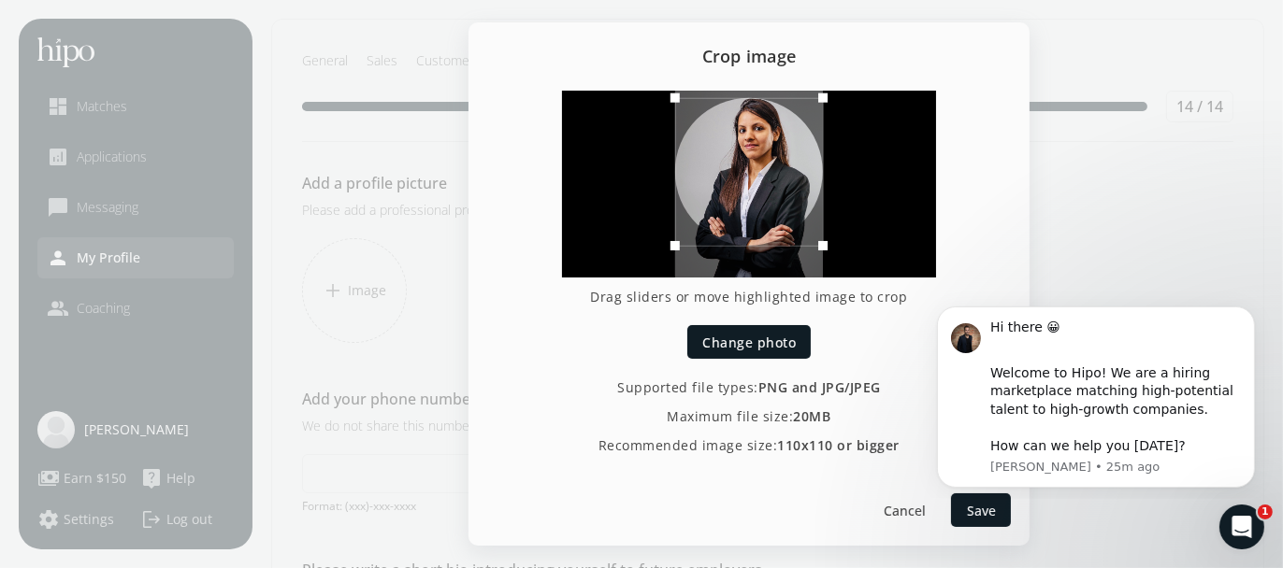
drag, startPoint x: 747, startPoint y: 178, endPoint x: 753, endPoint y: 151, distance: 27.7
click at [753, 151] on div at bounding box center [749, 172] width 148 height 148
drag, startPoint x: 827, startPoint y: 250, endPoint x: 837, endPoint y: 261, distance: 14.6
click at [837, 261] on div at bounding box center [749, 184] width 374 height 187
click at [925, 504] on div at bounding box center [904, 511] width 60 height 34
